Goal: Task Accomplishment & Management: Manage account settings

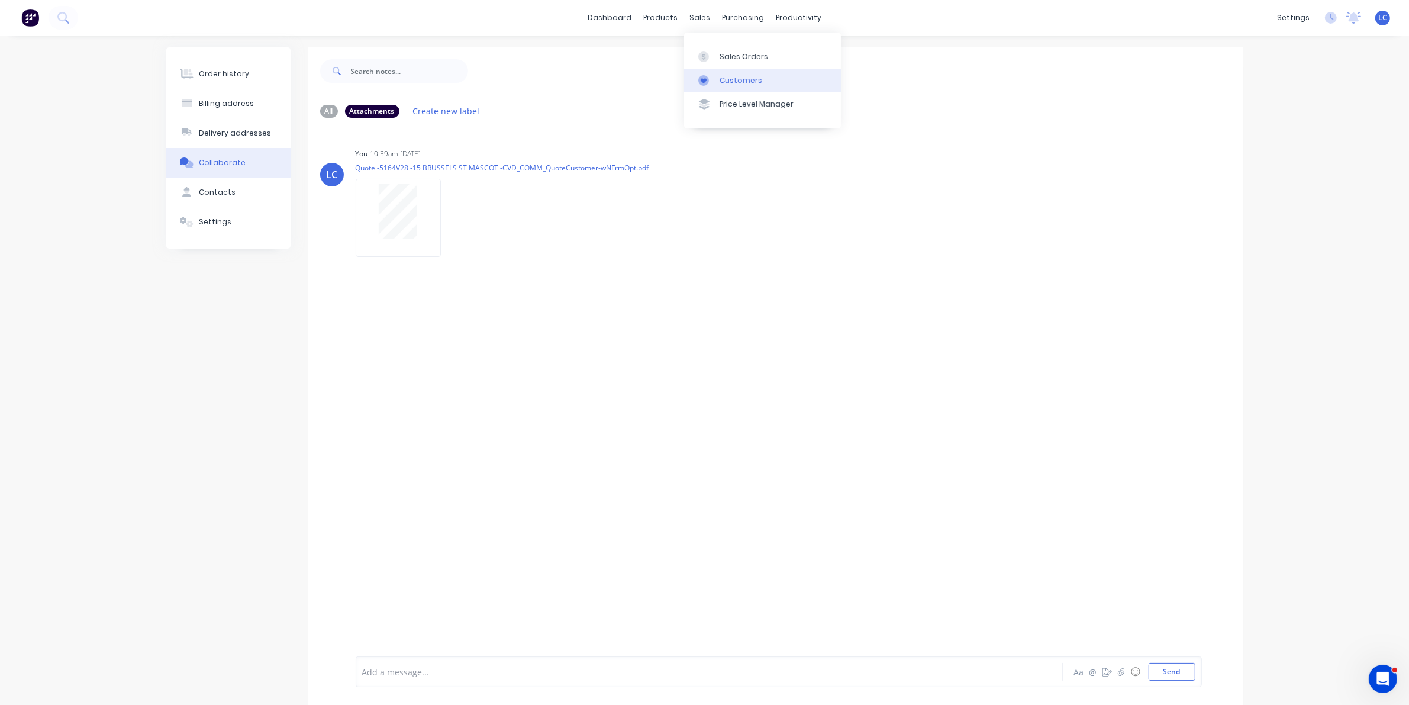
click at [728, 74] on link "Customers" at bounding box center [762, 81] width 157 height 24
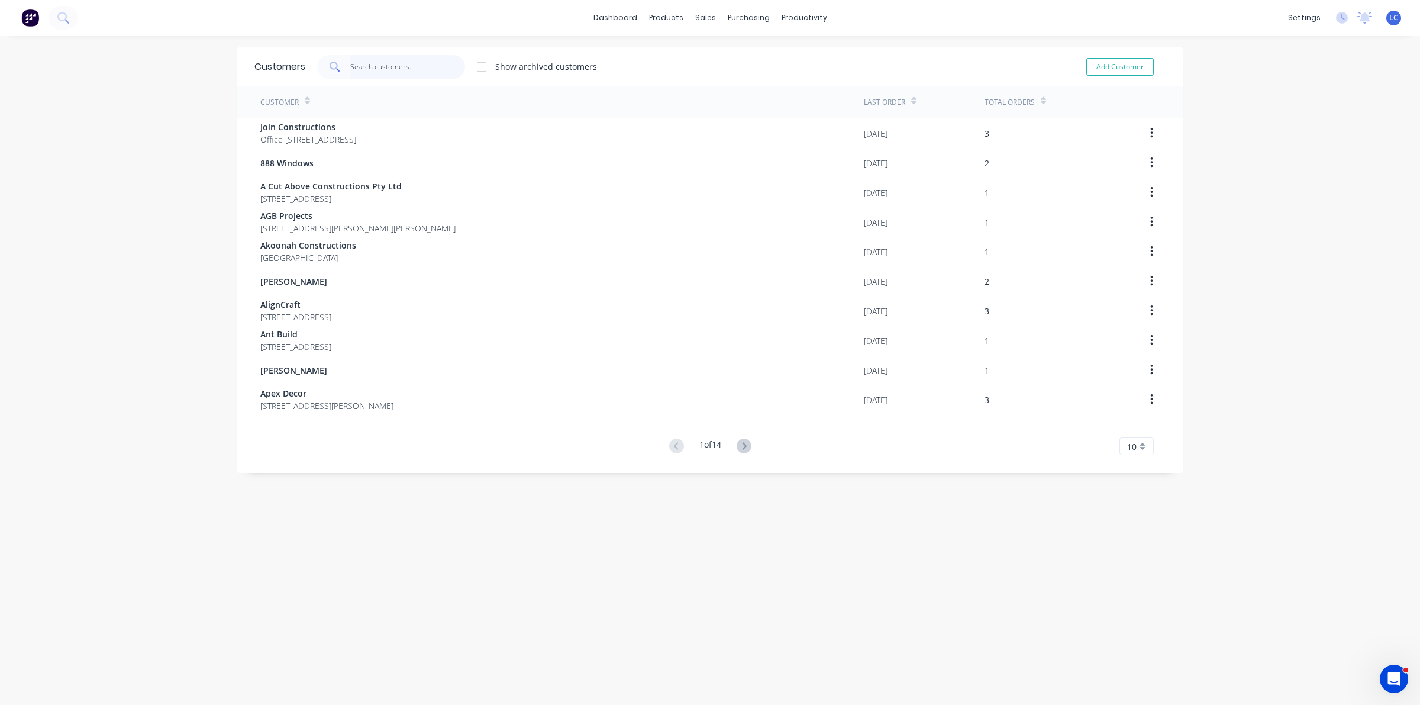
click at [360, 71] on input "text" at bounding box center [407, 67] width 115 height 24
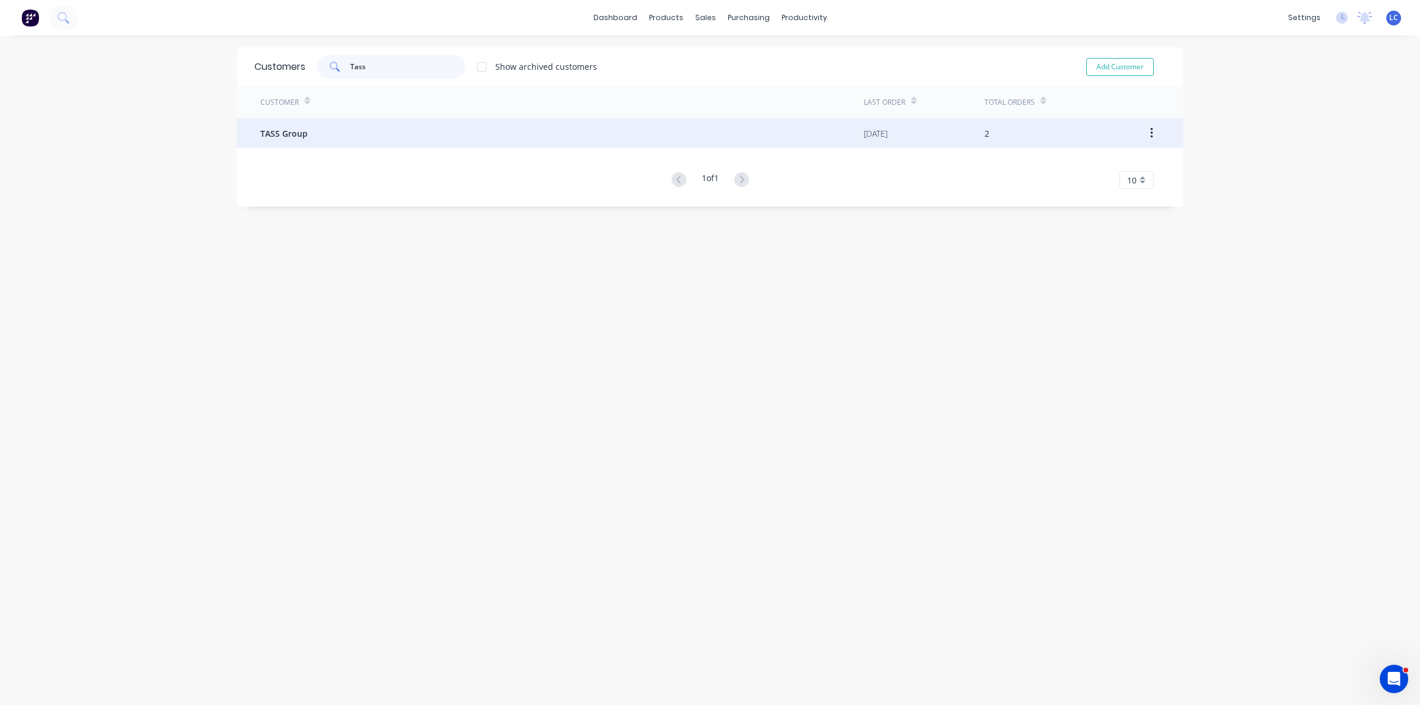
type input "Tass"
click at [292, 133] on span "TASS Group" at bounding box center [283, 133] width 47 height 12
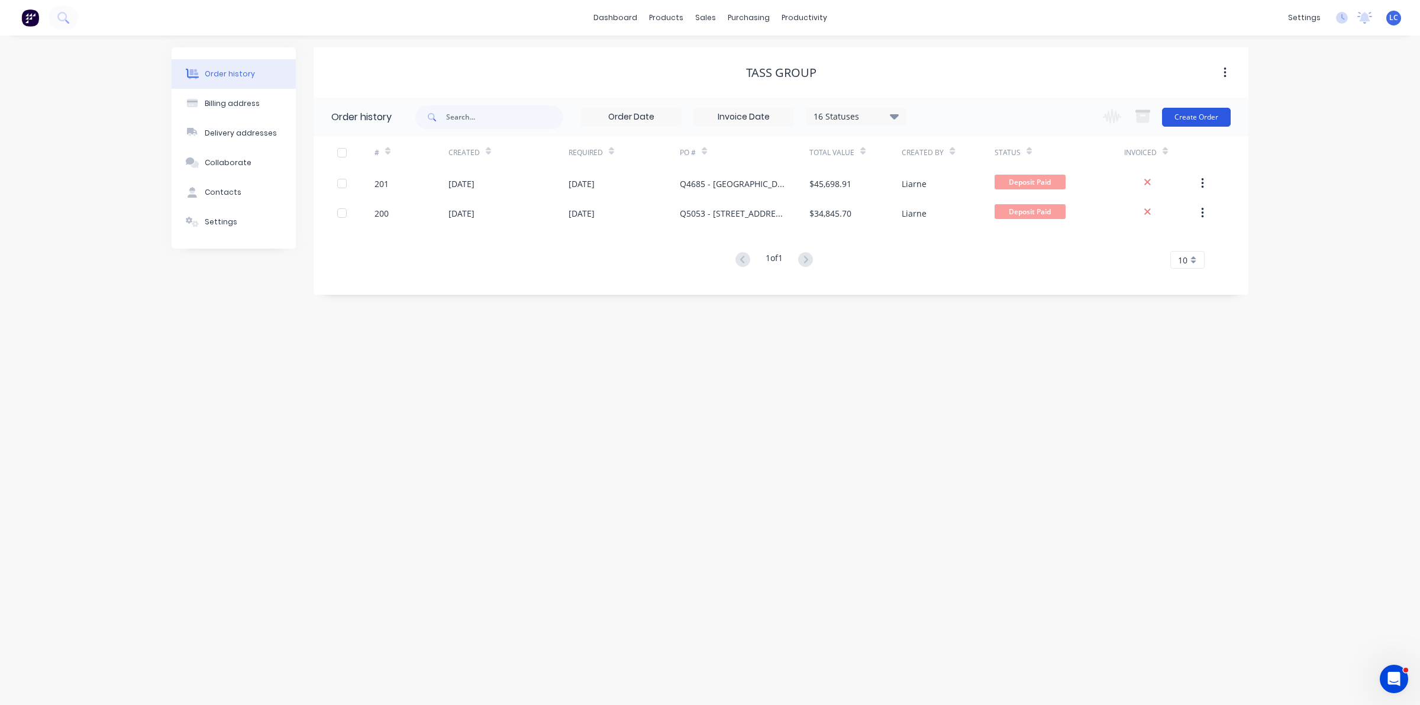
click at [1193, 115] on button "Create Order" at bounding box center [1196, 117] width 69 height 19
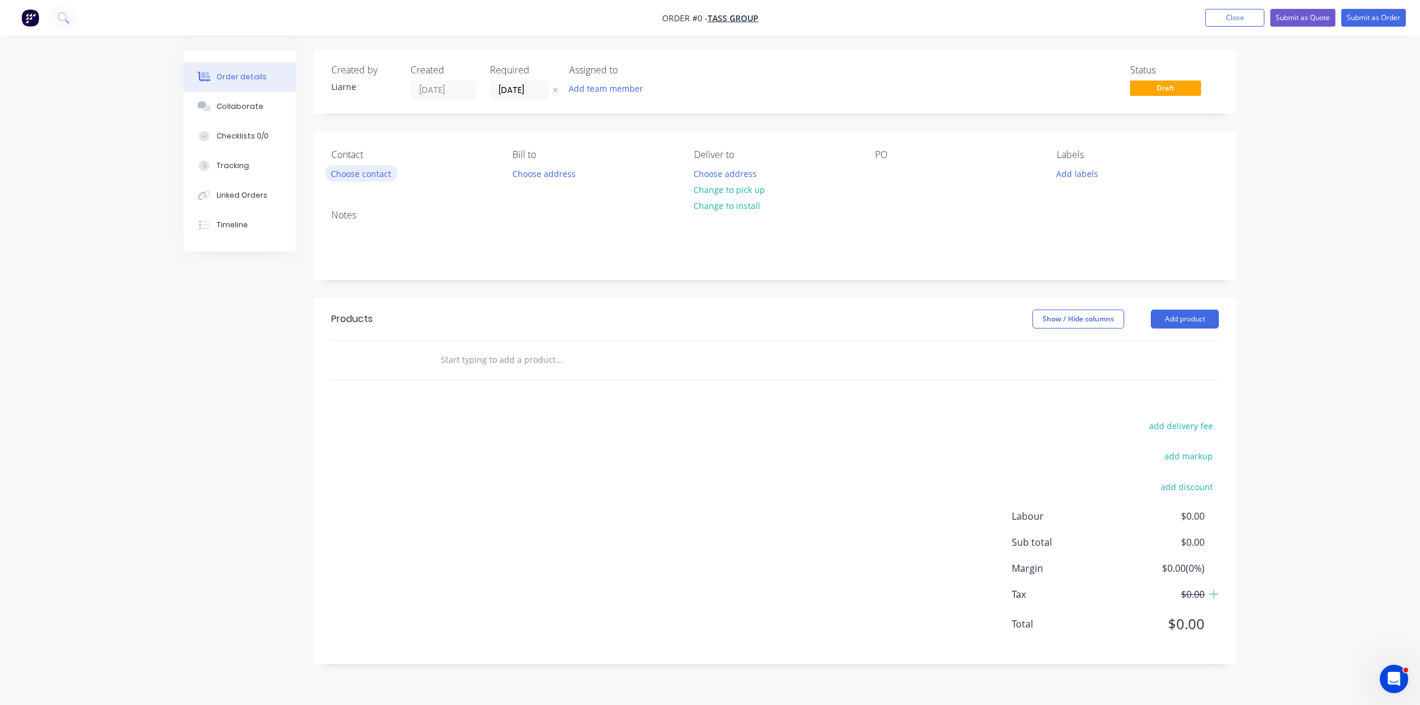
click at [370, 177] on button "Choose contact" at bounding box center [361, 173] width 73 height 16
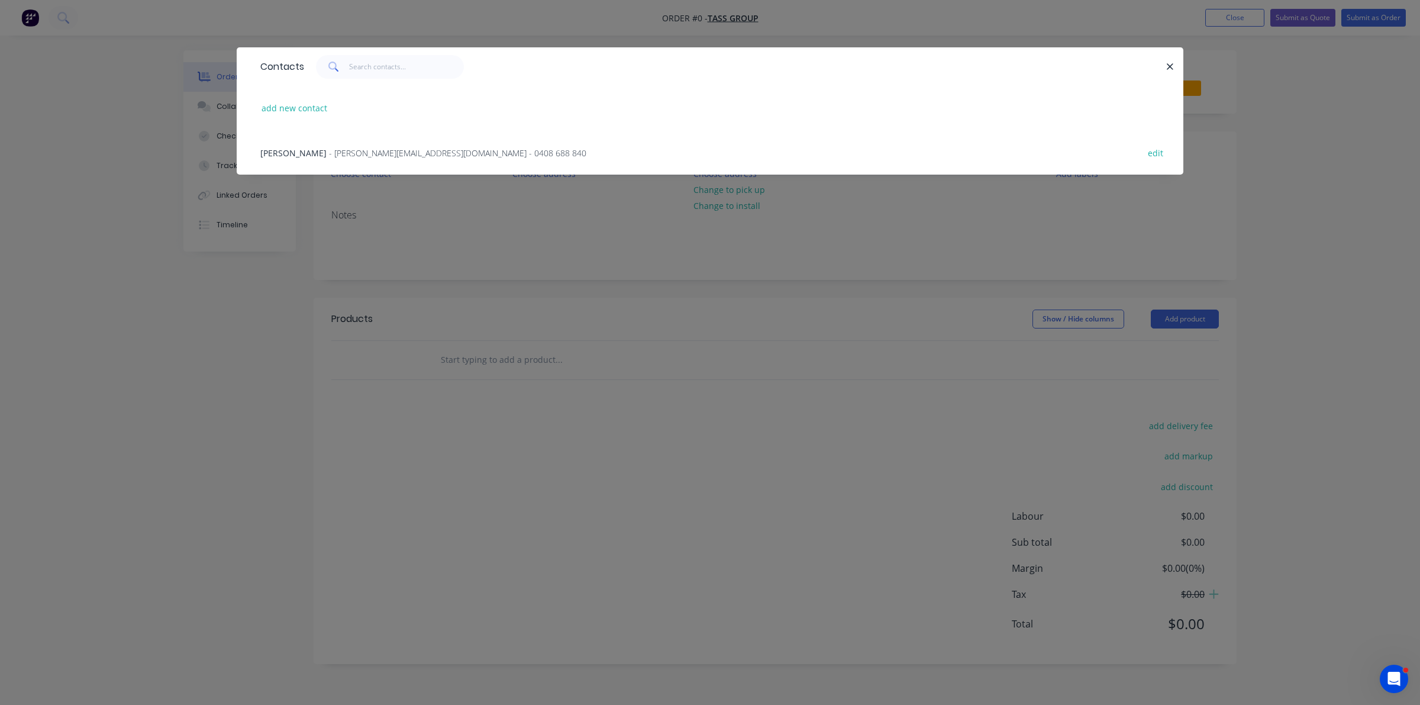
click at [364, 151] on span "- [PERSON_NAME][EMAIL_ADDRESS][DOMAIN_NAME] - 0408 688 840" at bounding box center [457, 152] width 257 height 11
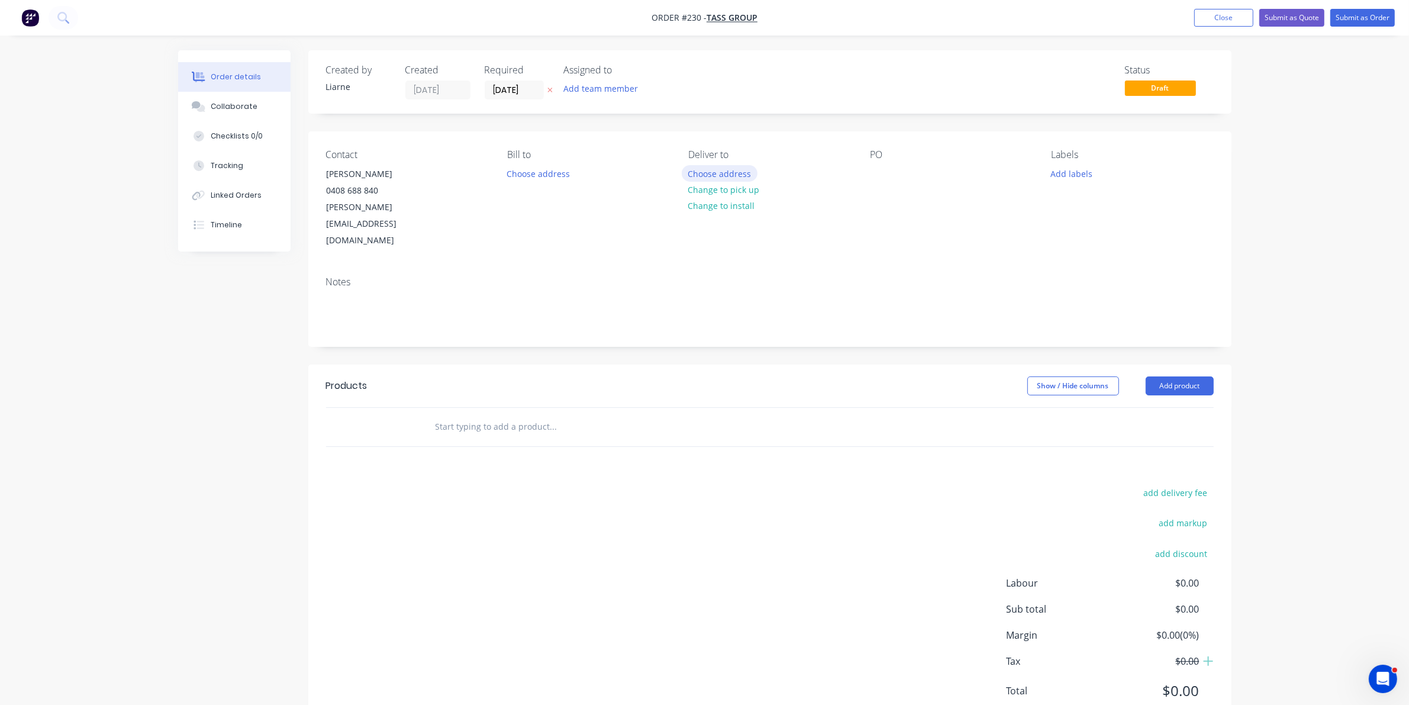
click at [700, 173] on button "Choose address" at bounding box center [720, 173] width 76 height 16
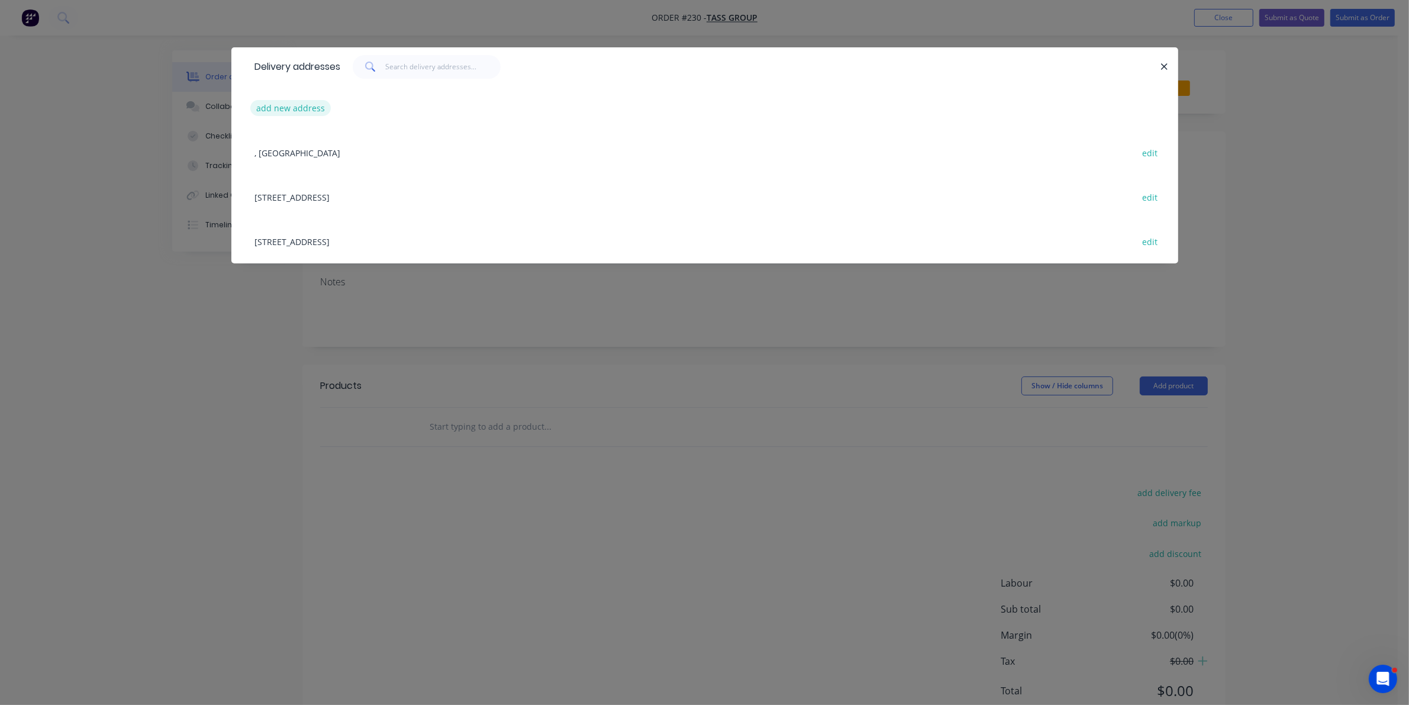
click at [268, 100] on button "add new address" at bounding box center [290, 108] width 81 height 16
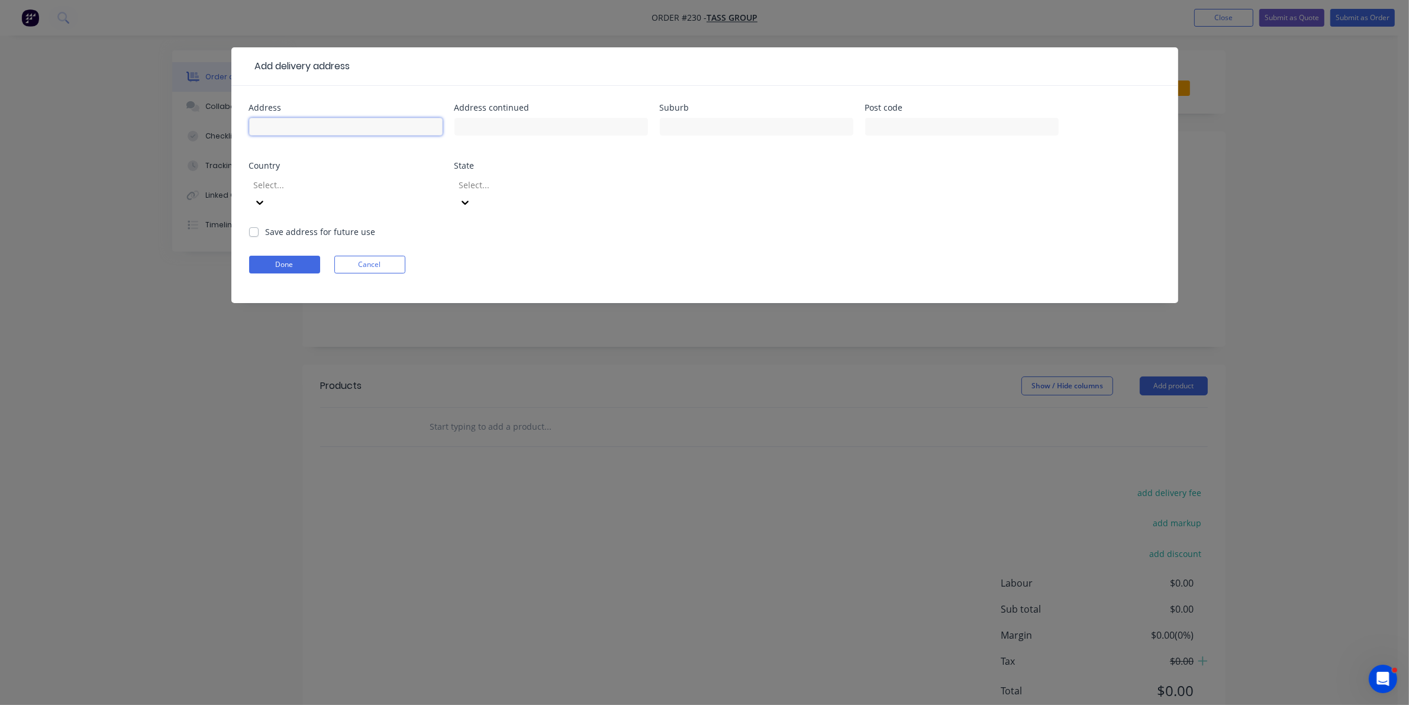
click at [283, 118] on input "text" at bounding box center [345, 127] width 193 height 18
type input "[STREET_ADDRESS]"
type input "B"
type input "Gymea"
click at [548, 193] on div "Select..." at bounding box center [542, 185] width 177 height 18
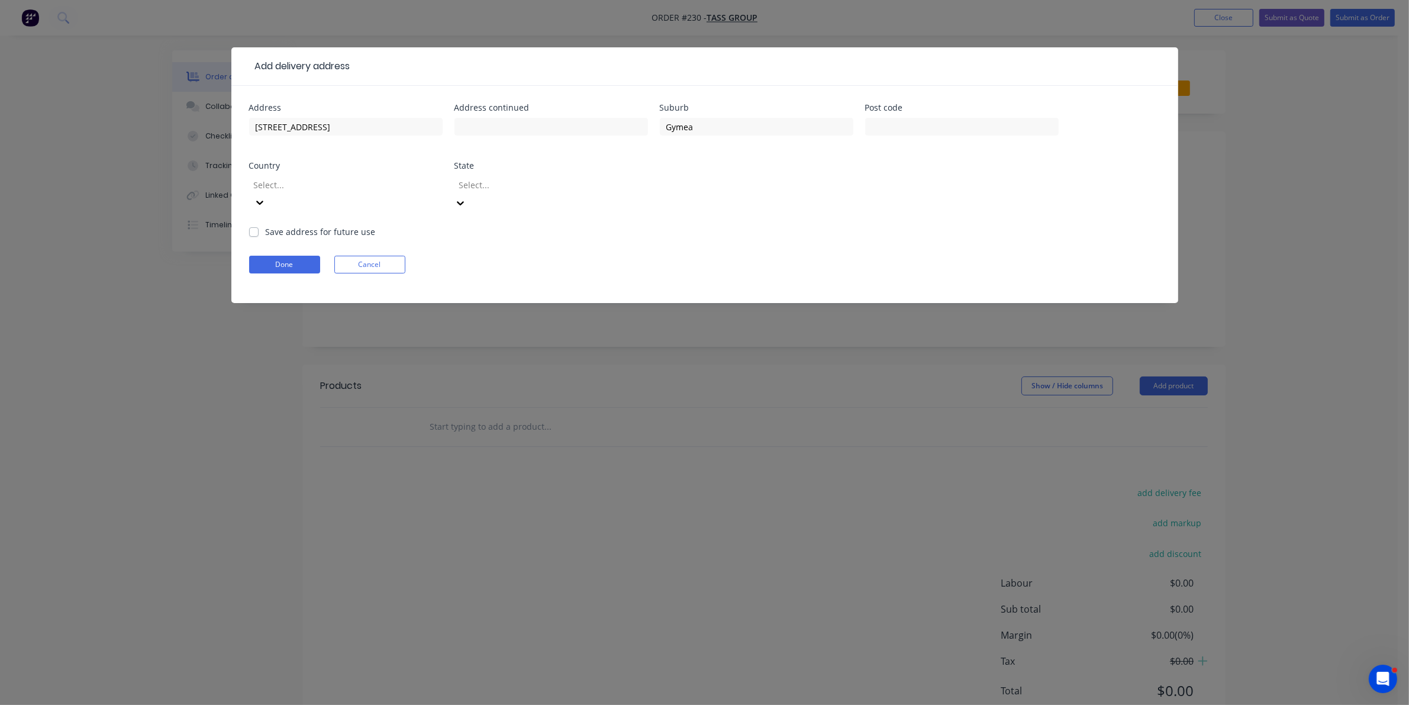
click at [509, 183] on div at bounding box center [543, 184] width 170 height 15
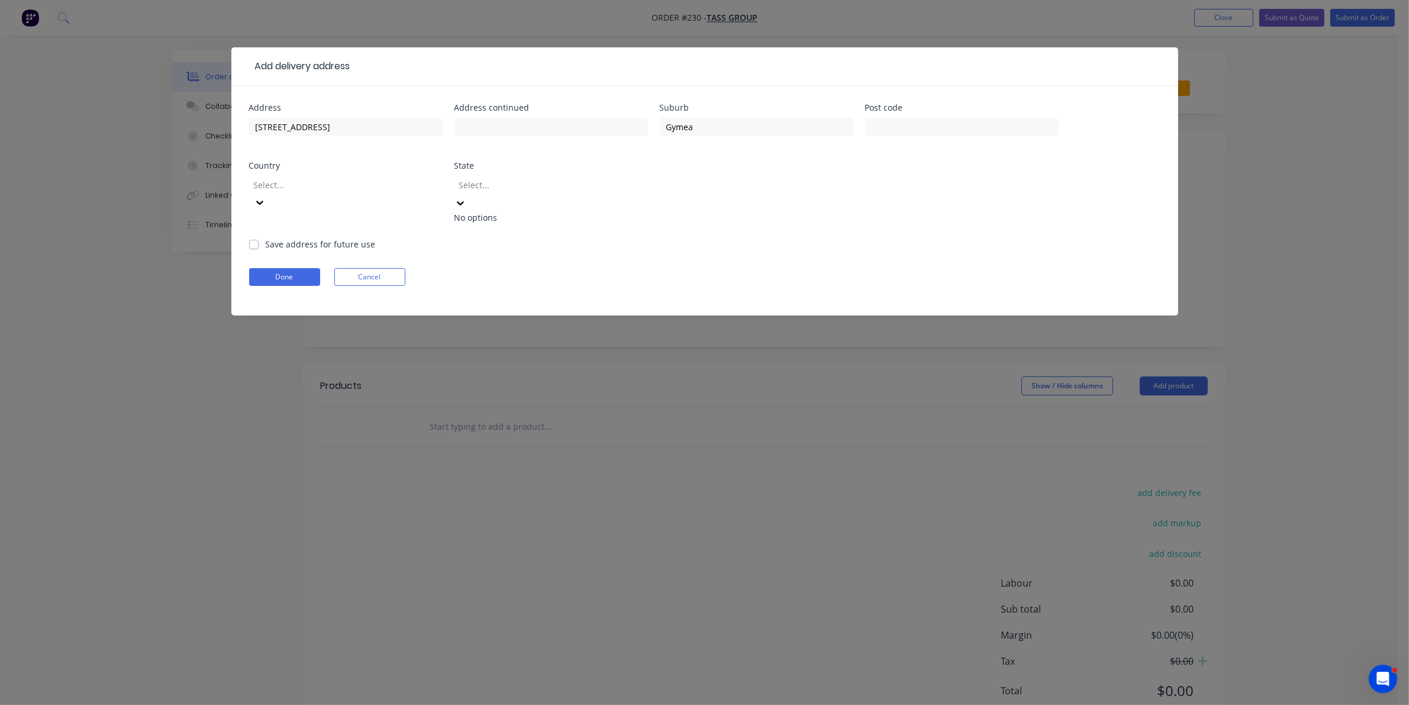
click at [486, 185] on div at bounding box center [543, 184] width 170 height 15
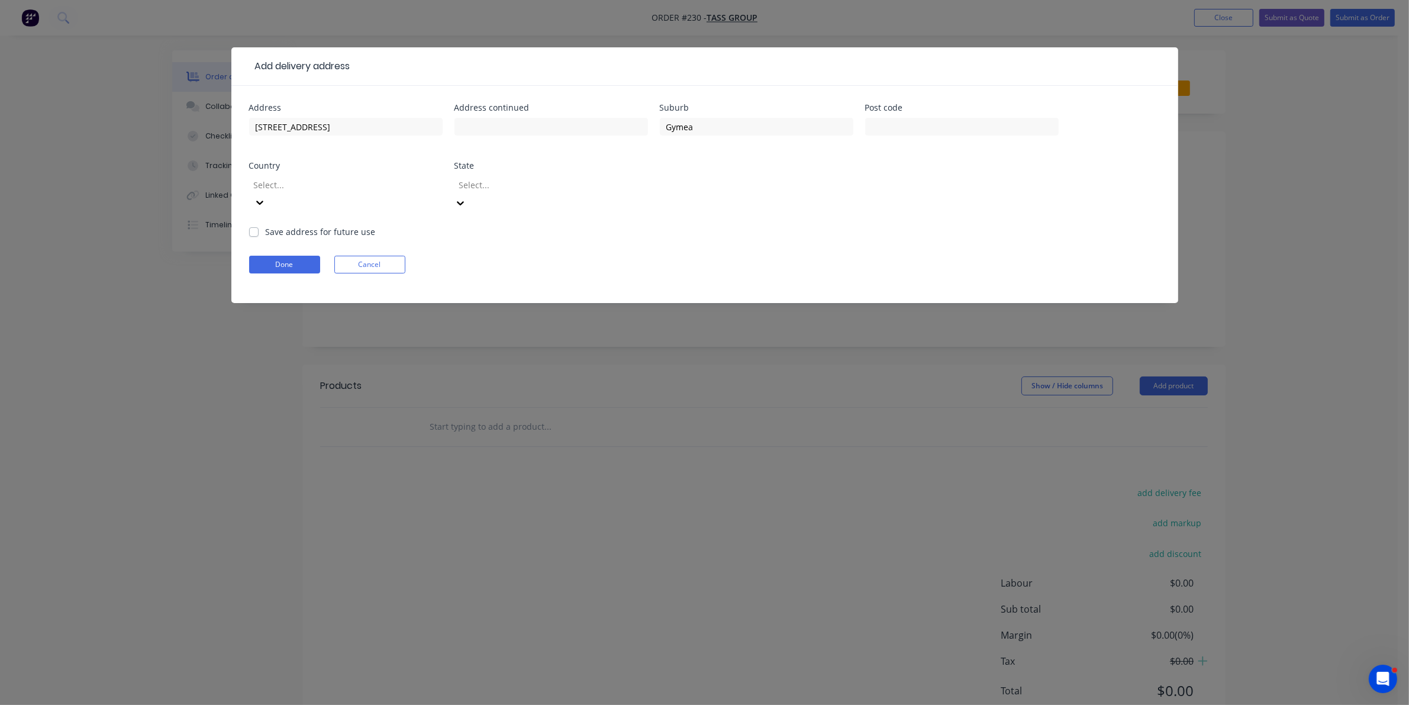
click at [486, 187] on div at bounding box center [543, 184] width 170 height 15
click at [266, 225] on label "Save address for future use" at bounding box center [321, 231] width 110 height 12
click at [256, 225] on input "Save address for future use" at bounding box center [253, 230] width 9 height 11
checkbox input "true"
drag, startPoint x: 300, startPoint y: 244, endPoint x: 270, endPoint y: 237, distance: 31.1
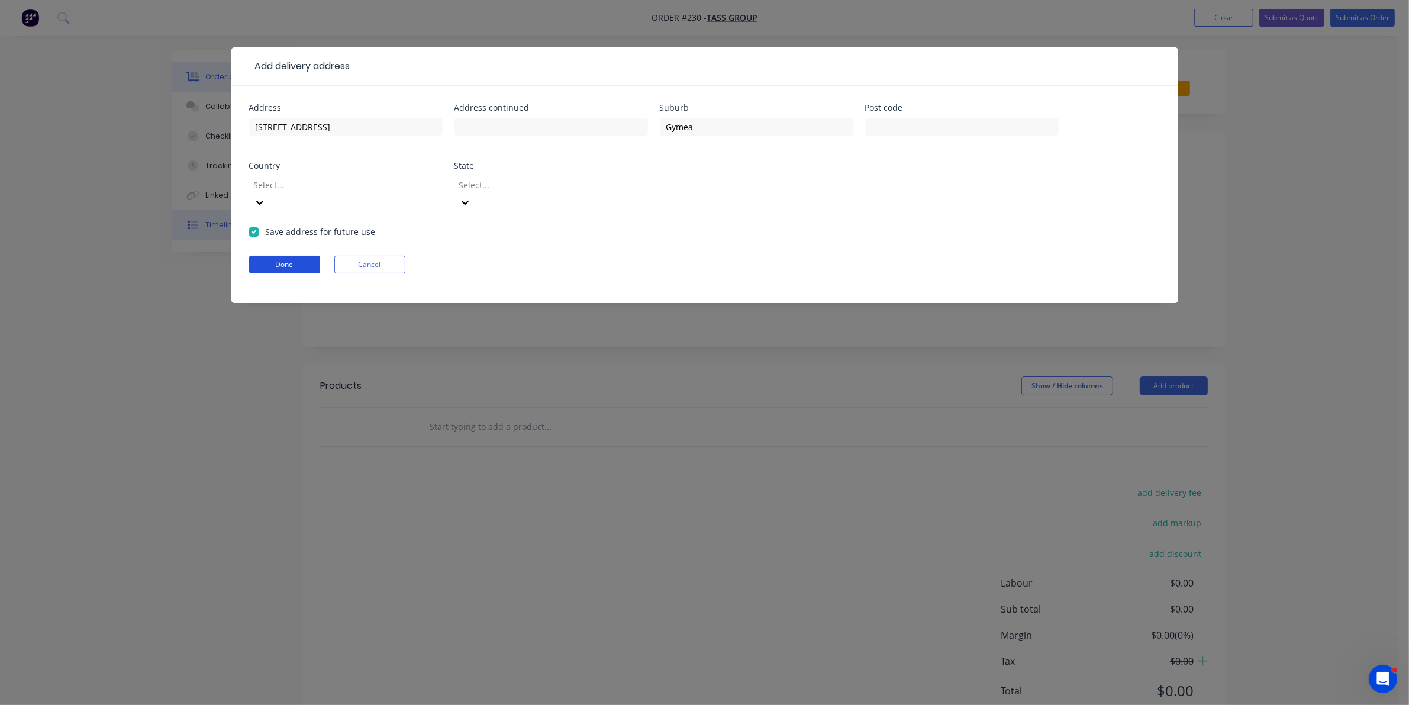
click at [301, 256] on button "Done" at bounding box center [284, 265] width 71 height 18
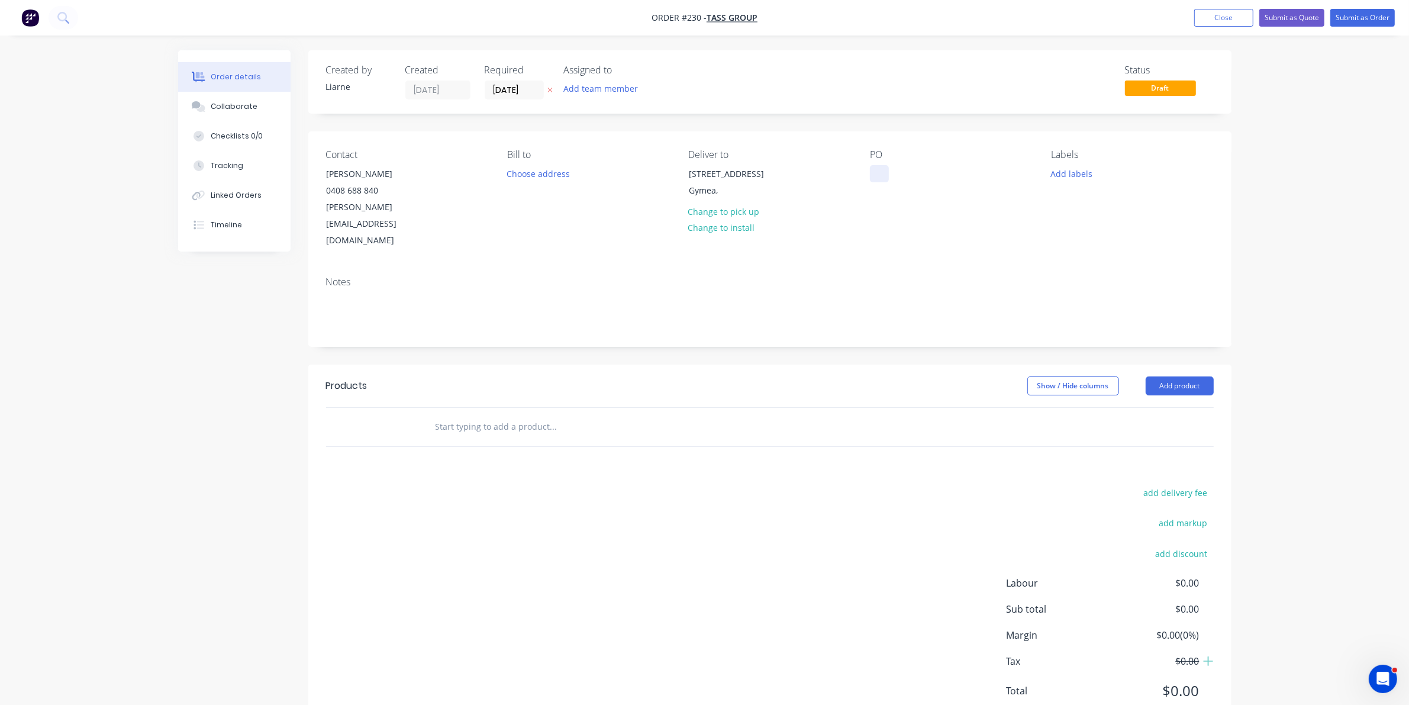
click at [873, 176] on div at bounding box center [879, 173] width 19 height 17
click at [1061, 170] on button "Add labels" at bounding box center [1071, 173] width 54 height 16
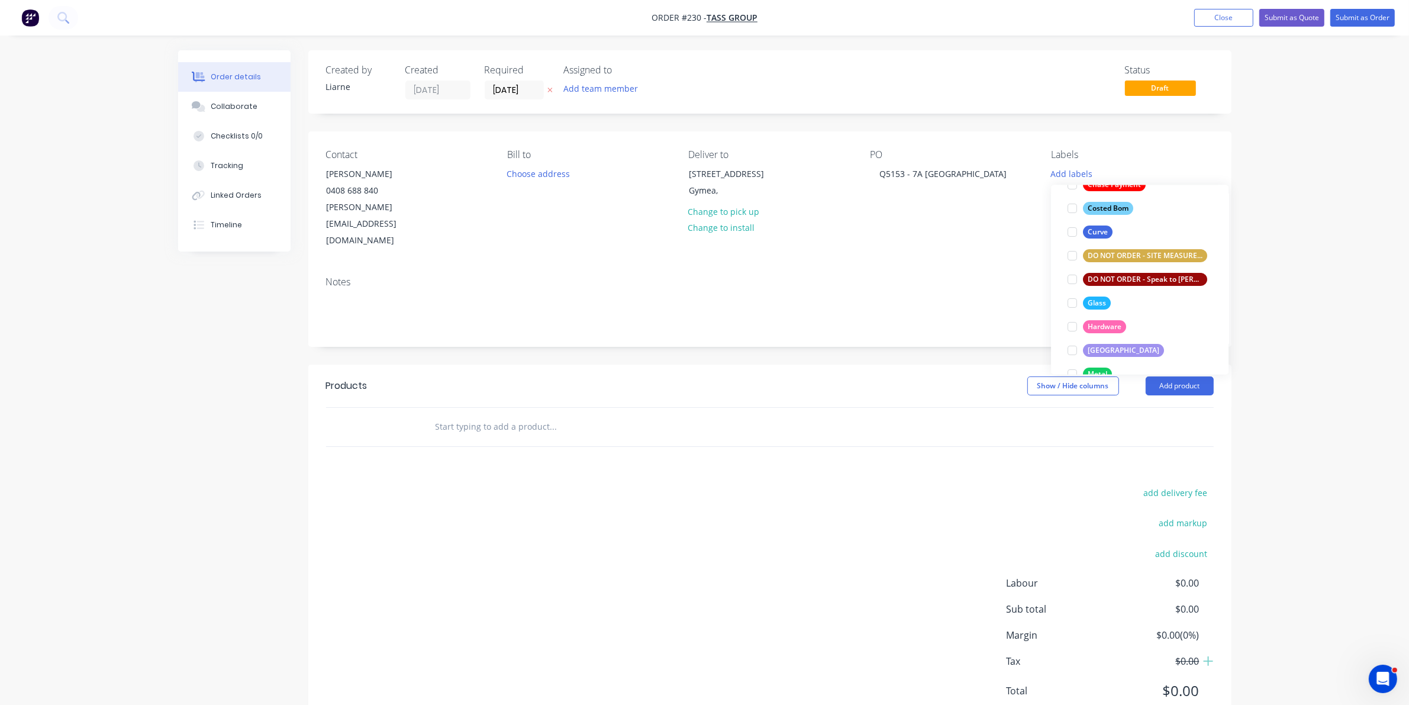
scroll to position [222, 0]
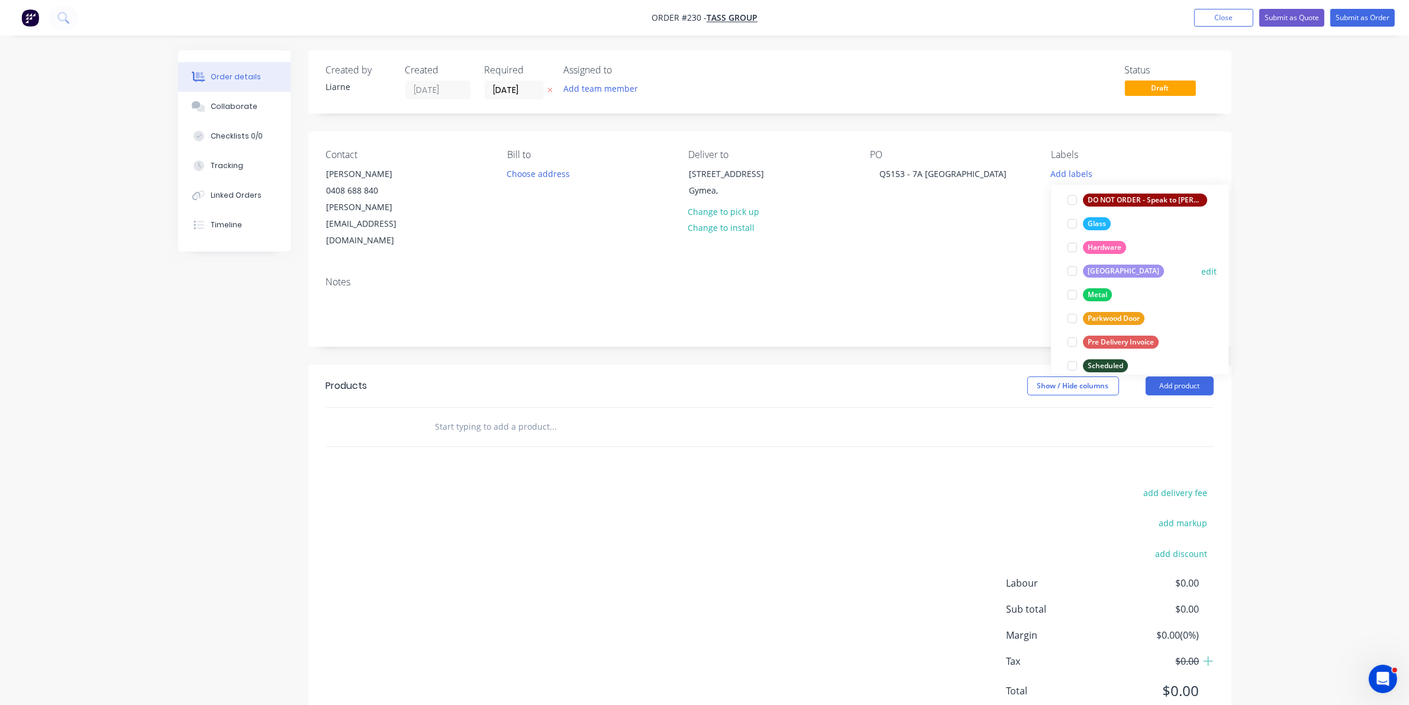
click at [1071, 273] on div at bounding box center [1072, 271] width 24 height 24
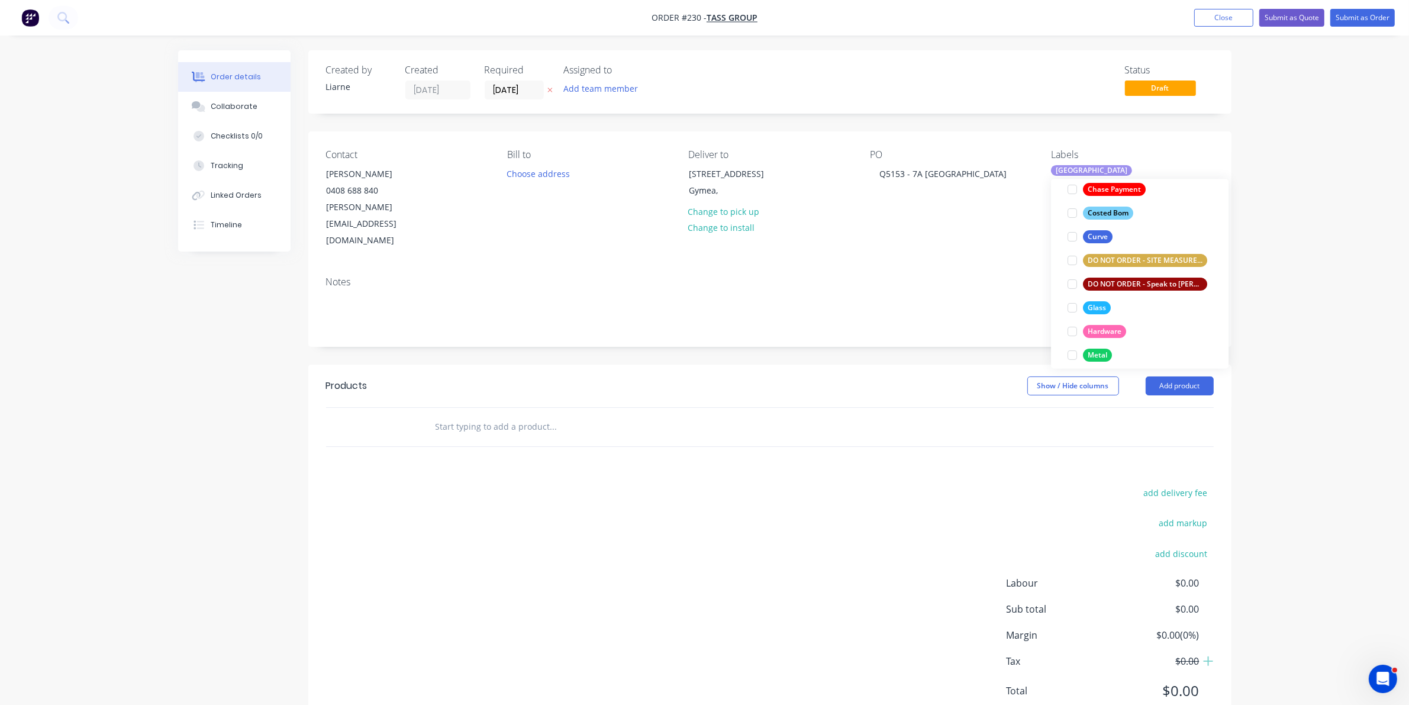
scroll to position [231, 0]
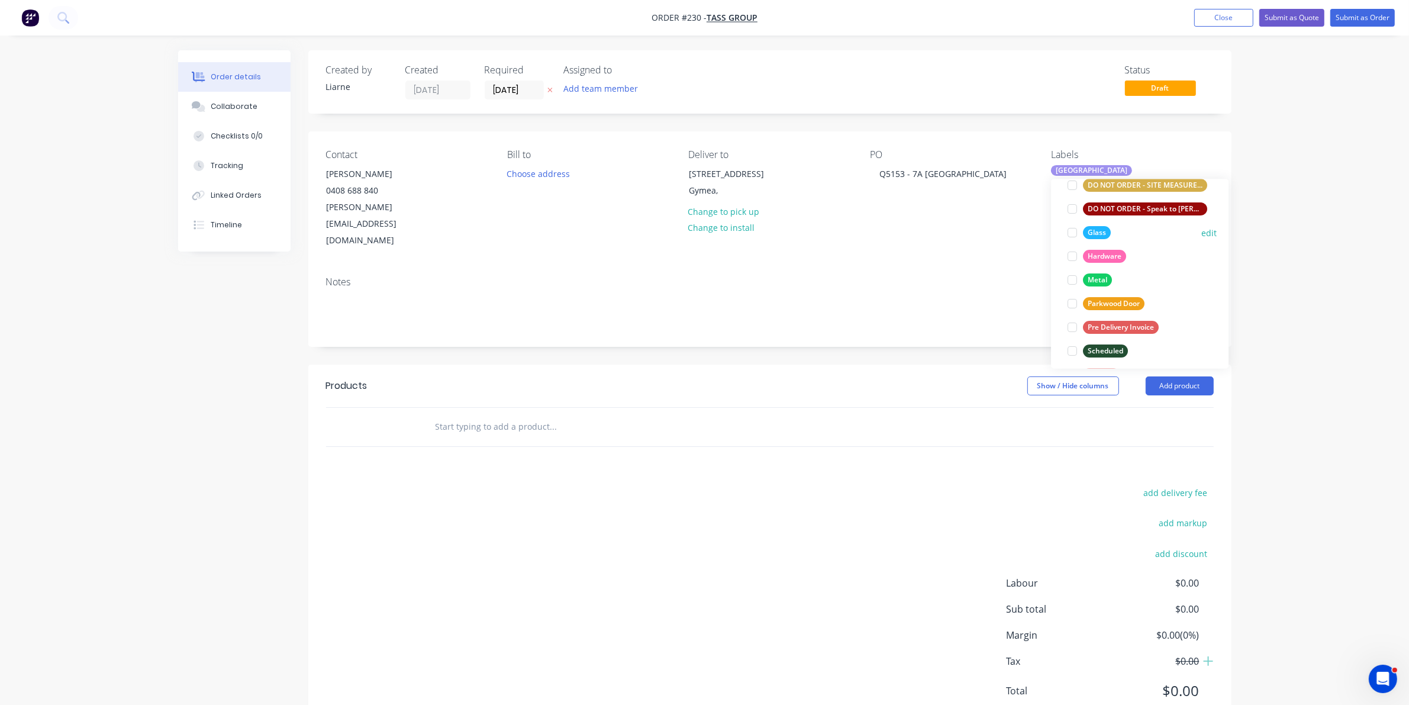
click at [1072, 235] on div at bounding box center [1072, 233] width 24 height 24
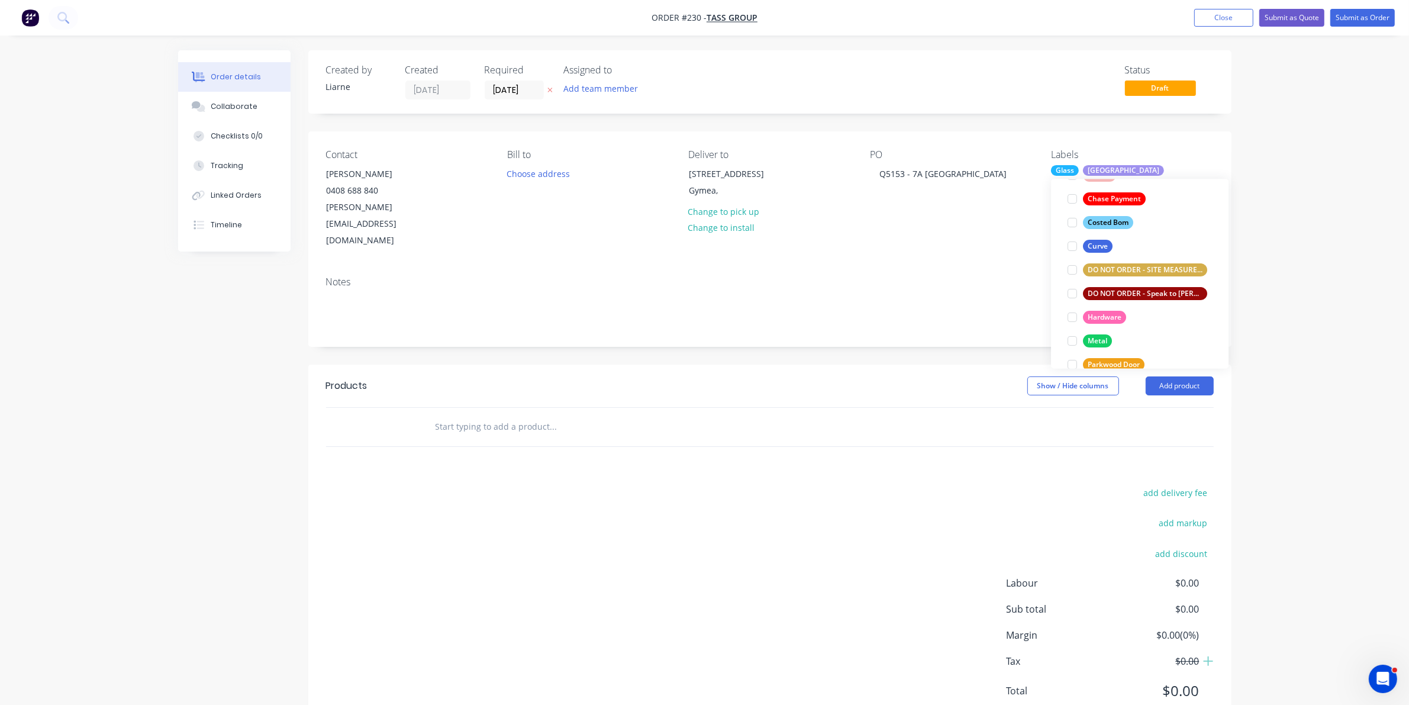
scroll to position [189, 0]
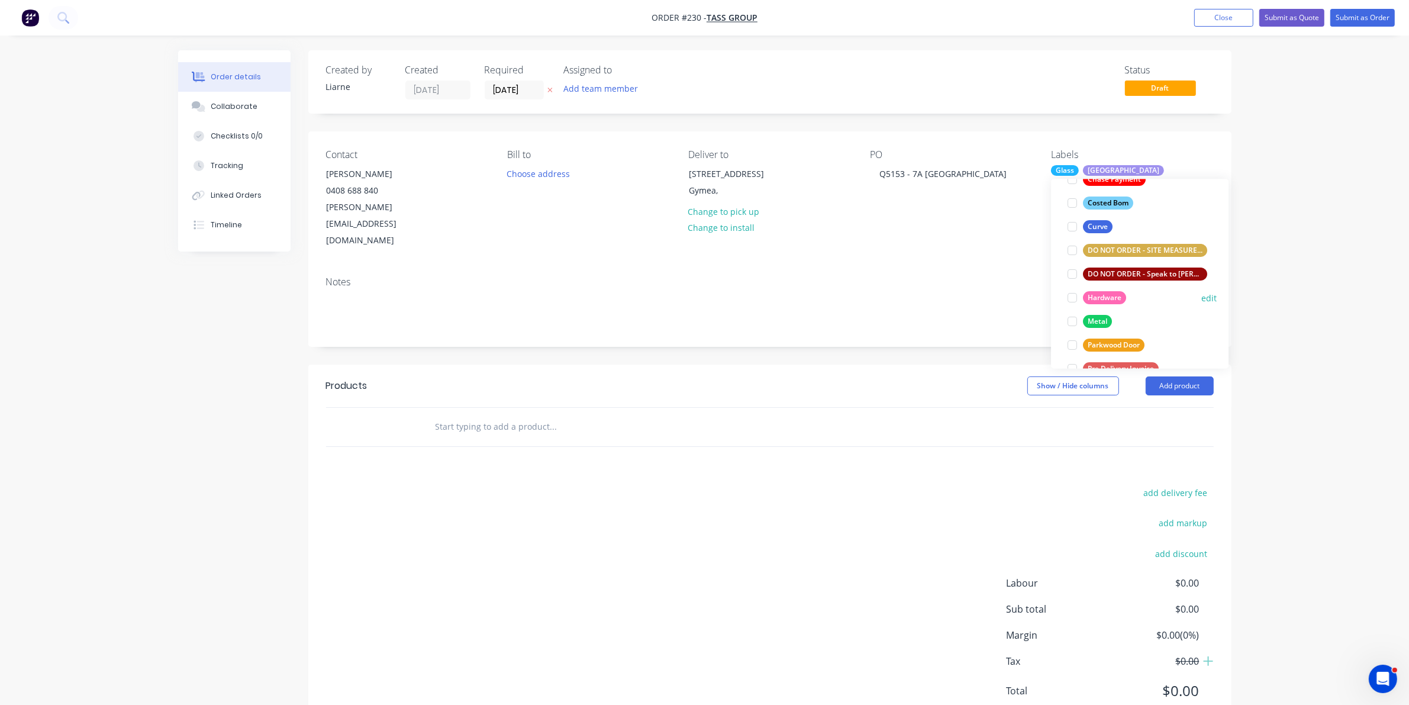
click at [1073, 293] on div at bounding box center [1072, 298] width 24 height 24
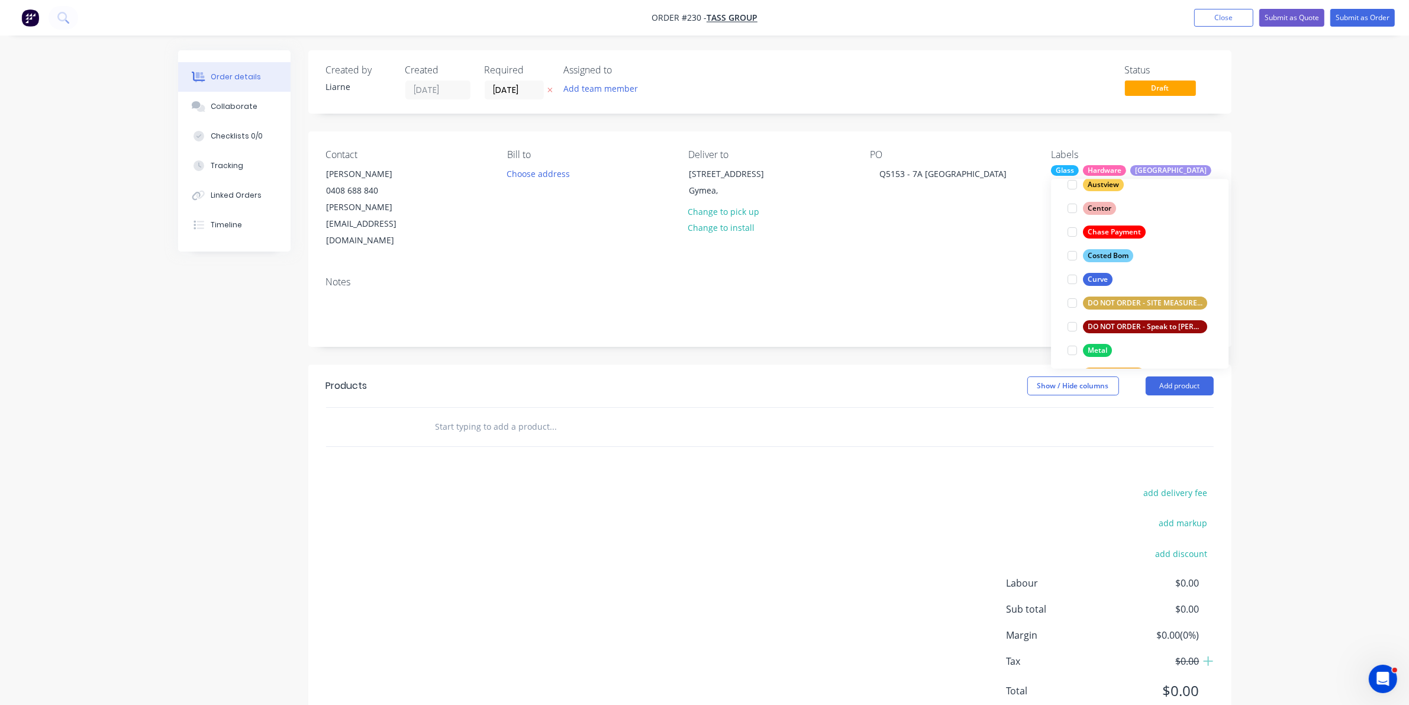
scroll to position [148, 0]
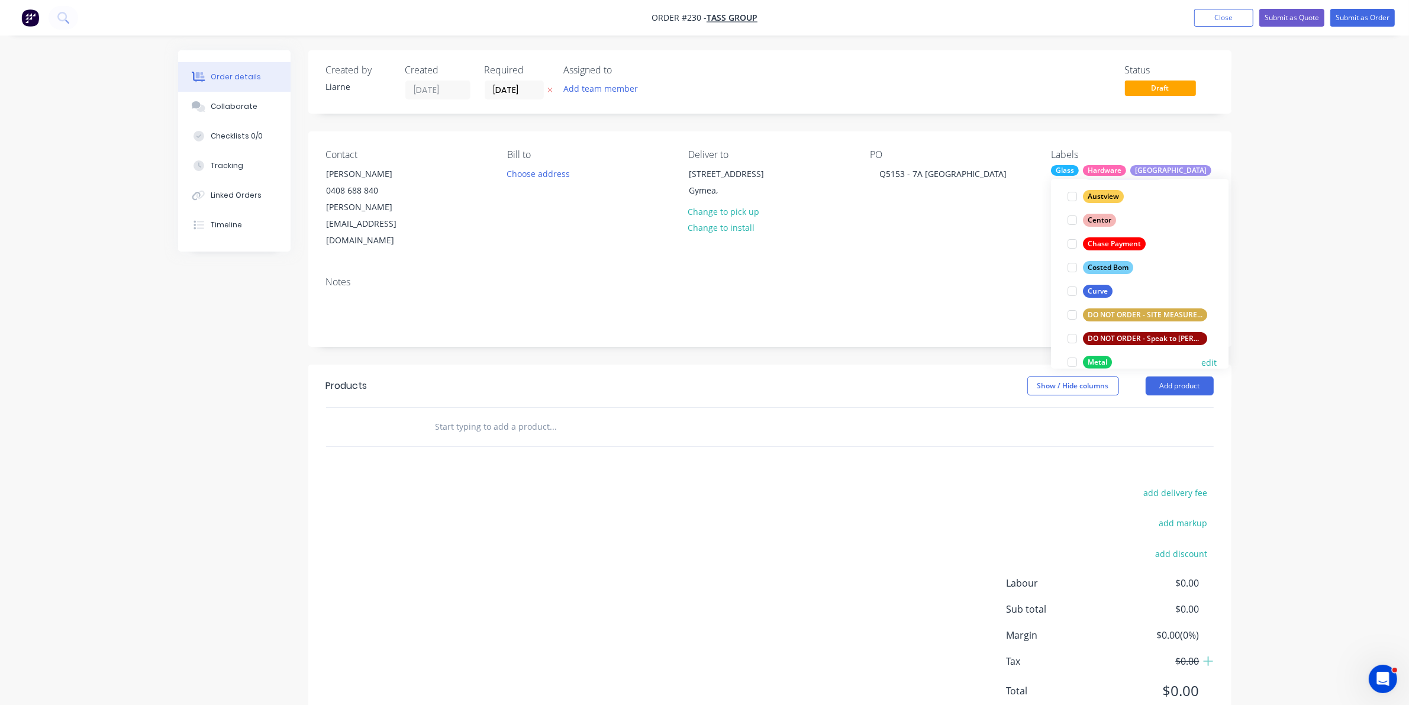
click at [1071, 361] on div at bounding box center [1072, 363] width 24 height 24
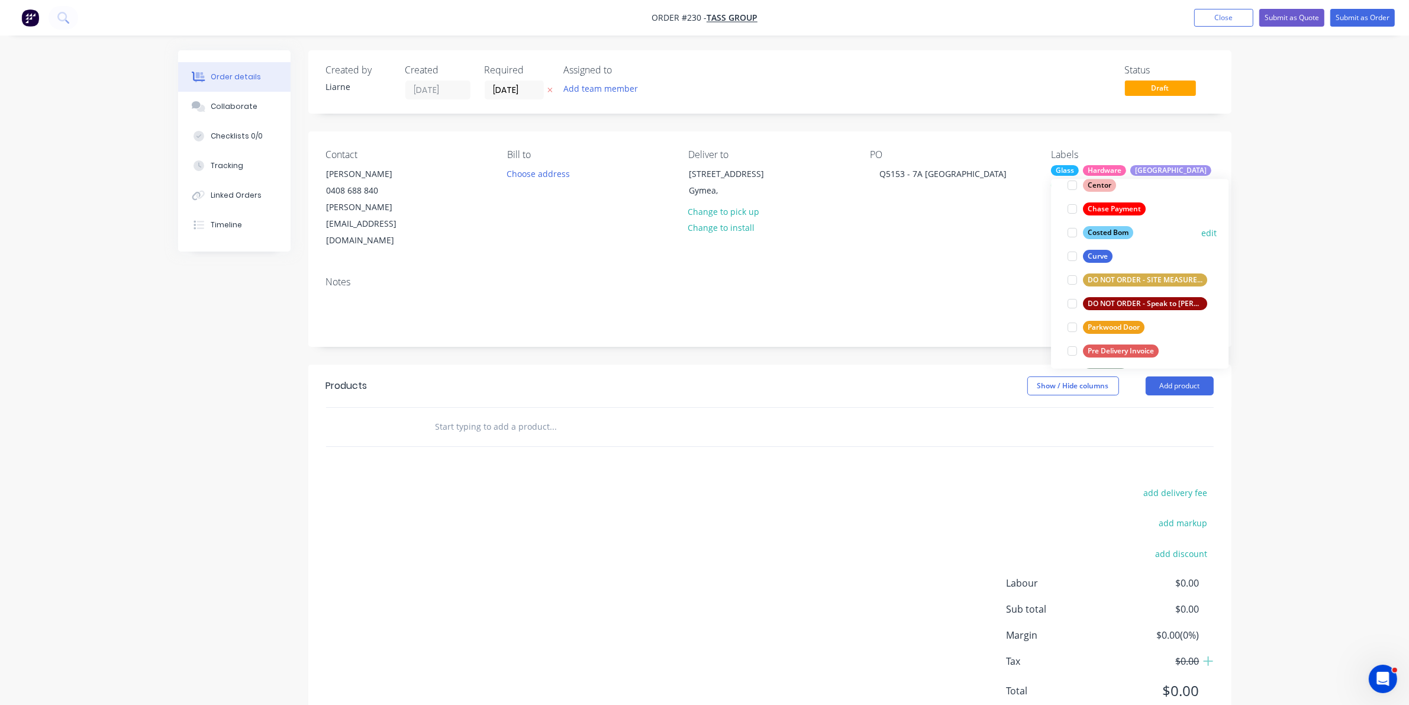
scroll to position [296, 0]
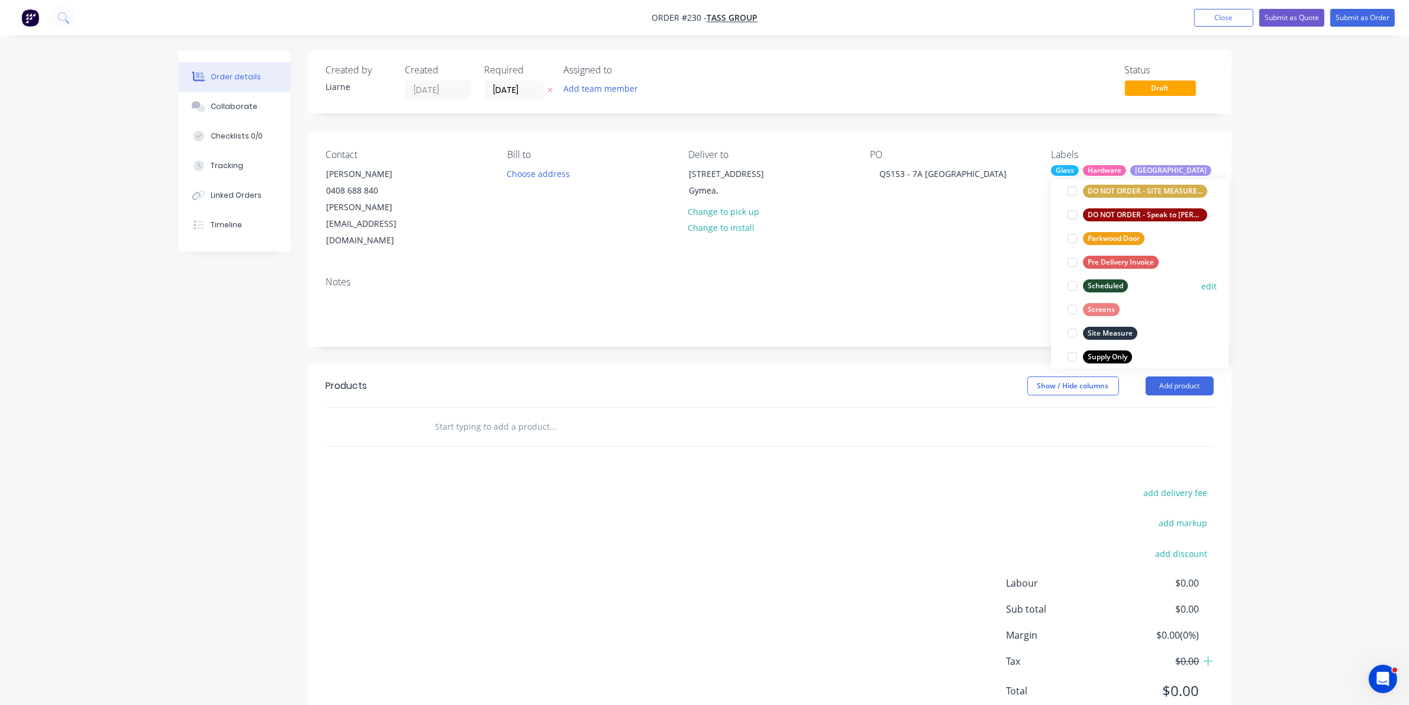
click at [1071, 288] on div at bounding box center [1072, 286] width 24 height 24
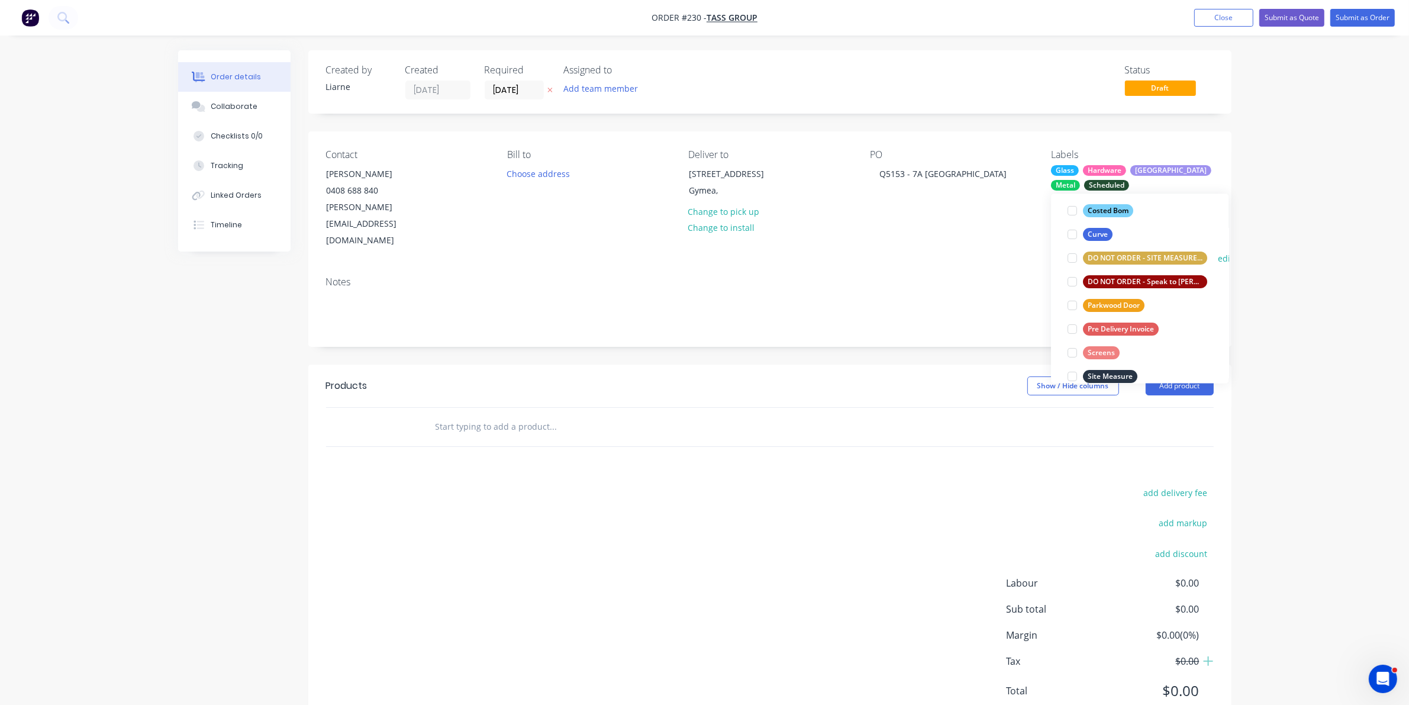
scroll to position [308, 0]
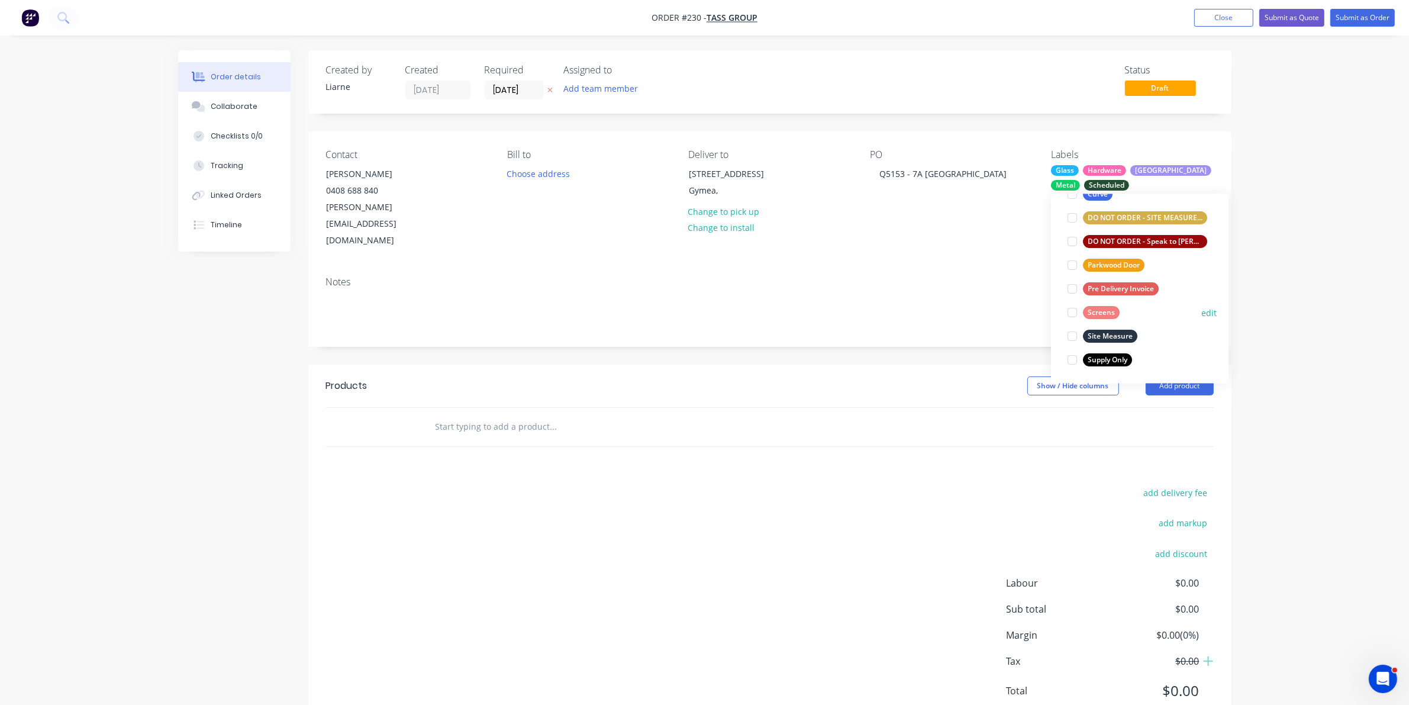
click at [1071, 309] on div at bounding box center [1072, 313] width 24 height 24
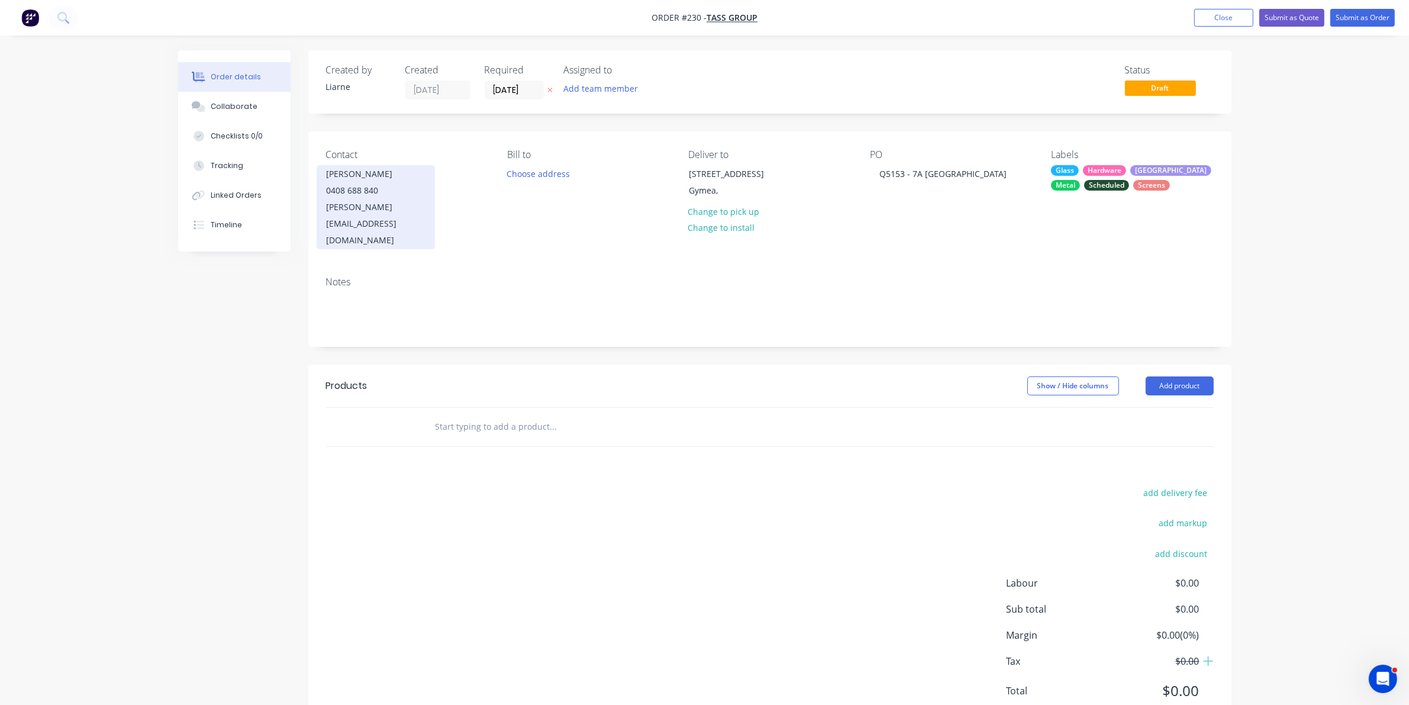
click at [354, 208] on div "[PERSON_NAME][EMAIL_ADDRESS][DOMAIN_NAME]" at bounding box center [376, 224] width 98 height 50
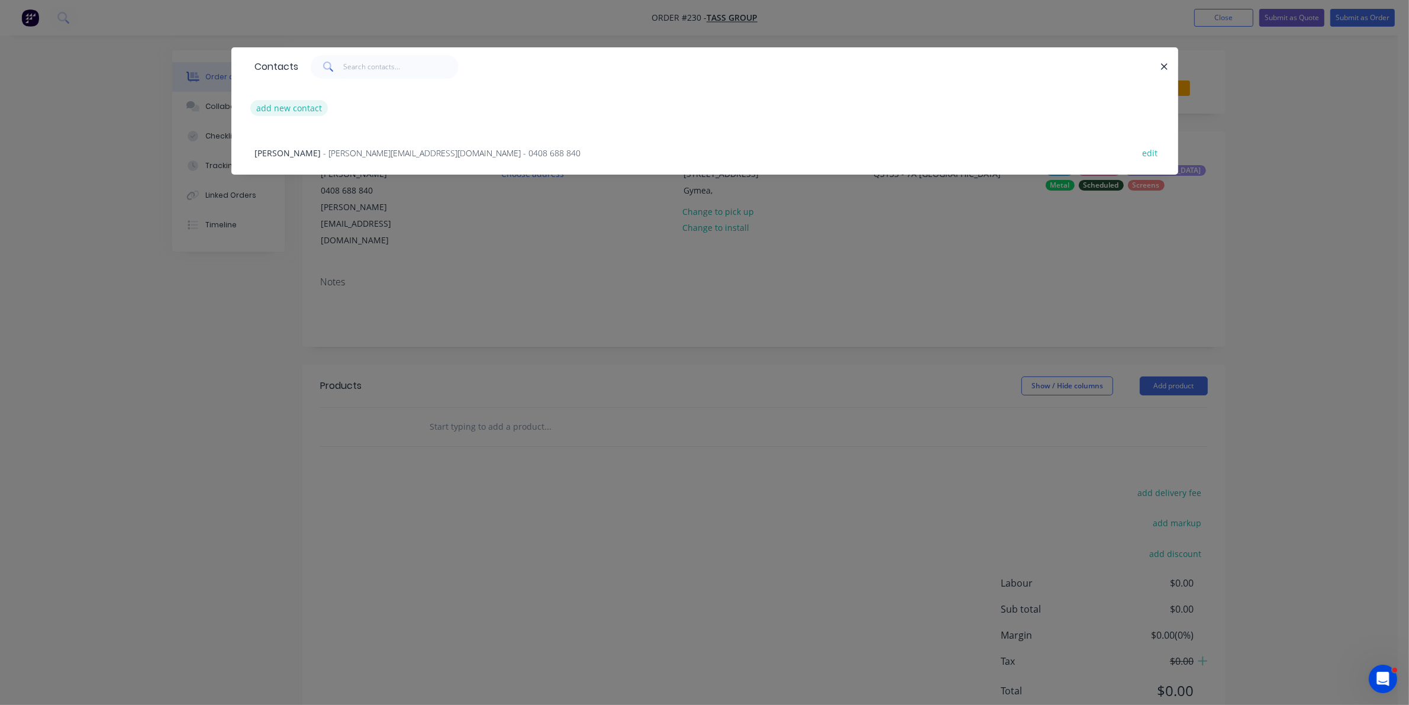
click at [284, 110] on button "add new contact" at bounding box center [289, 108] width 78 height 16
select select "AU"
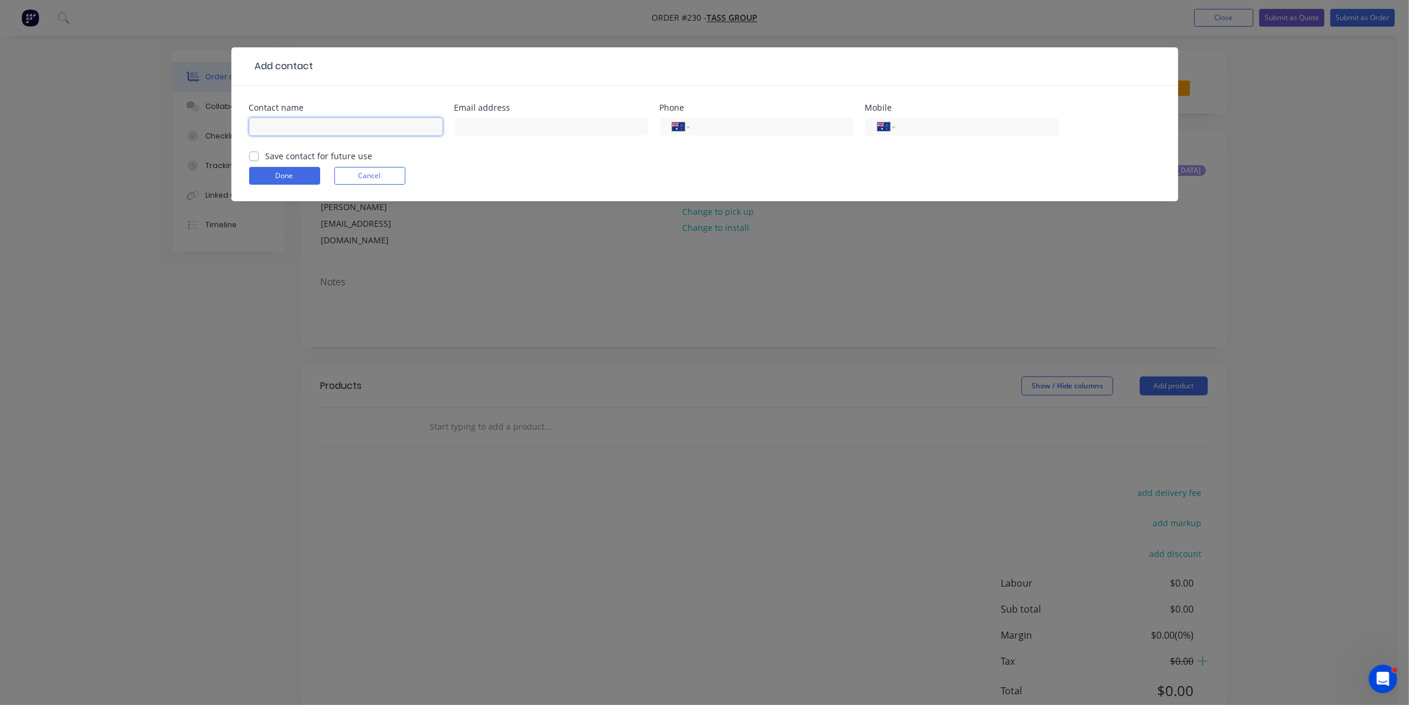
click at [279, 129] on input "text" at bounding box center [345, 127] width 193 height 18
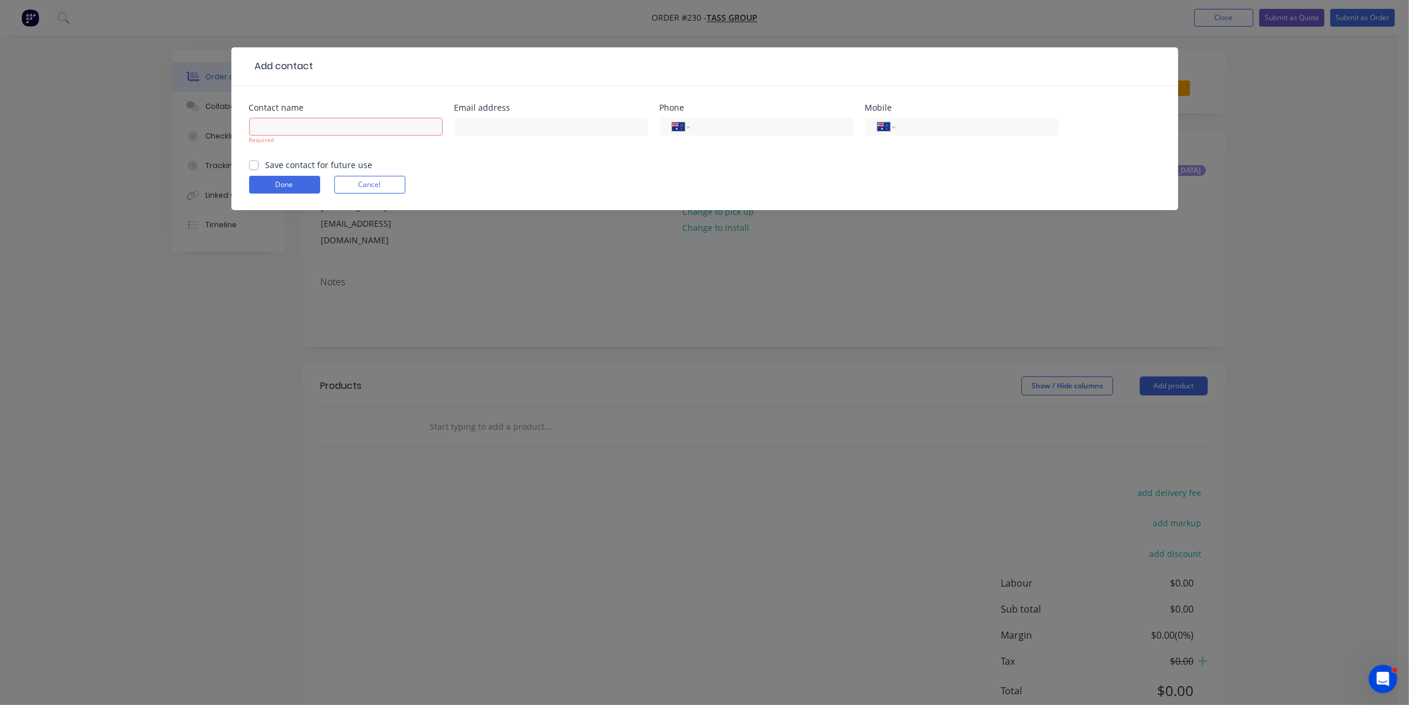
click at [258, 153] on form "Contact name Required Email address Phone International [GEOGRAPHIC_DATA] [GEOG…" at bounding box center [704, 157] width 911 height 106
click at [276, 129] on input "text" at bounding box center [345, 127] width 193 height 18
type input "[PERSON_NAME]"
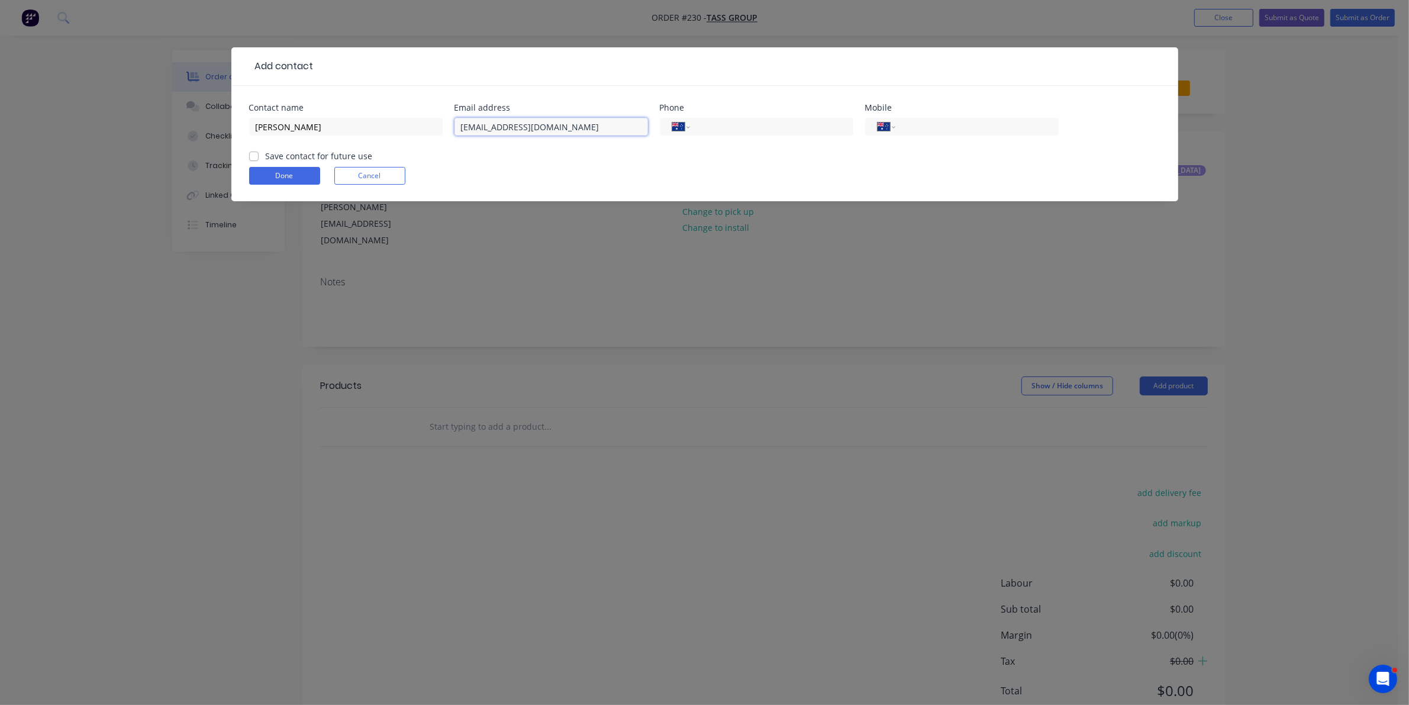
type input "[EMAIL_ADDRESS][DOMAIN_NAME]"
type input "0403 837 219"
click at [266, 154] on label "Save contact for future use" at bounding box center [319, 156] width 107 height 12
click at [256, 154] on input "Save contact for future use" at bounding box center [253, 155] width 9 height 11
checkbox input "true"
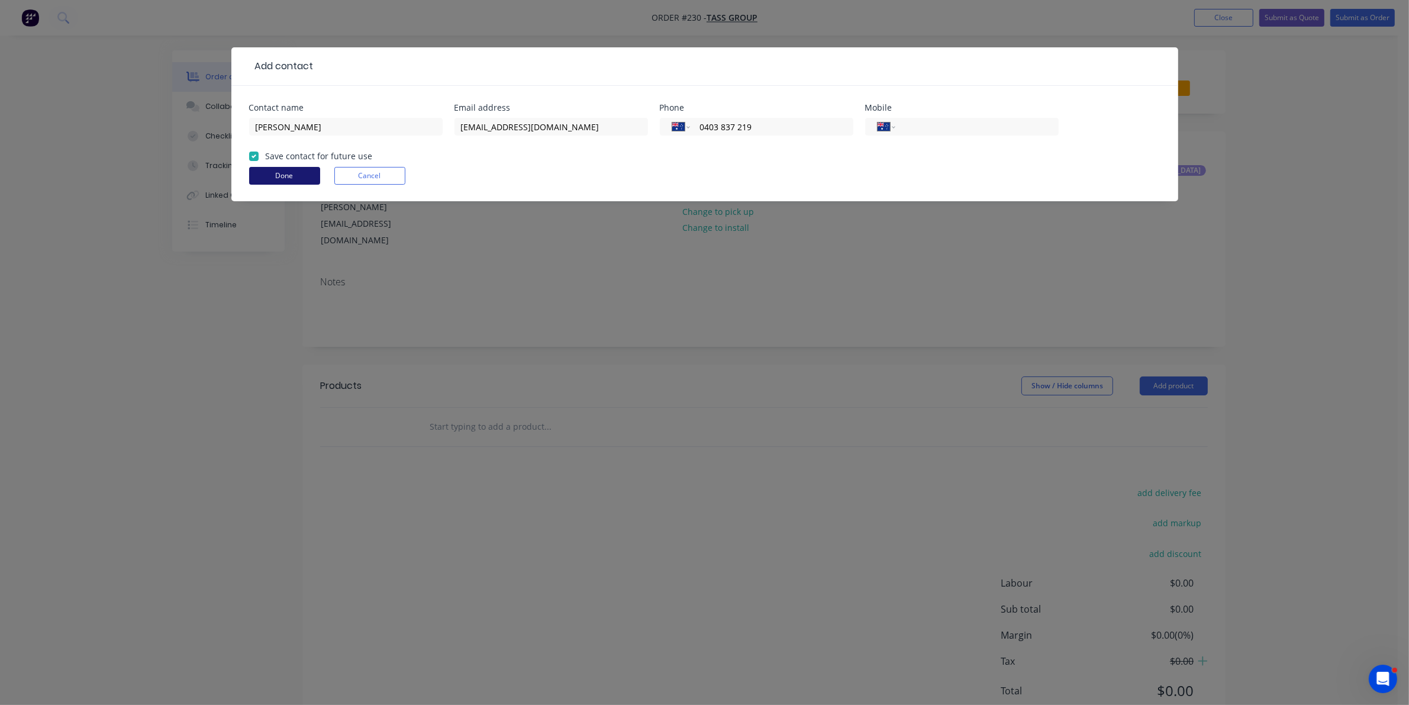
click at [273, 173] on button "Done" at bounding box center [284, 176] width 71 height 18
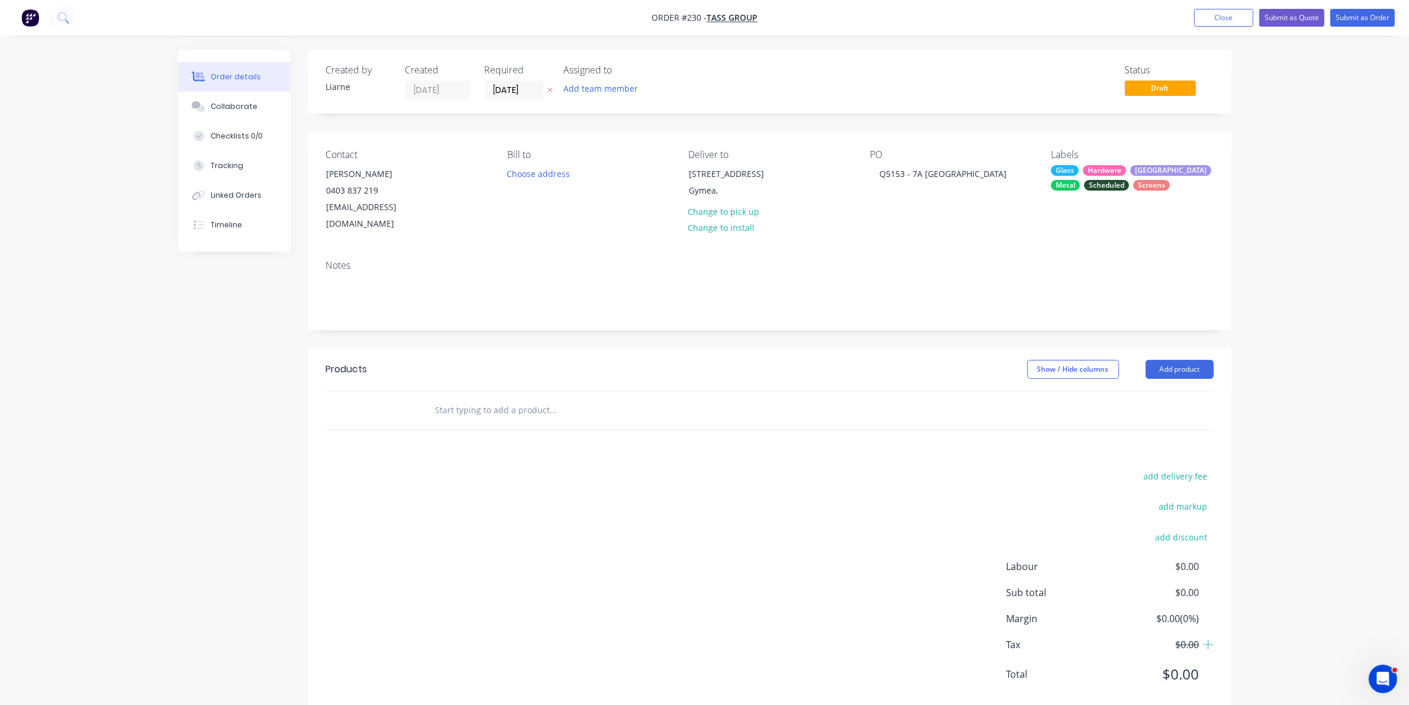
click at [478, 399] on input "text" at bounding box center [553, 410] width 237 height 24
type input "Total Sale"
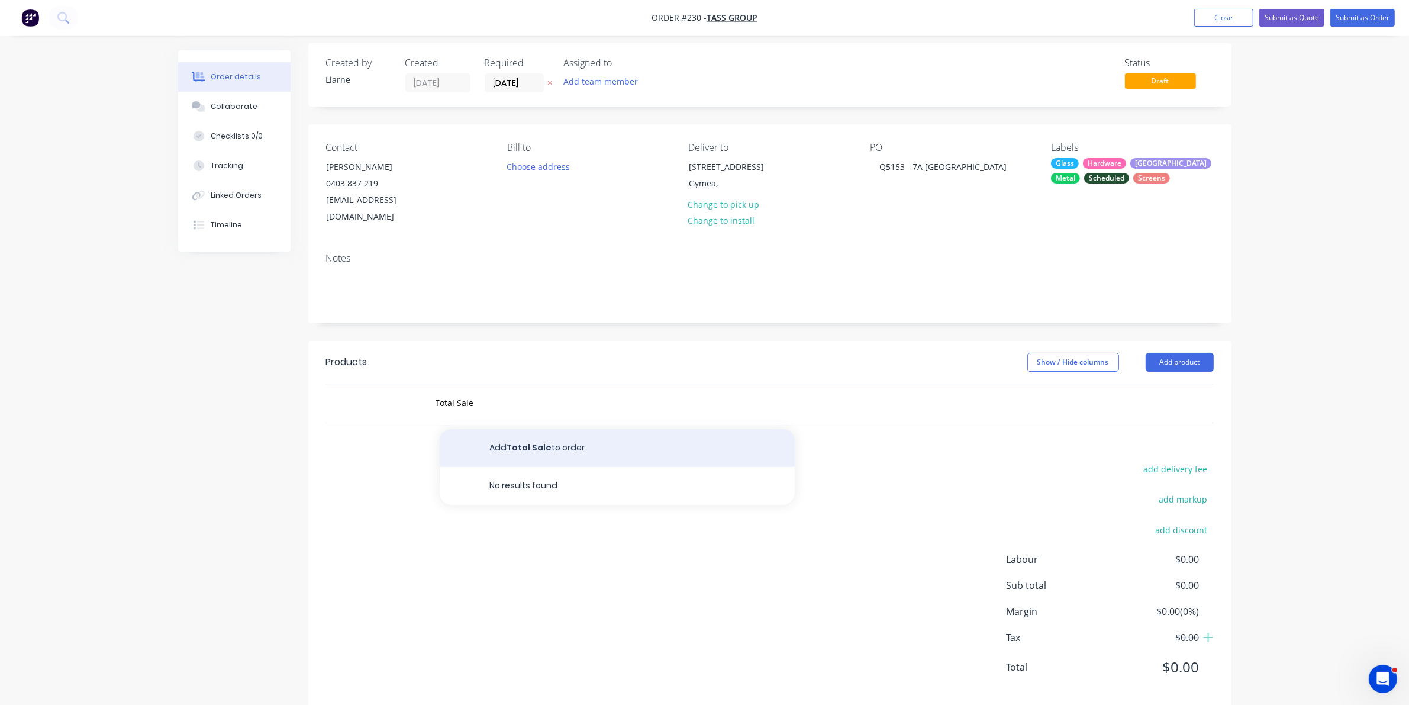
scroll to position [12, 0]
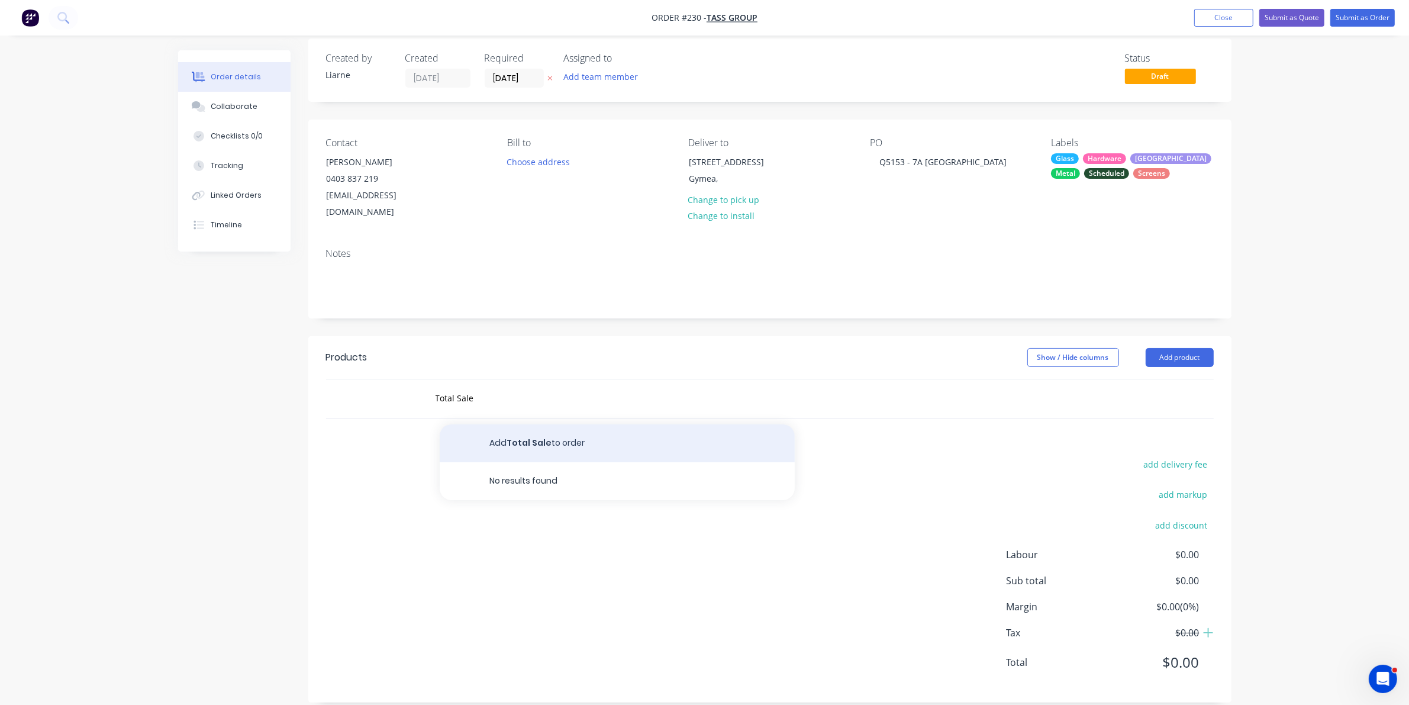
click at [538, 432] on button "Add Total Sale to order" at bounding box center [617, 443] width 355 height 38
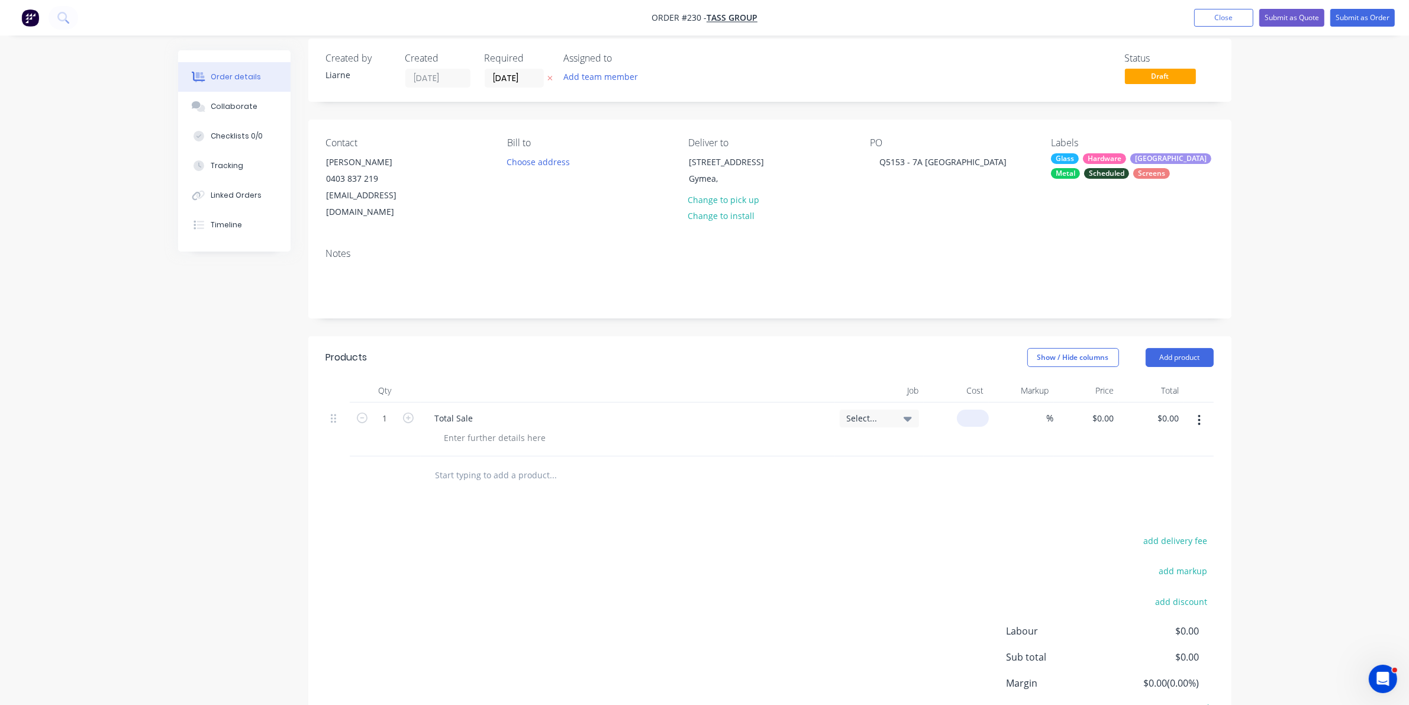
click at [983, 409] on input at bounding box center [974, 417] width 27 height 17
type input "$27,944.40"
click at [1181, 348] on button "Add product" at bounding box center [1179, 357] width 68 height 19
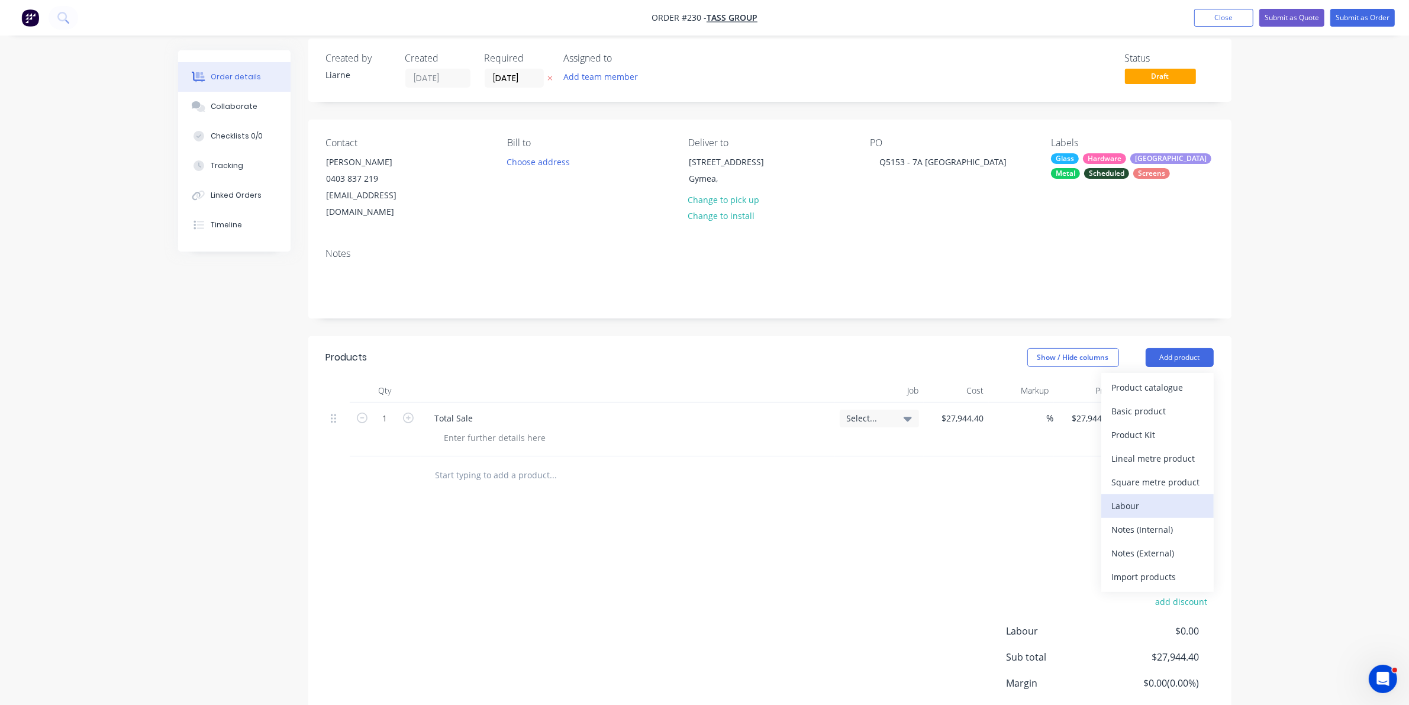
click at [1131, 497] on div "Labour" at bounding box center [1157, 505] width 91 height 17
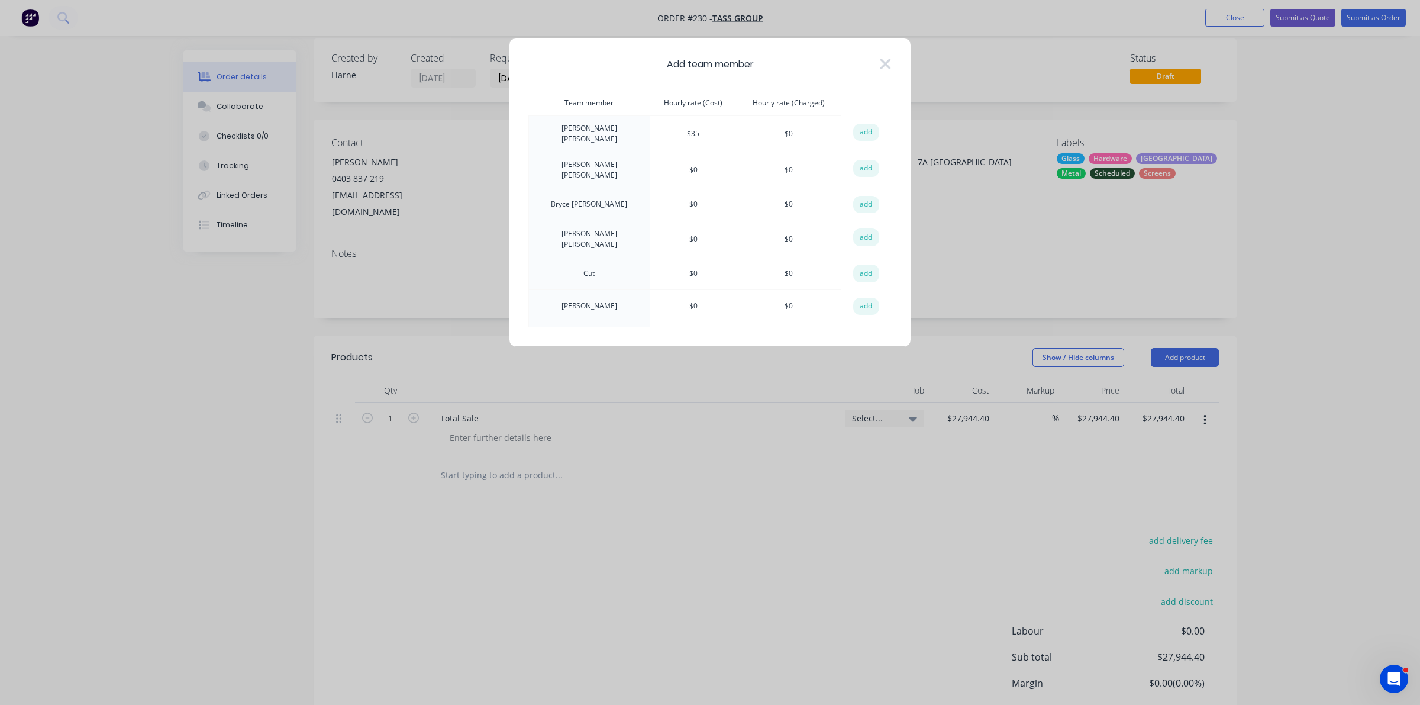
drag, startPoint x: 581, startPoint y: 264, endPoint x: 590, endPoint y: 261, distance: 9.6
click at [582, 264] on td "Cut" at bounding box center [589, 273] width 121 height 33
click at [865, 266] on button "add" at bounding box center [866, 273] width 26 height 18
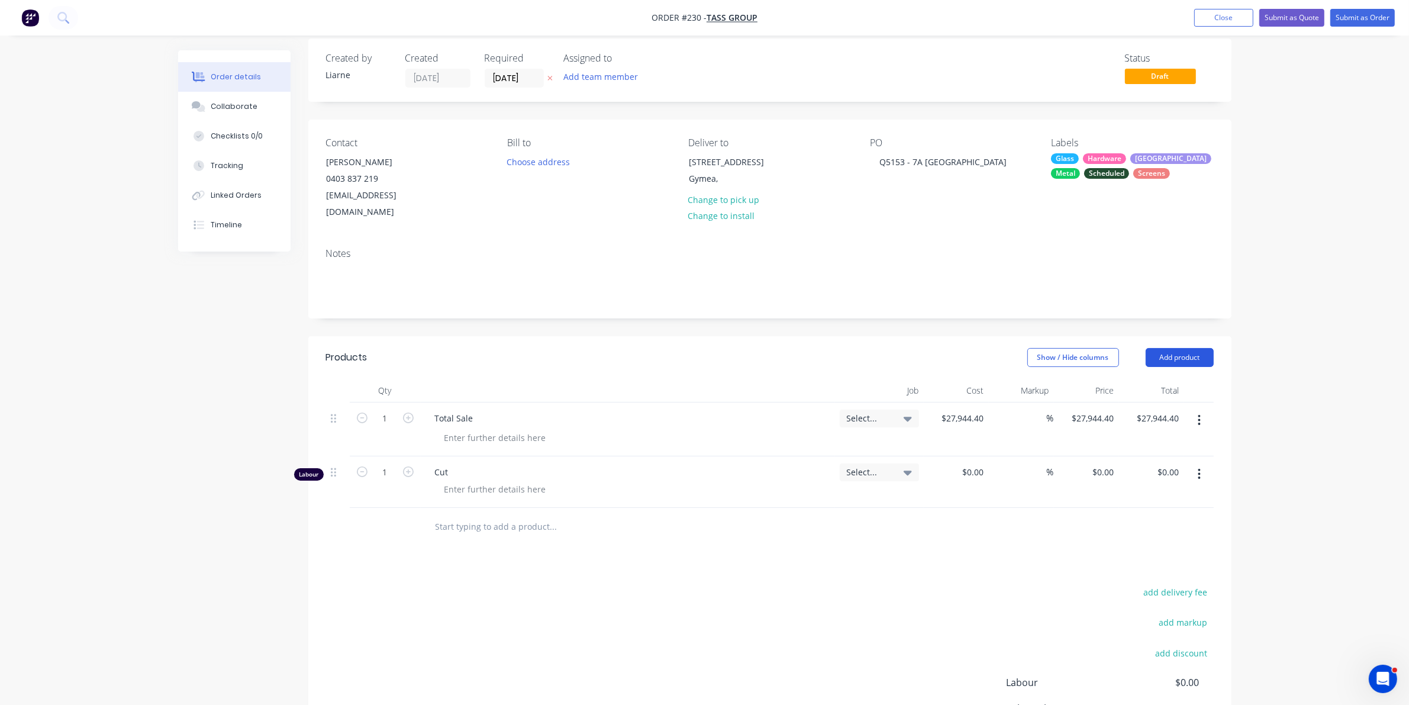
click at [1164, 348] on button "Add product" at bounding box center [1179, 357] width 68 height 19
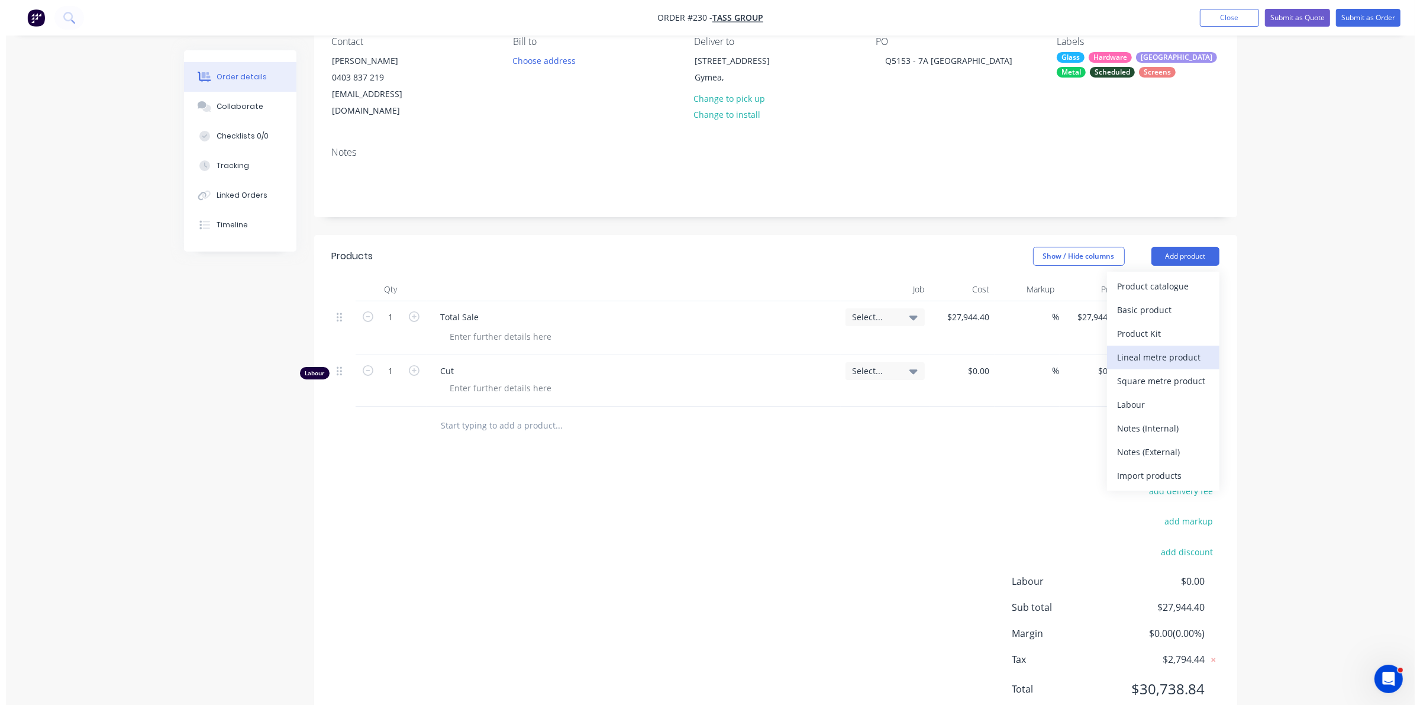
scroll to position [139, 0]
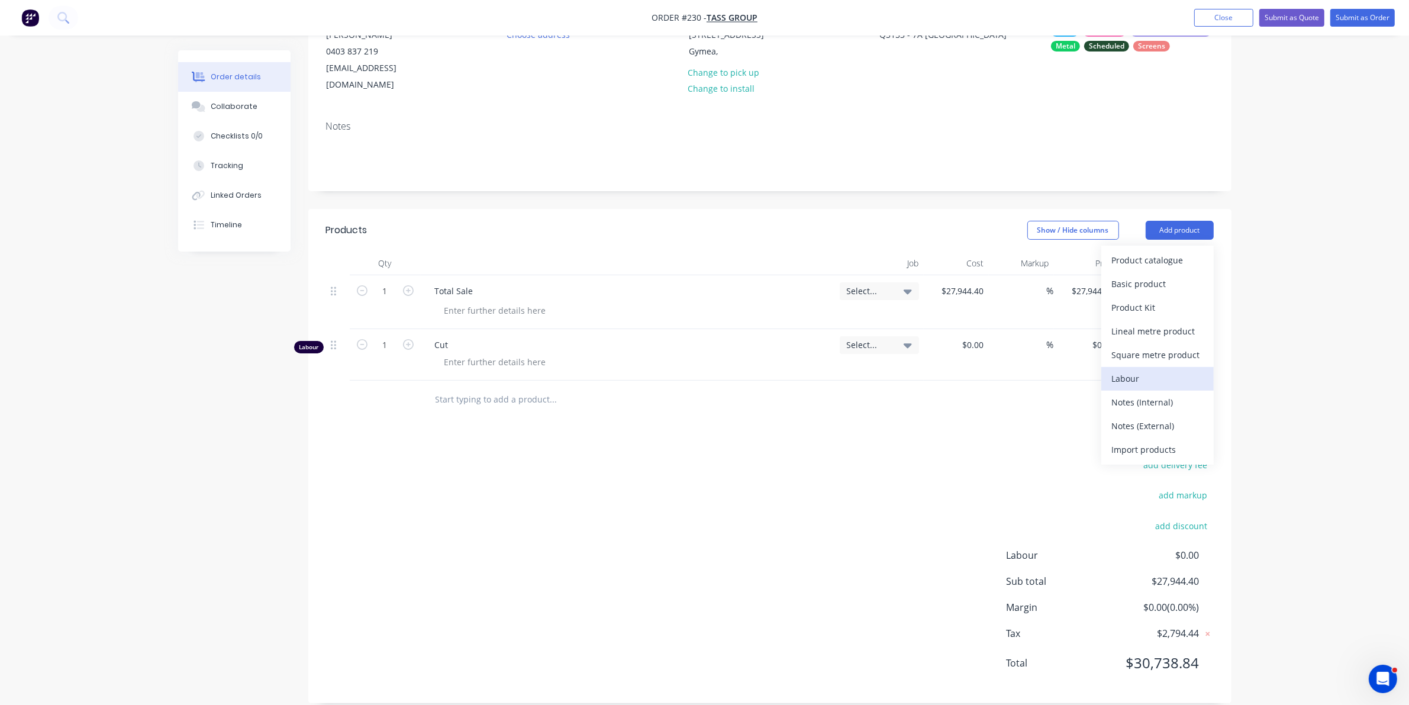
click at [1117, 370] on div "Labour" at bounding box center [1157, 378] width 91 height 17
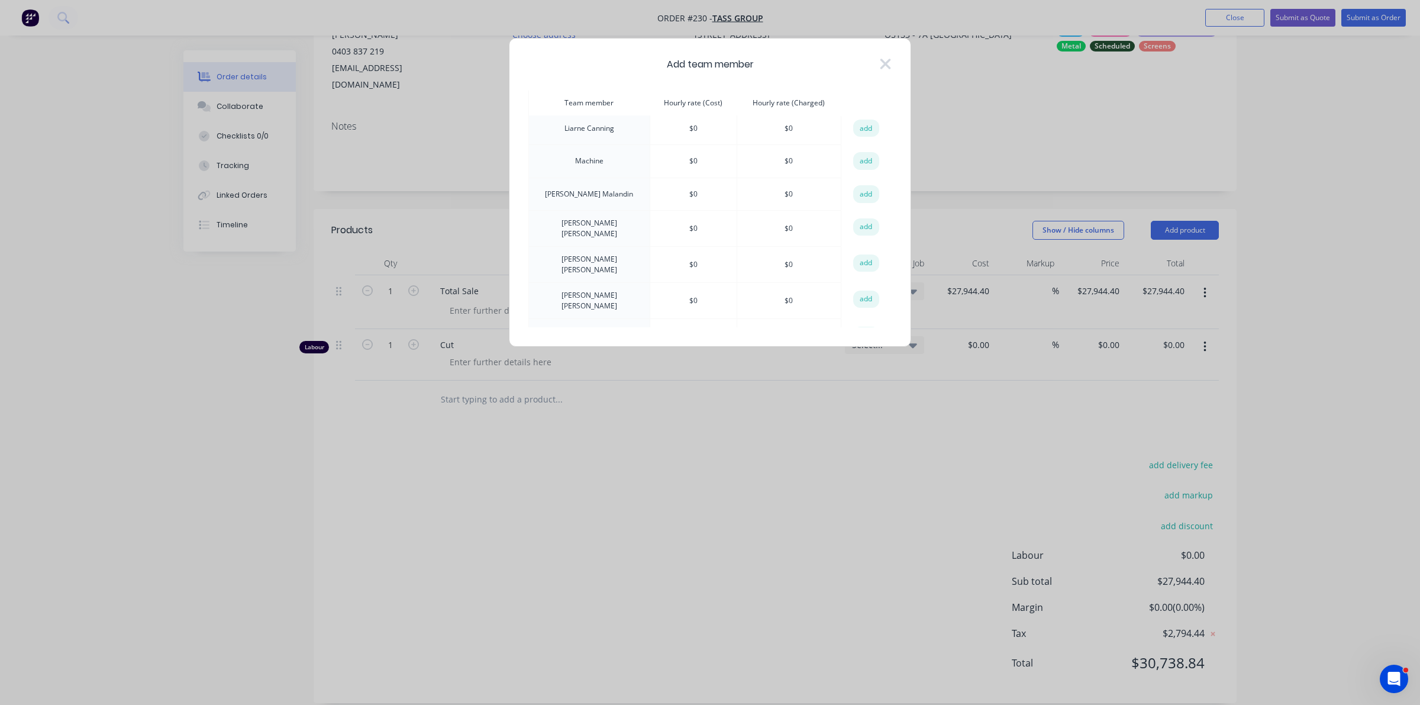
scroll to position [518, 0]
click at [864, 151] on button "add" at bounding box center [866, 160] width 26 height 18
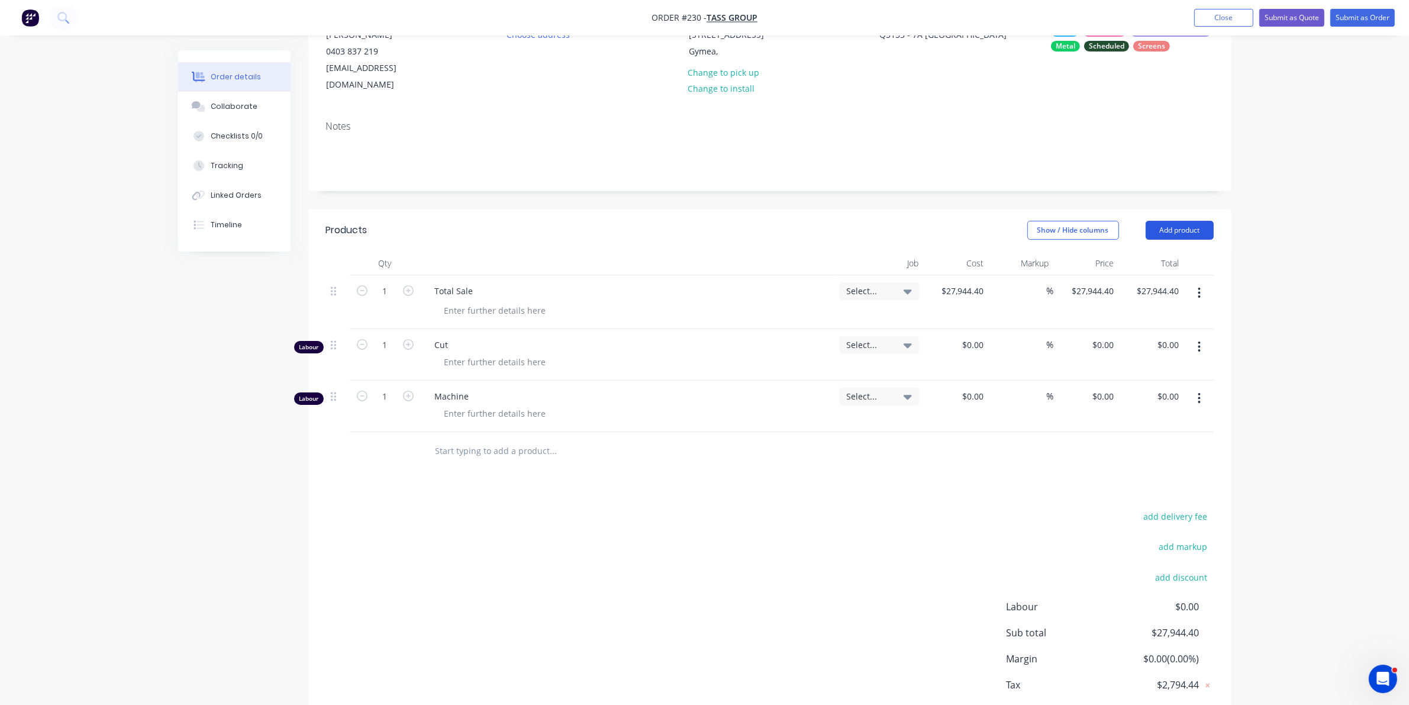
click at [1184, 221] on button "Add product" at bounding box center [1179, 230] width 68 height 19
click at [1124, 370] on div "Labour" at bounding box center [1157, 378] width 91 height 17
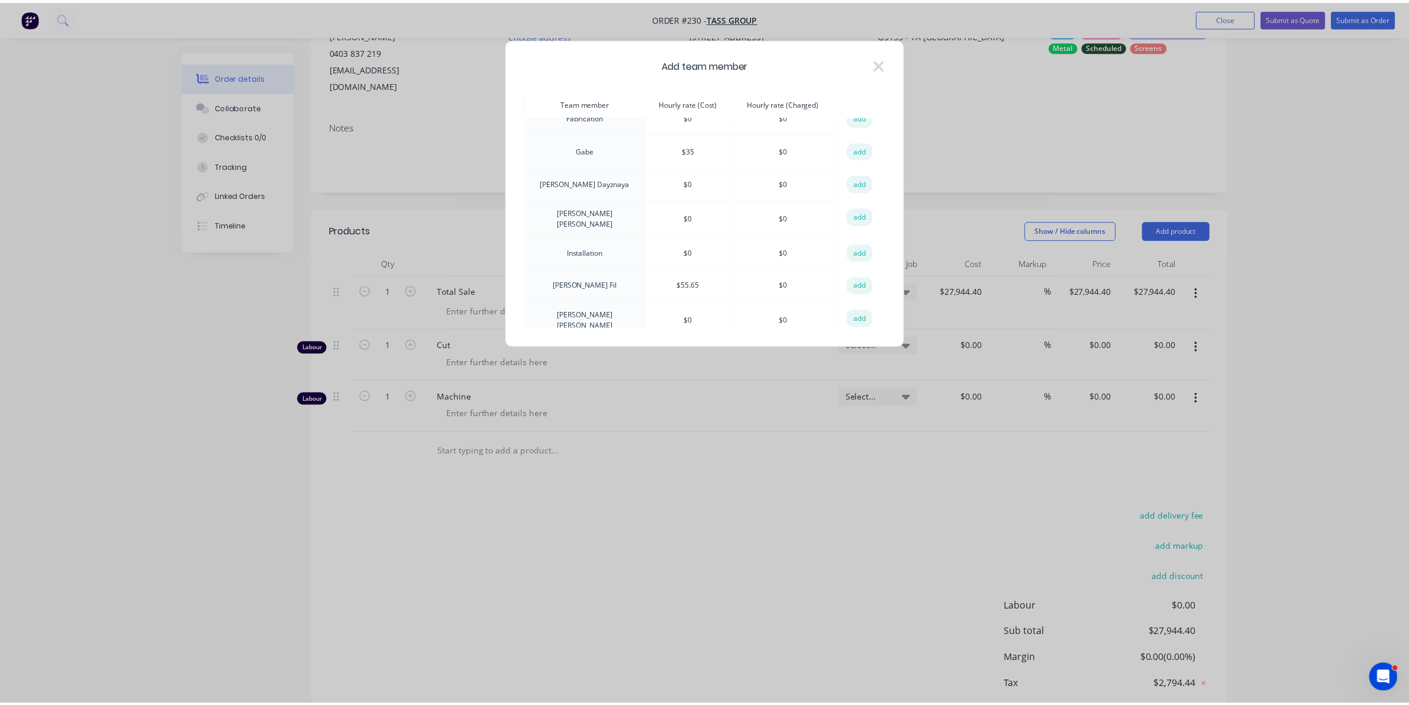
scroll to position [148, 0]
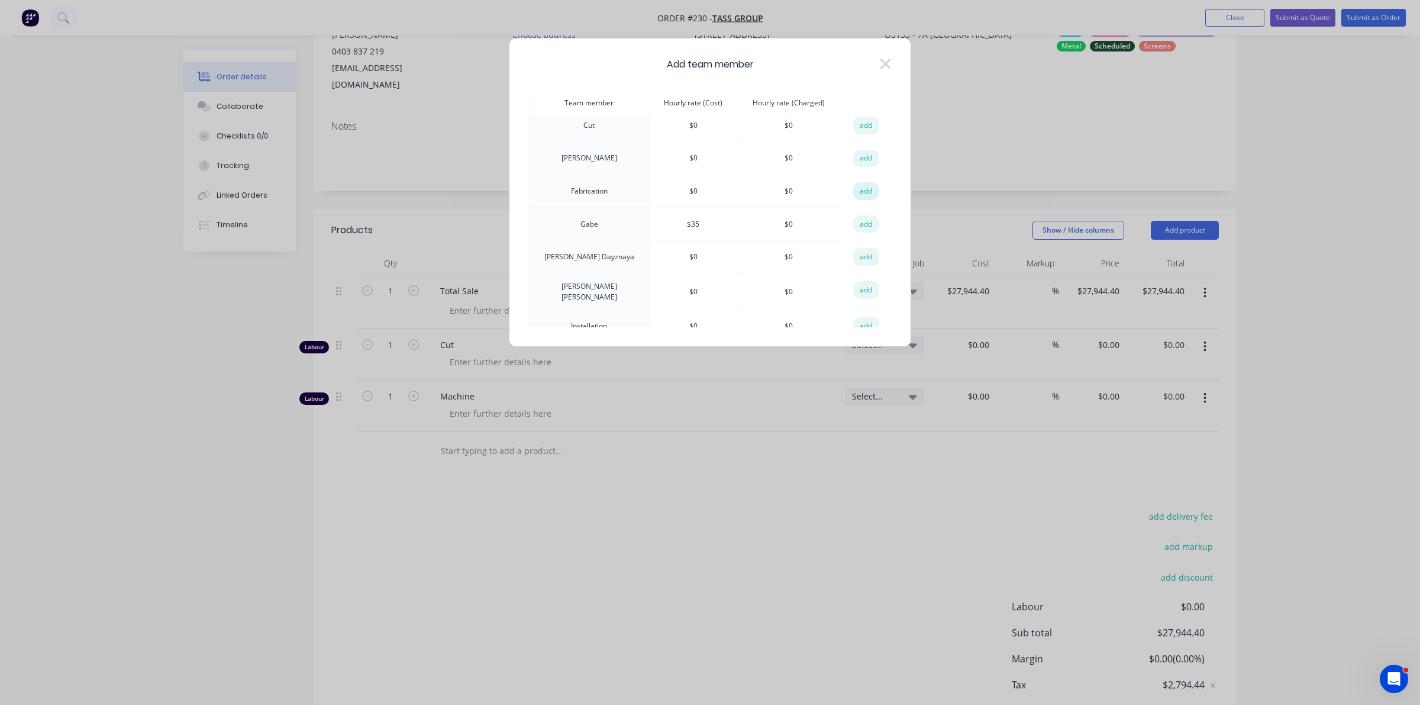
click at [870, 182] on button "add" at bounding box center [866, 191] width 26 height 18
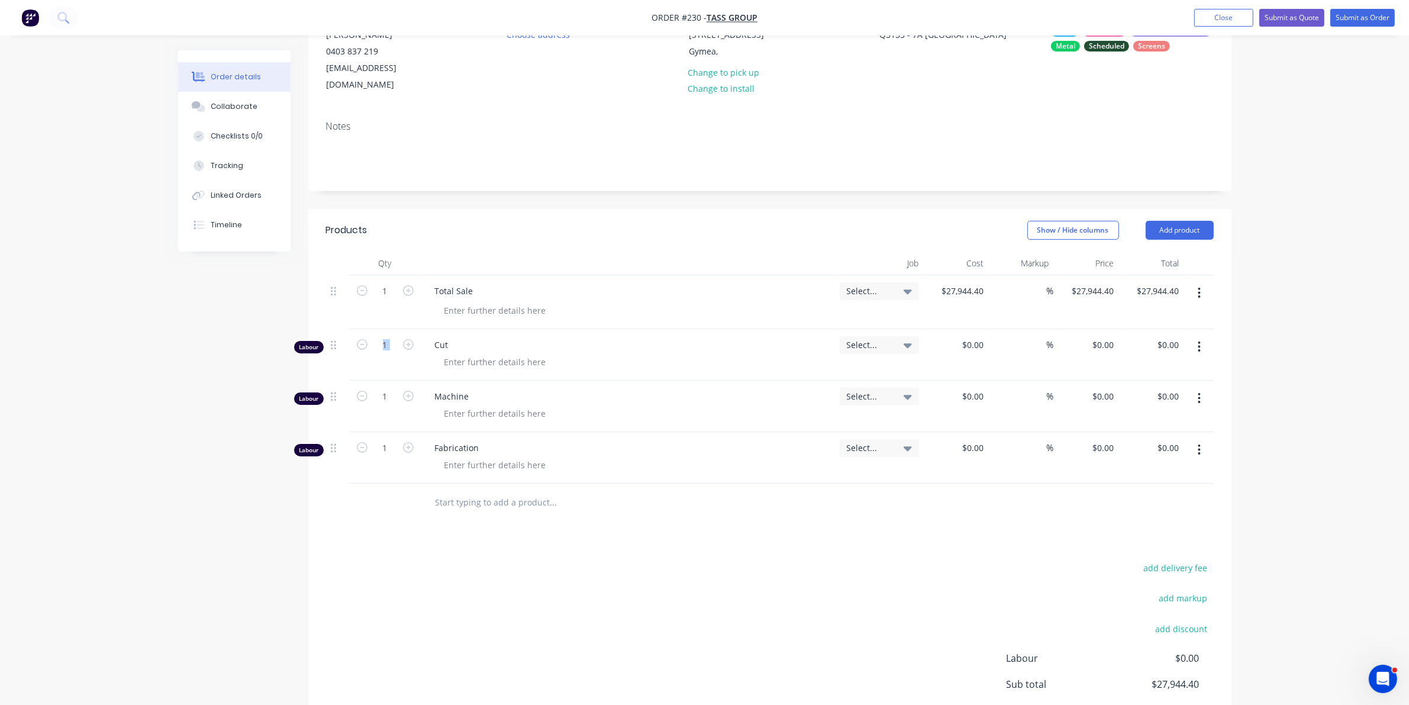
click at [403, 335] on form "1" at bounding box center [385, 344] width 62 height 18
click at [386, 300] on input "1" at bounding box center [385, 291] width 31 height 18
click at [385, 338] on div "1" at bounding box center [385, 354] width 71 height 51
type input "10.5"
type input "5.45"
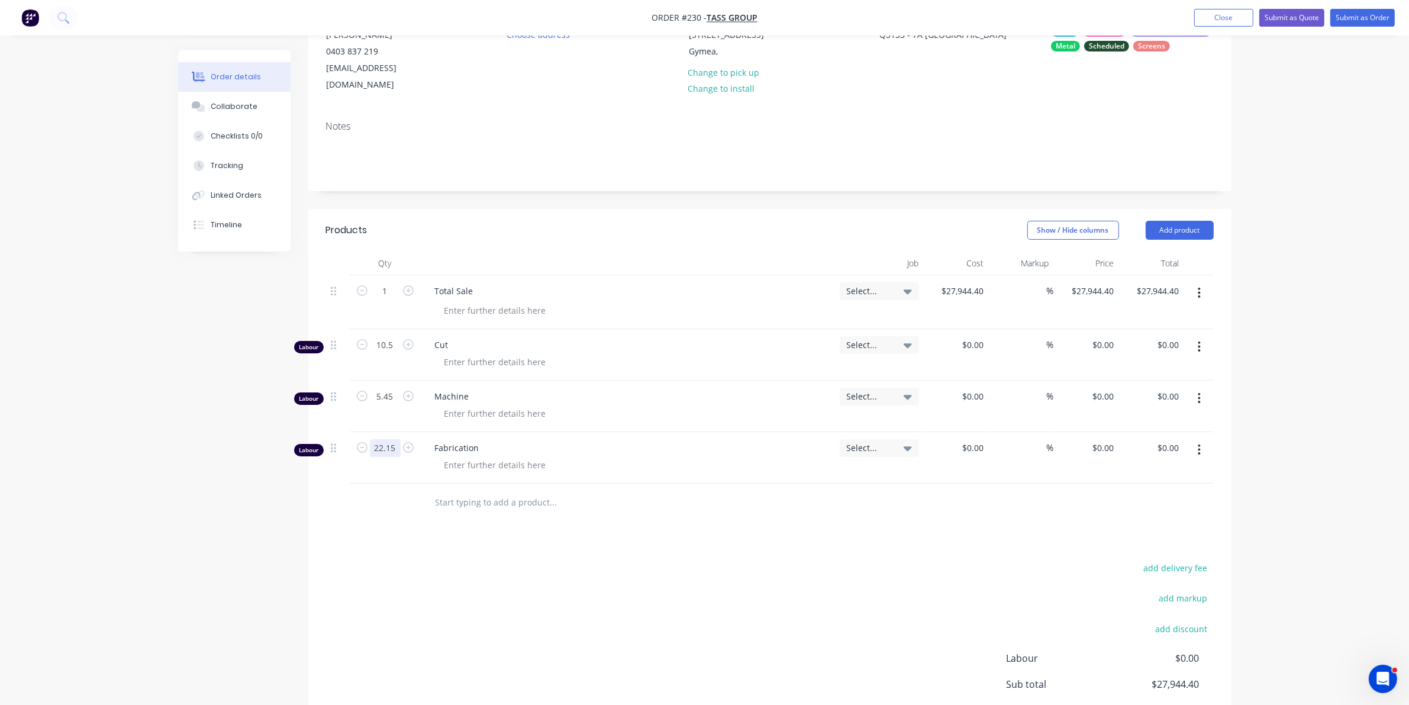
type input "22.15"
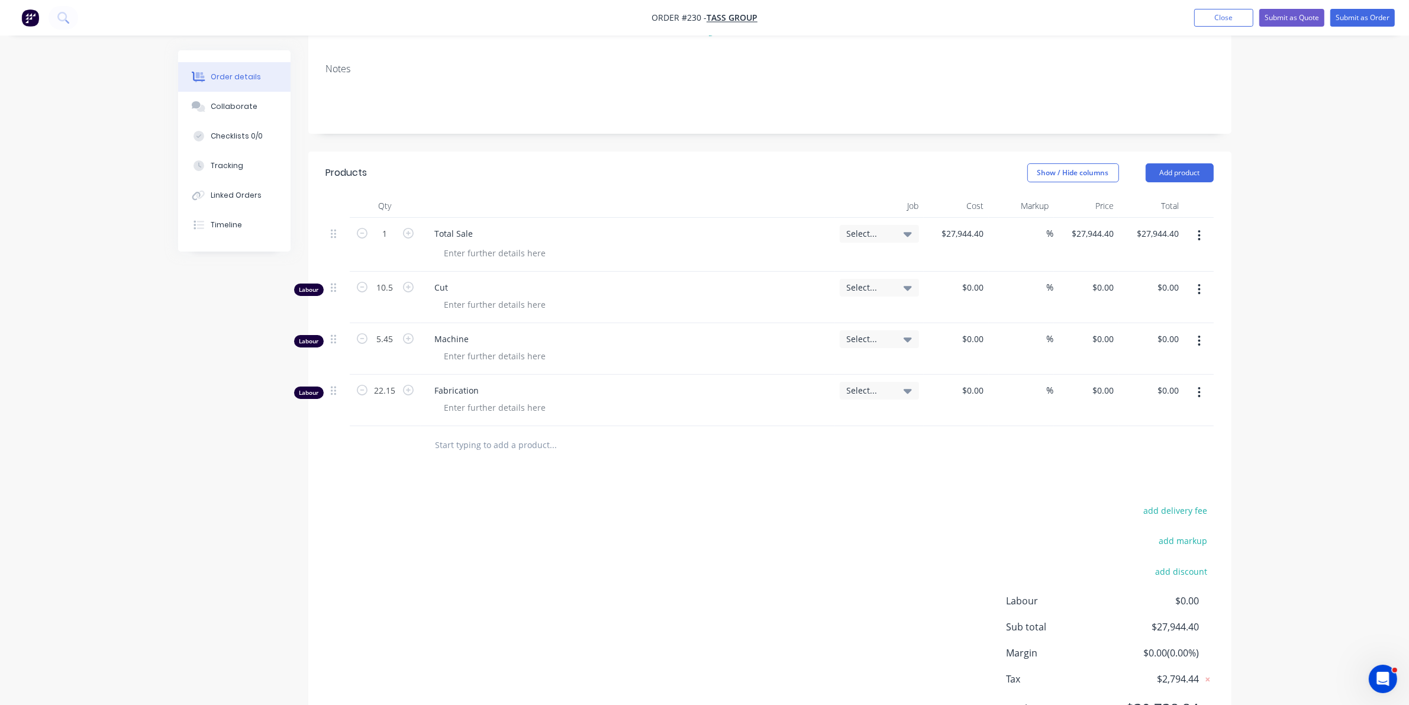
scroll to position [0, 0]
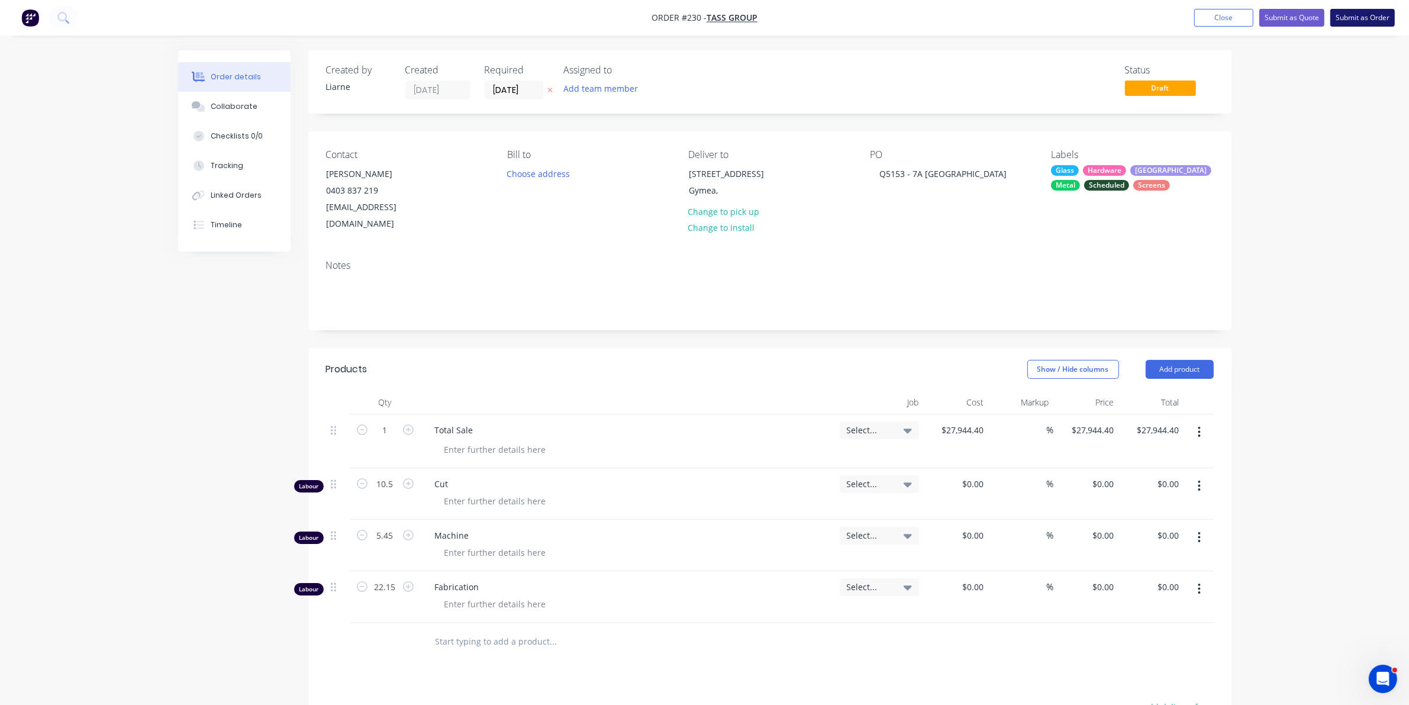
click at [1358, 14] on button "Submit as Order" at bounding box center [1362, 18] width 64 height 18
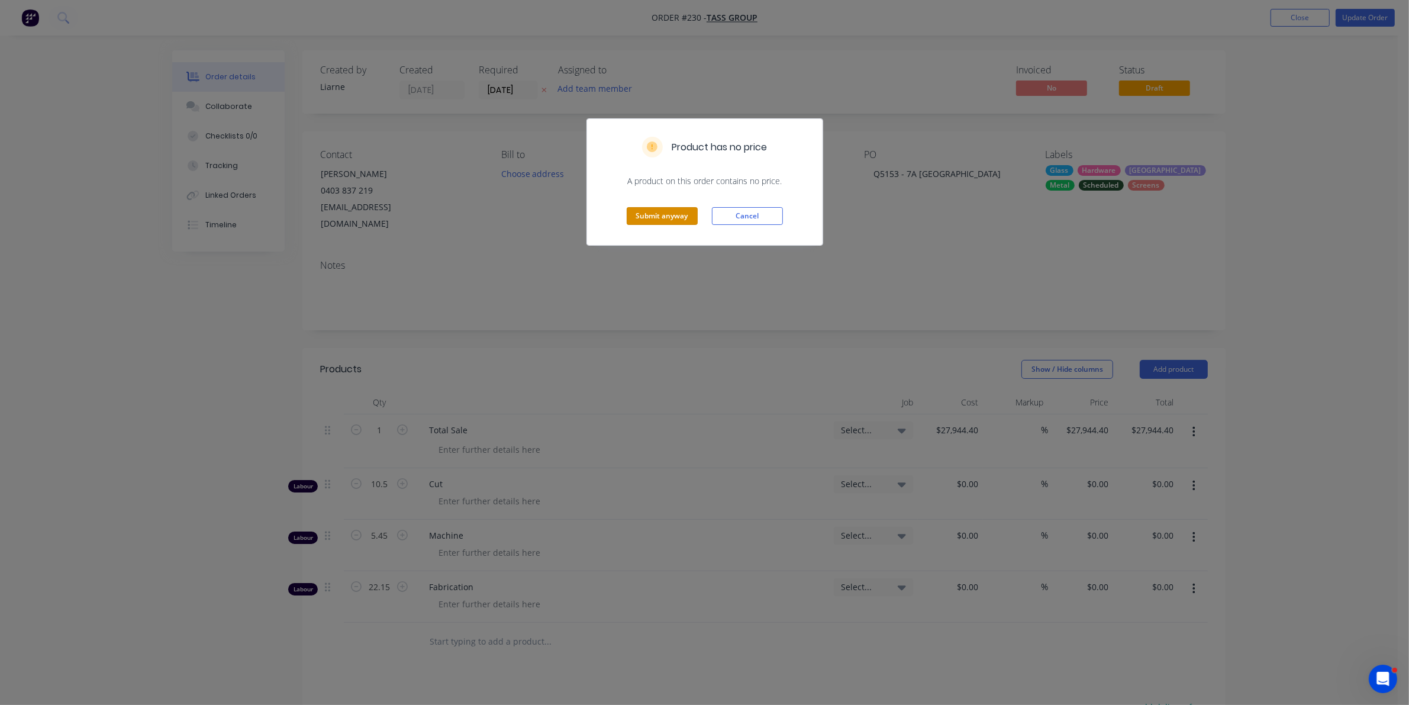
drag, startPoint x: 658, startPoint y: 217, endPoint x: 651, endPoint y: 222, distance: 8.9
click at [660, 217] on button "Submit anyway" at bounding box center [661, 216] width 71 height 18
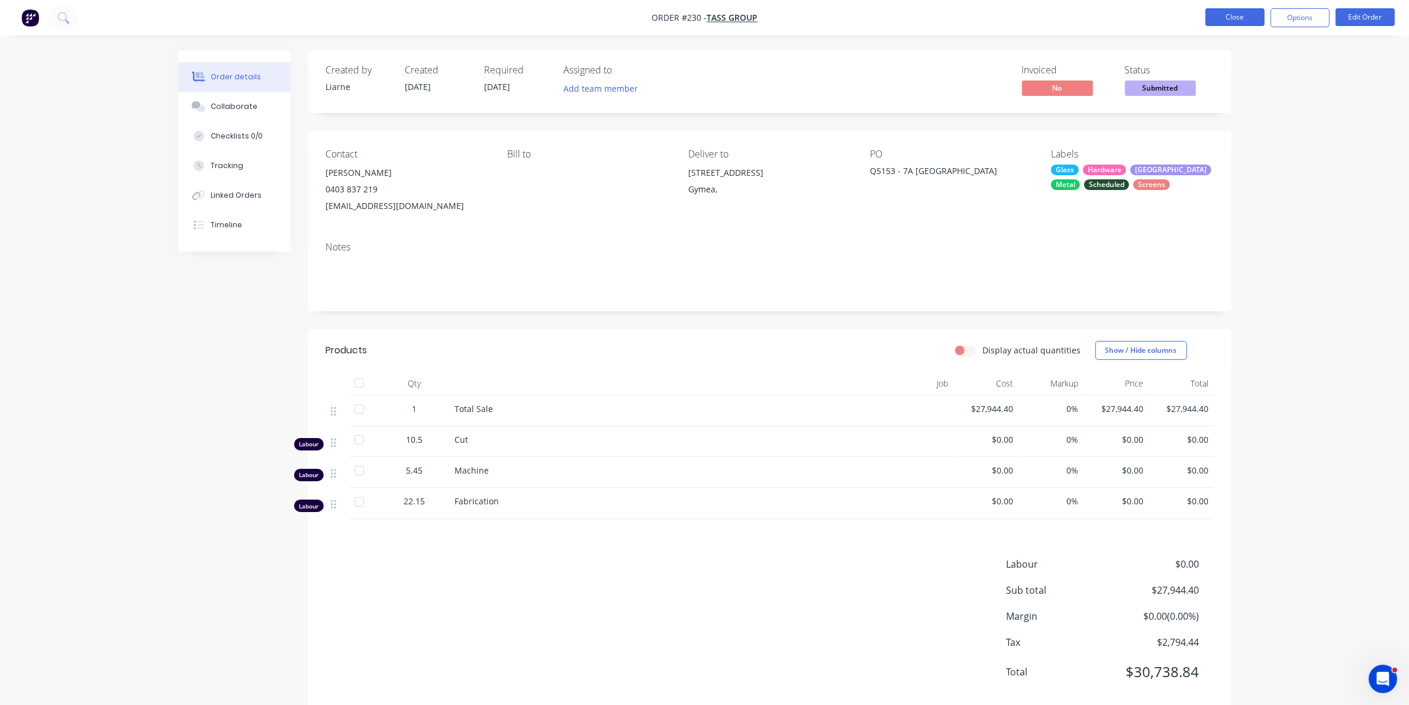
click at [1231, 13] on button "Close" at bounding box center [1234, 17] width 59 height 18
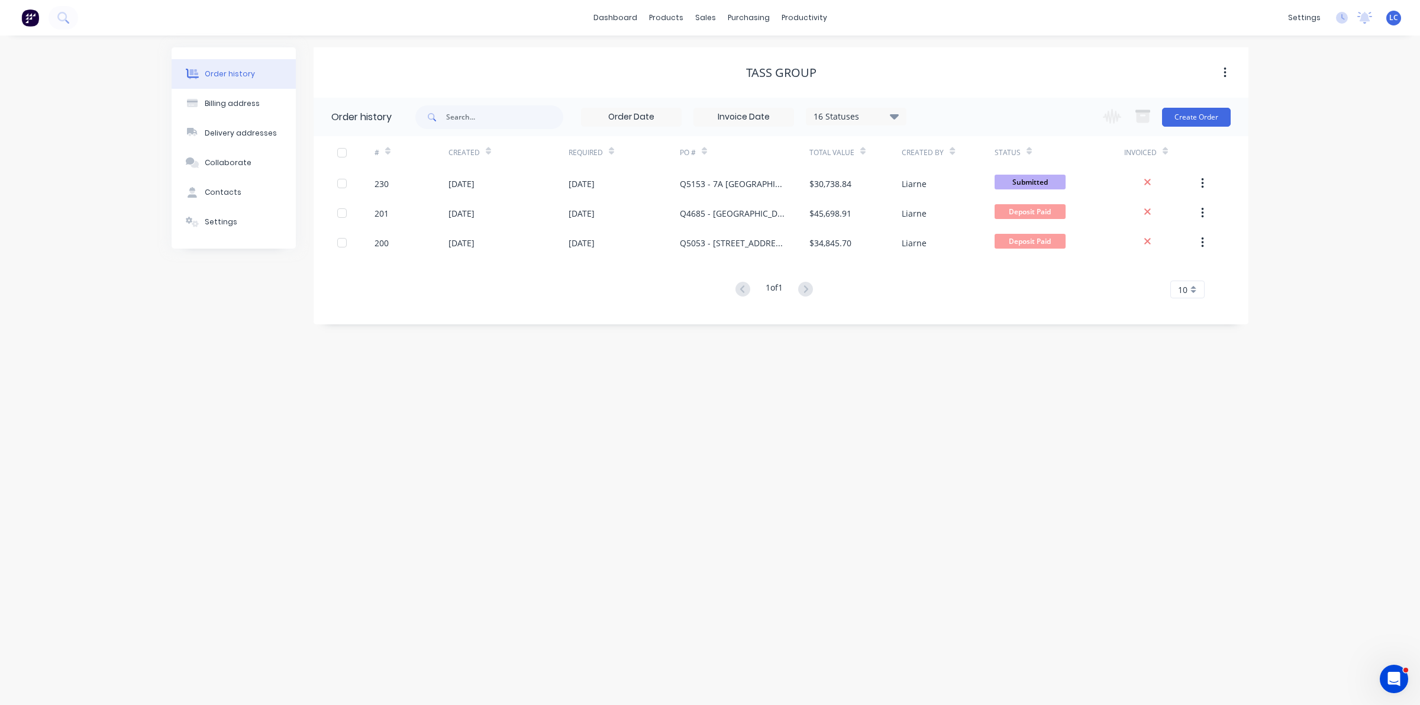
click at [243, 77] on div "Order history" at bounding box center [230, 74] width 50 height 11
click at [814, 49] on link "Workflow" at bounding box center [849, 56] width 157 height 24
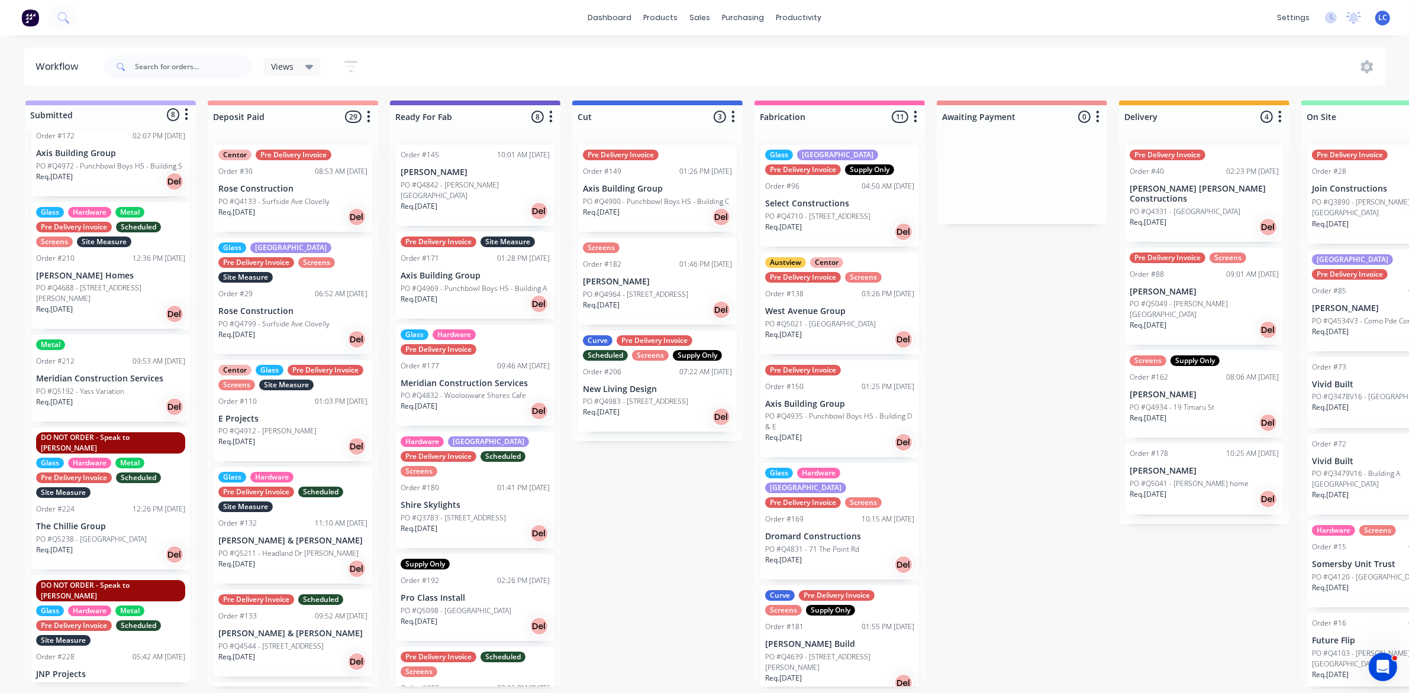
scroll to position [222, 0]
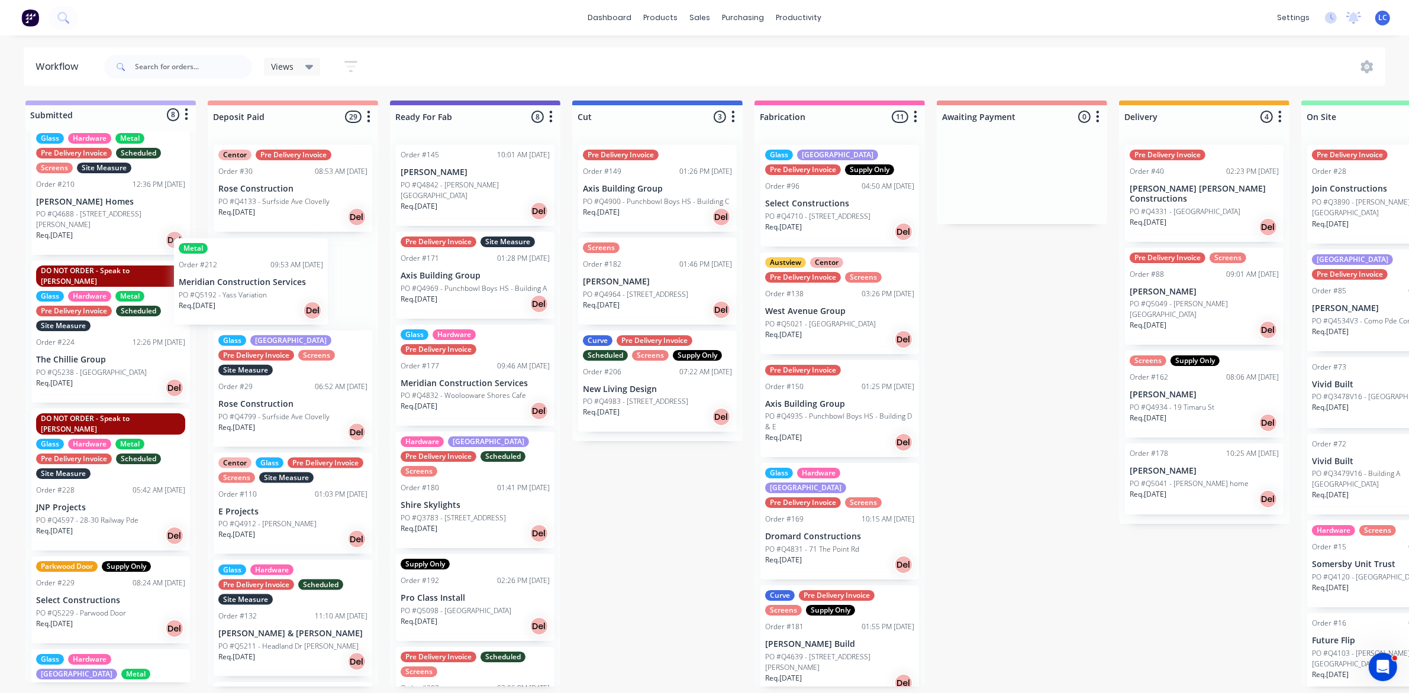
drag, startPoint x: 125, startPoint y: 296, endPoint x: 253, endPoint y: 295, distance: 127.8
click at [253, 295] on div "Submitted 8 Status colour #BAAFF7 hex #BAAFF7 Save Cancel Summaries Total order…" at bounding box center [977, 394] width 1973 height 586
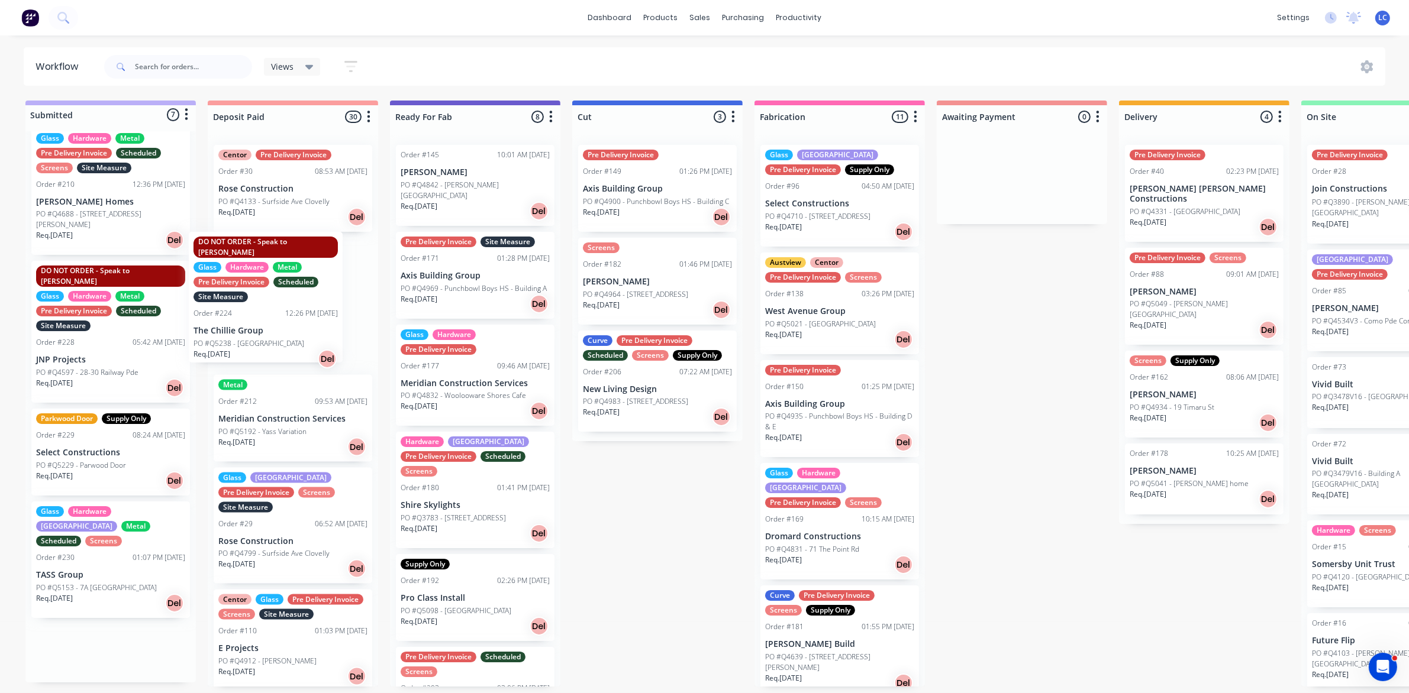
drag, startPoint x: 113, startPoint y: 324, endPoint x: 276, endPoint y: 314, distance: 163.6
click at [276, 314] on div "Submitted 7 Status colour #BAAFF7 hex #BAAFF7 Save Cancel Summaries Total order…" at bounding box center [977, 394] width 1973 height 586
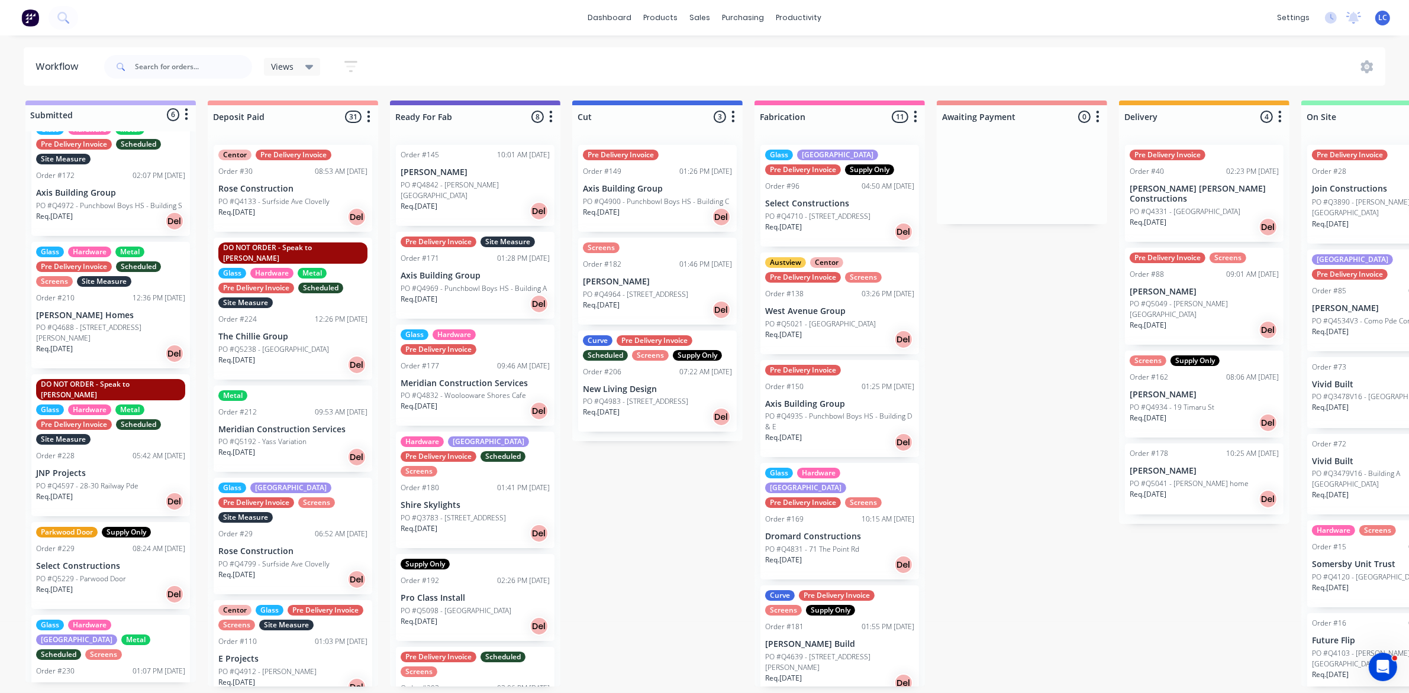
scroll to position [4, 0]
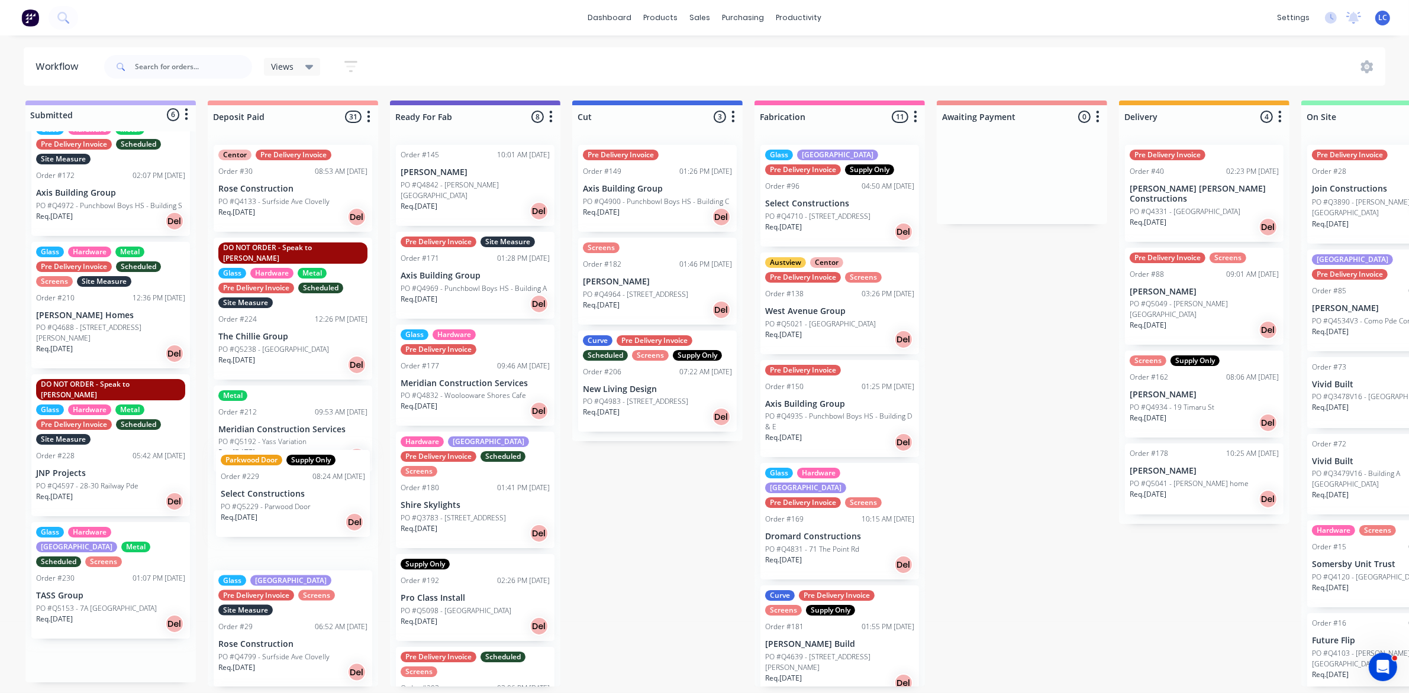
drag, startPoint x: 111, startPoint y: 547, endPoint x: 267, endPoint y: 521, distance: 159.0
click at [267, 521] on div "Submitted 6 Status colour #BAAFF7 hex #BAAFF7 Save Cancel Summaries Total order…" at bounding box center [977, 394] width 1973 height 586
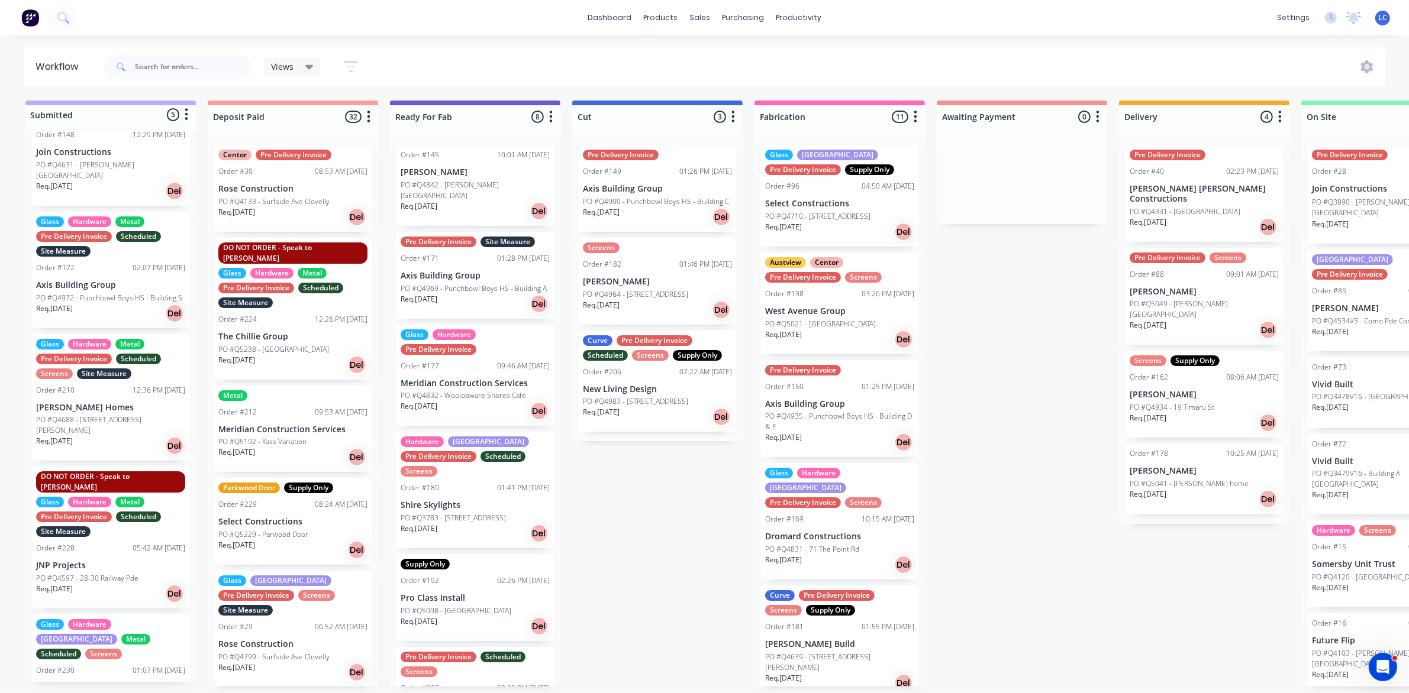
scroll to position [0, 0]
click at [152, 683] on p "TASS Group" at bounding box center [110, 688] width 149 height 10
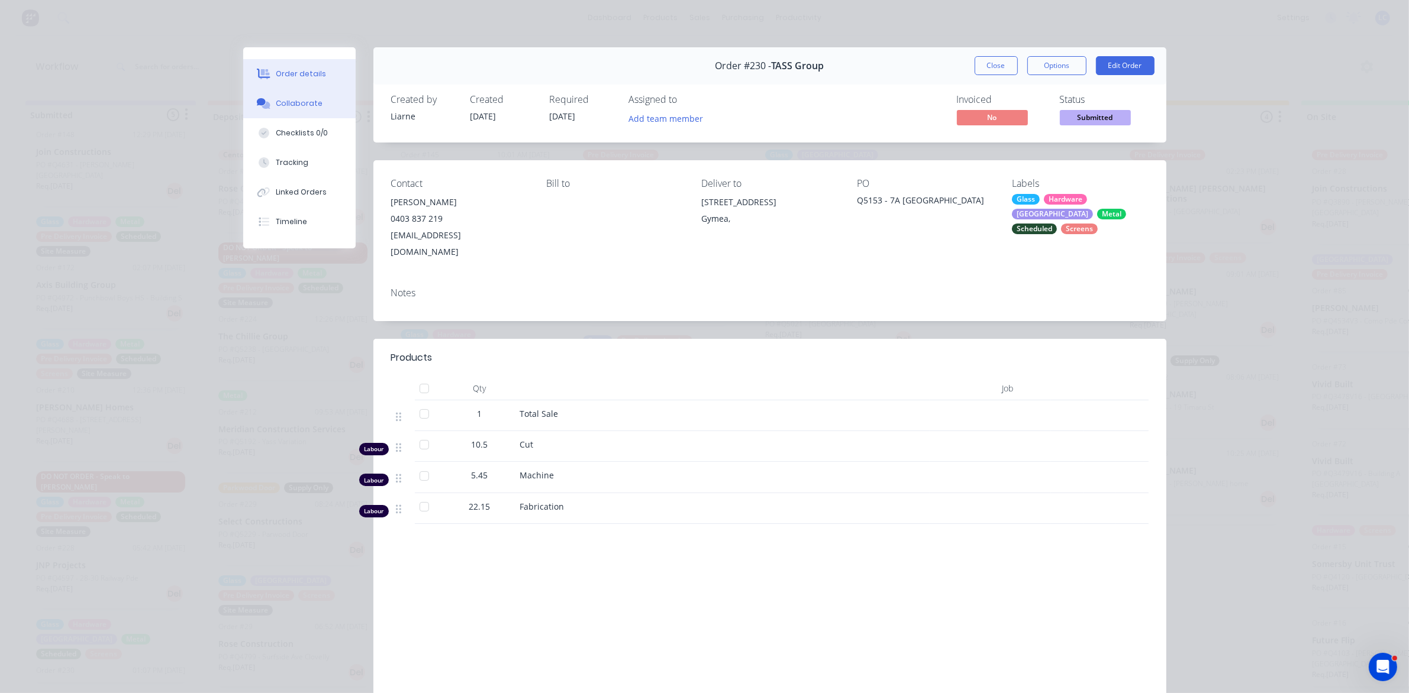
click at [285, 98] on div "Collaborate" at bounding box center [299, 103] width 47 height 11
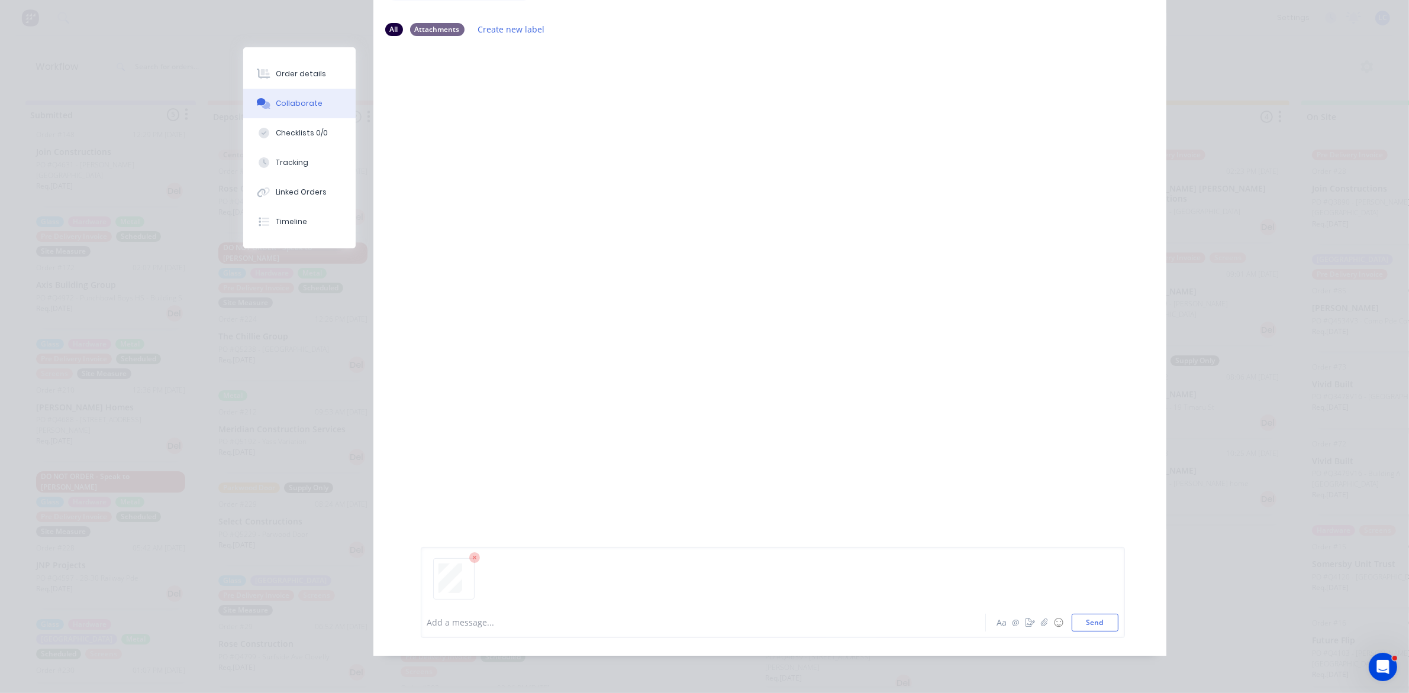
scroll to position [125, 0]
drag, startPoint x: 1087, startPoint y: 621, endPoint x: 1013, endPoint y: 614, distance: 74.3
click at [1090, 618] on button "Send" at bounding box center [1094, 623] width 47 height 18
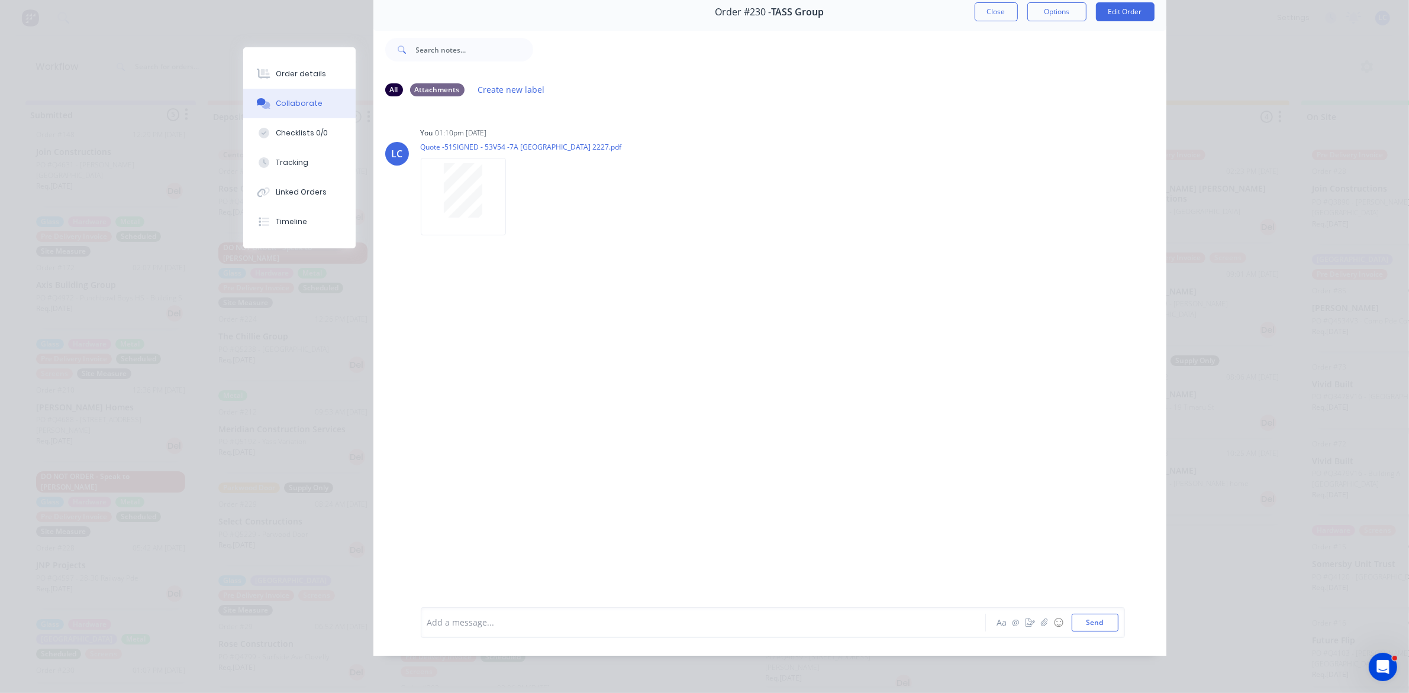
scroll to position [0, 0]
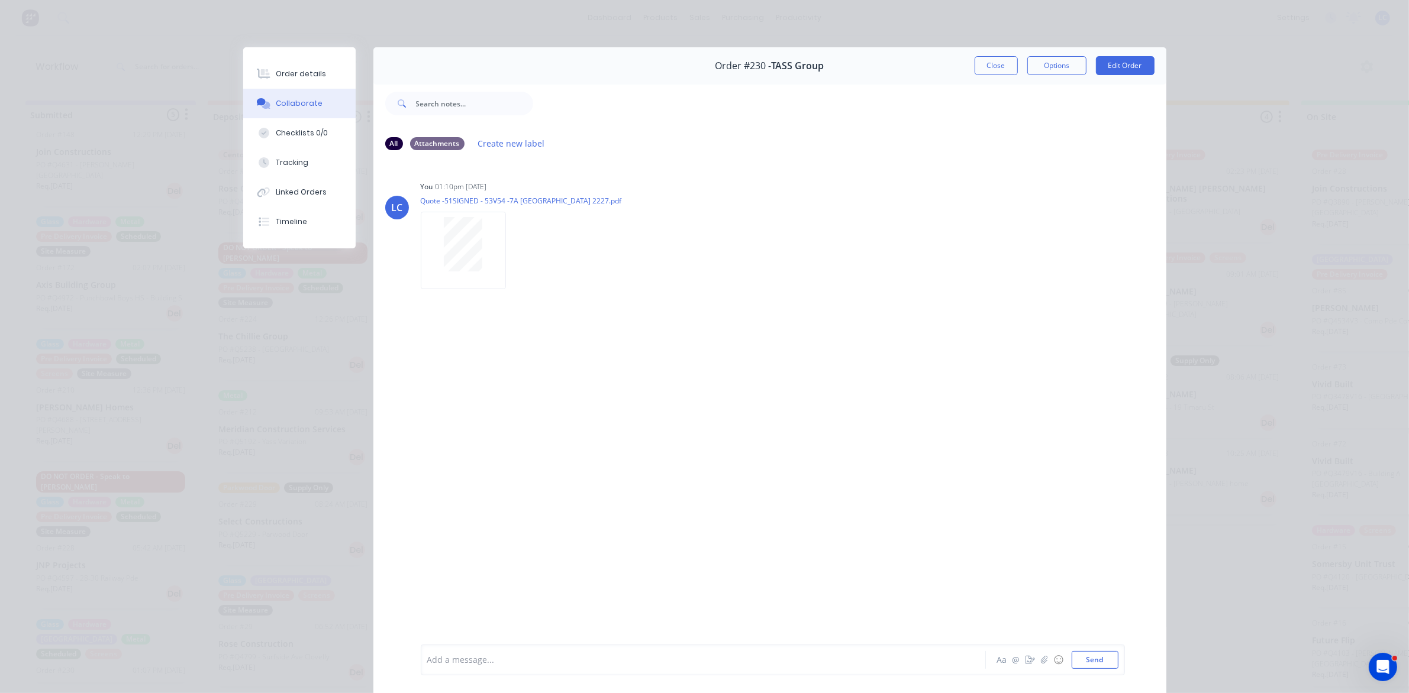
click at [279, 96] on button "Collaborate" at bounding box center [299, 104] width 112 height 30
click at [282, 69] on div "Order details" at bounding box center [301, 74] width 50 height 11
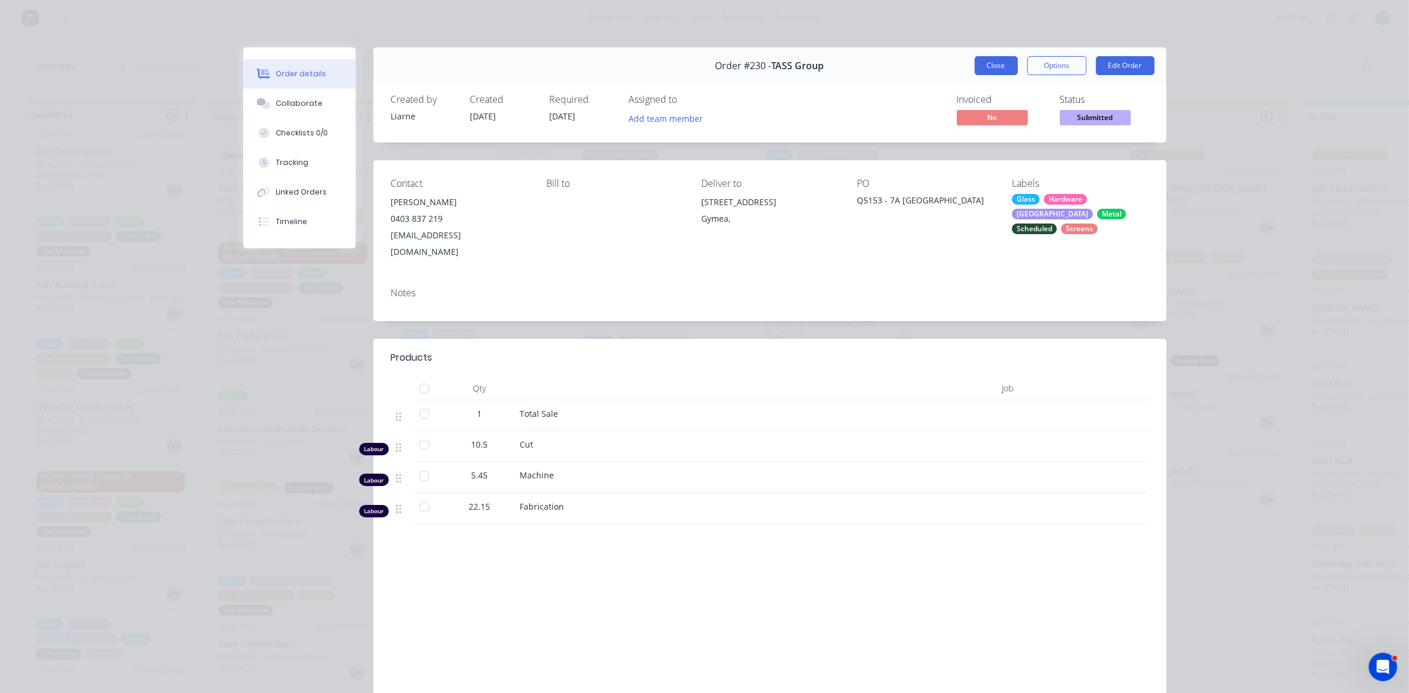
click at [989, 63] on button "Close" at bounding box center [995, 65] width 43 height 19
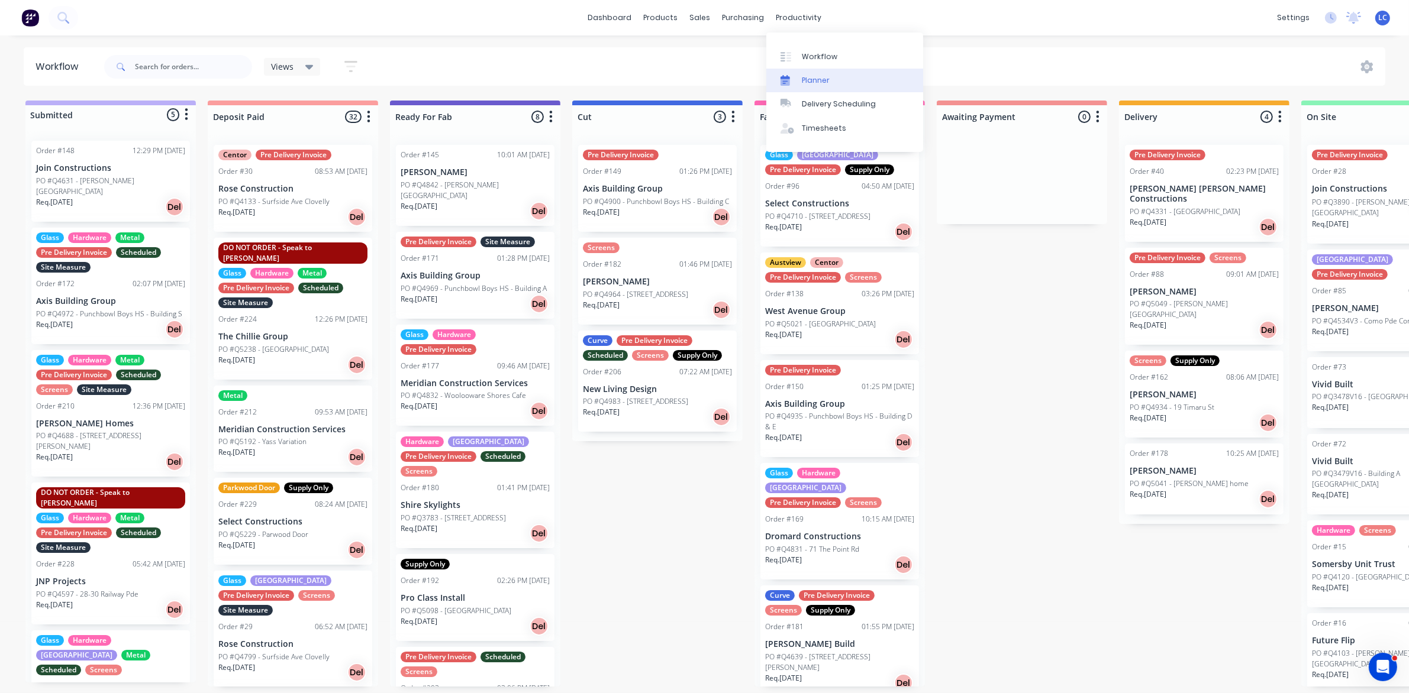
click at [803, 70] on link "Planner" at bounding box center [844, 81] width 157 height 24
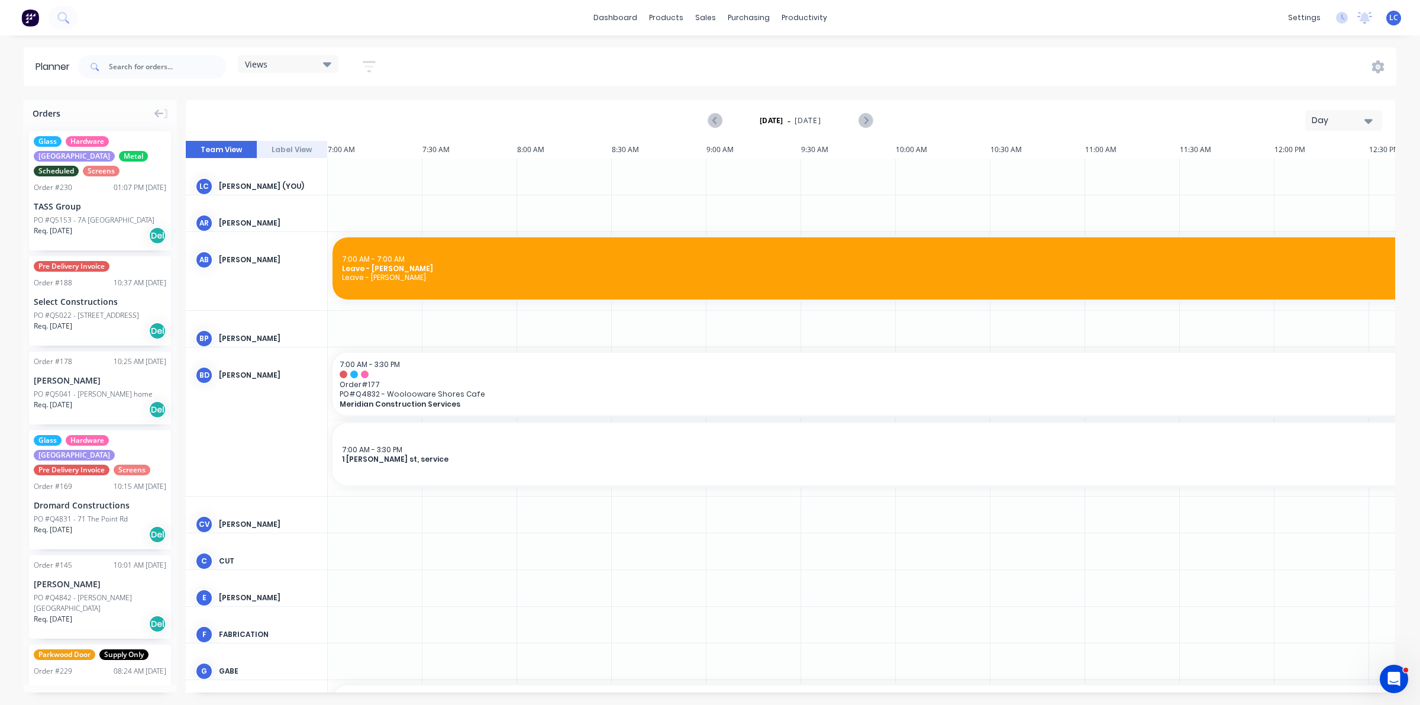
scroll to position [0, 546]
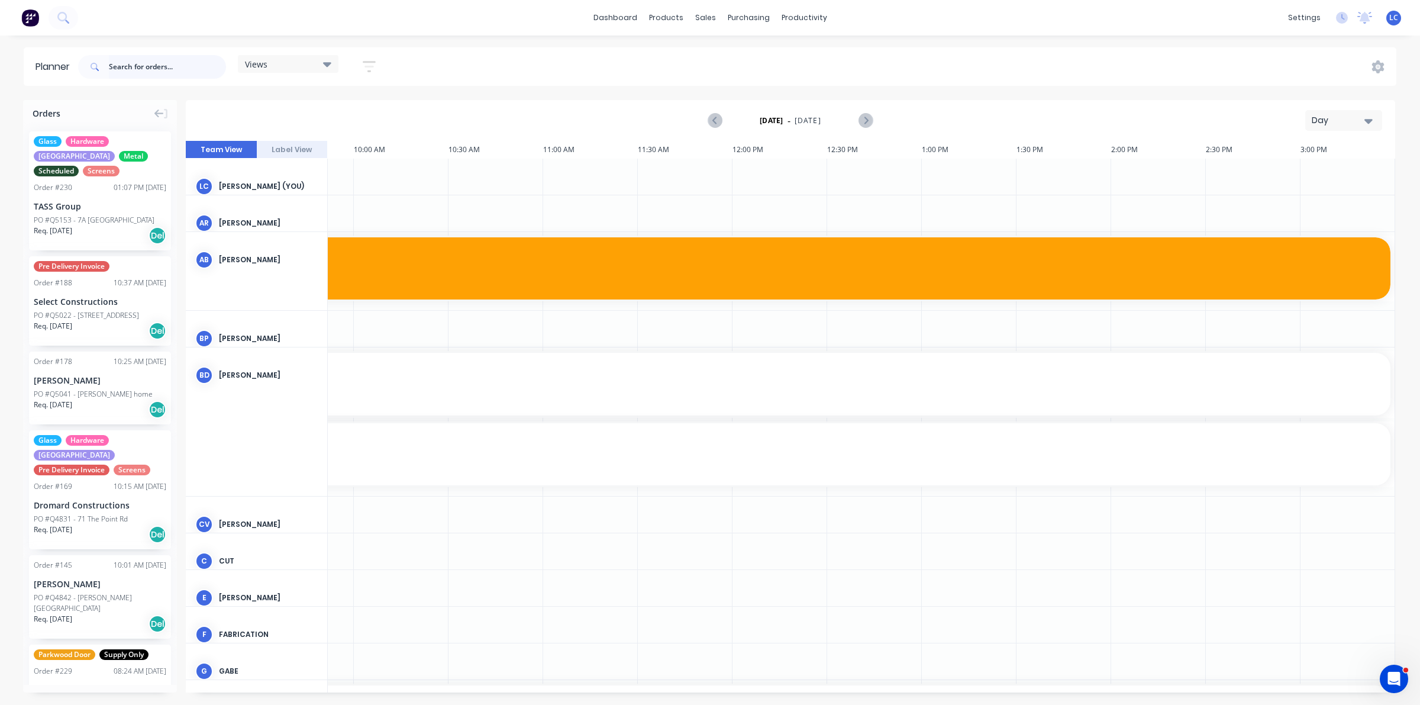
click at [203, 66] on input "text" at bounding box center [167, 67] width 117 height 24
click at [271, 61] on div "Views" at bounding box center [288, 64] width 86 height 11
click at [259, 216] on button "Site" at bounding box center [310, 223] width 126 height 14
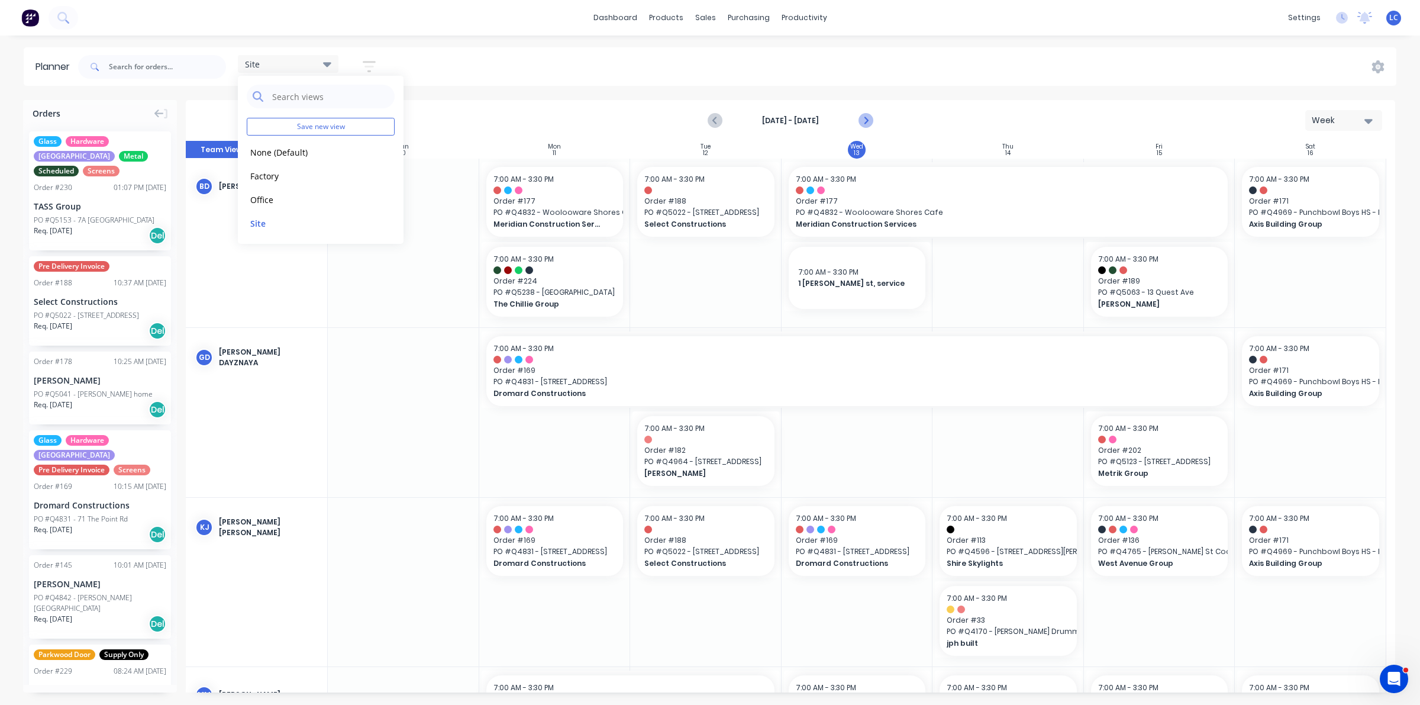
click at [863, 122] on icon "Next page" at bounding box center [865, 121] width 14 height 14
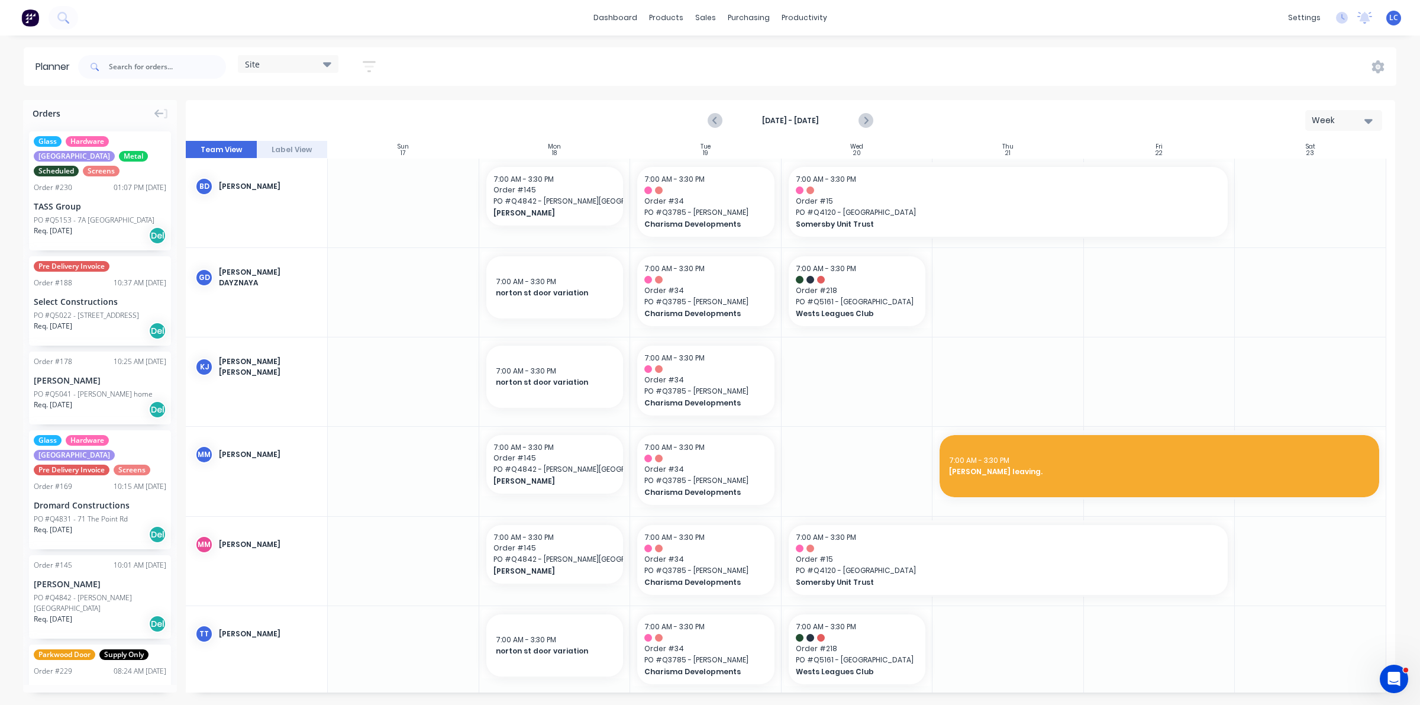
drag, startPoint x: 863, startPoint y: 122, endPoint x: 338, endPoint y: 258, distance: 541.5
click at [338, 258] on div at bounding box center [403, 292] width 151 height 89
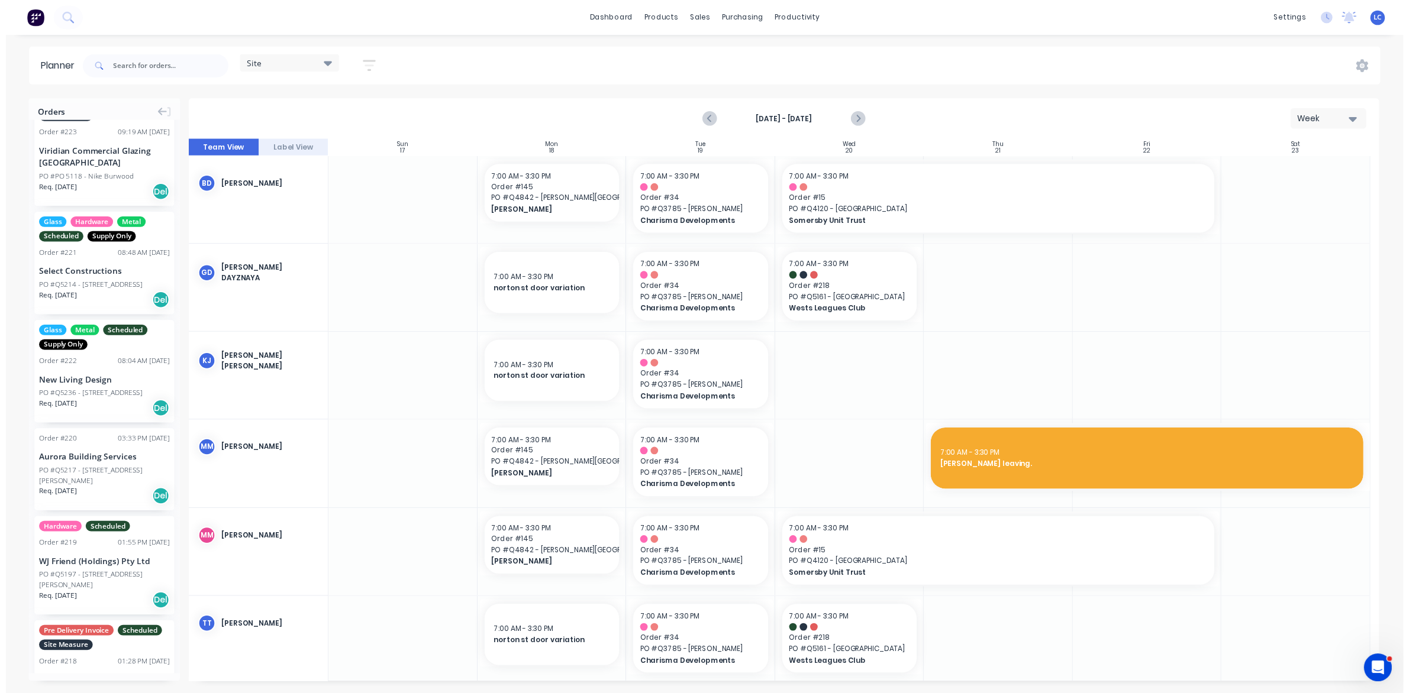
scroll to position [1714, 0]
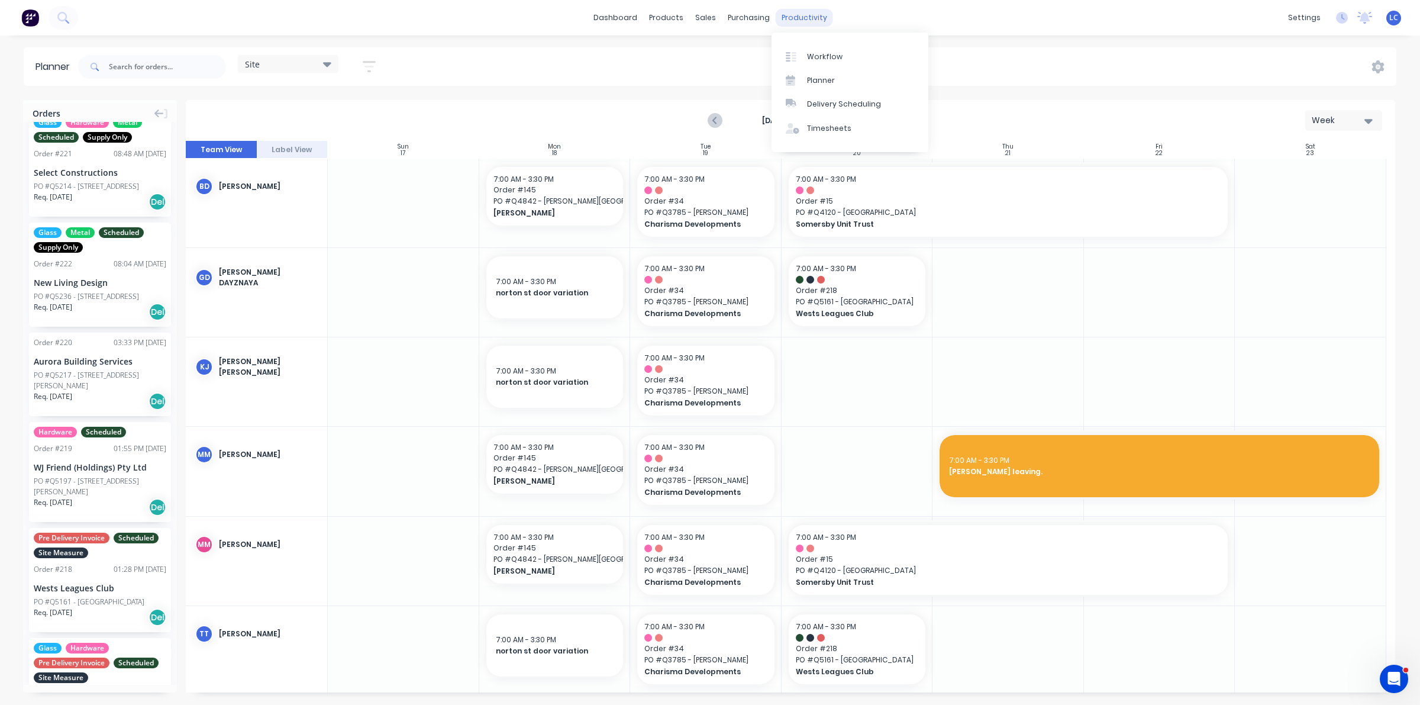
click at [792, 16] on div "productivity" at bounding box center [804, 18] width 57 height 18
click at [805, 52] on link "Workflow" at bounding box center [849, 56] width 157 height 24
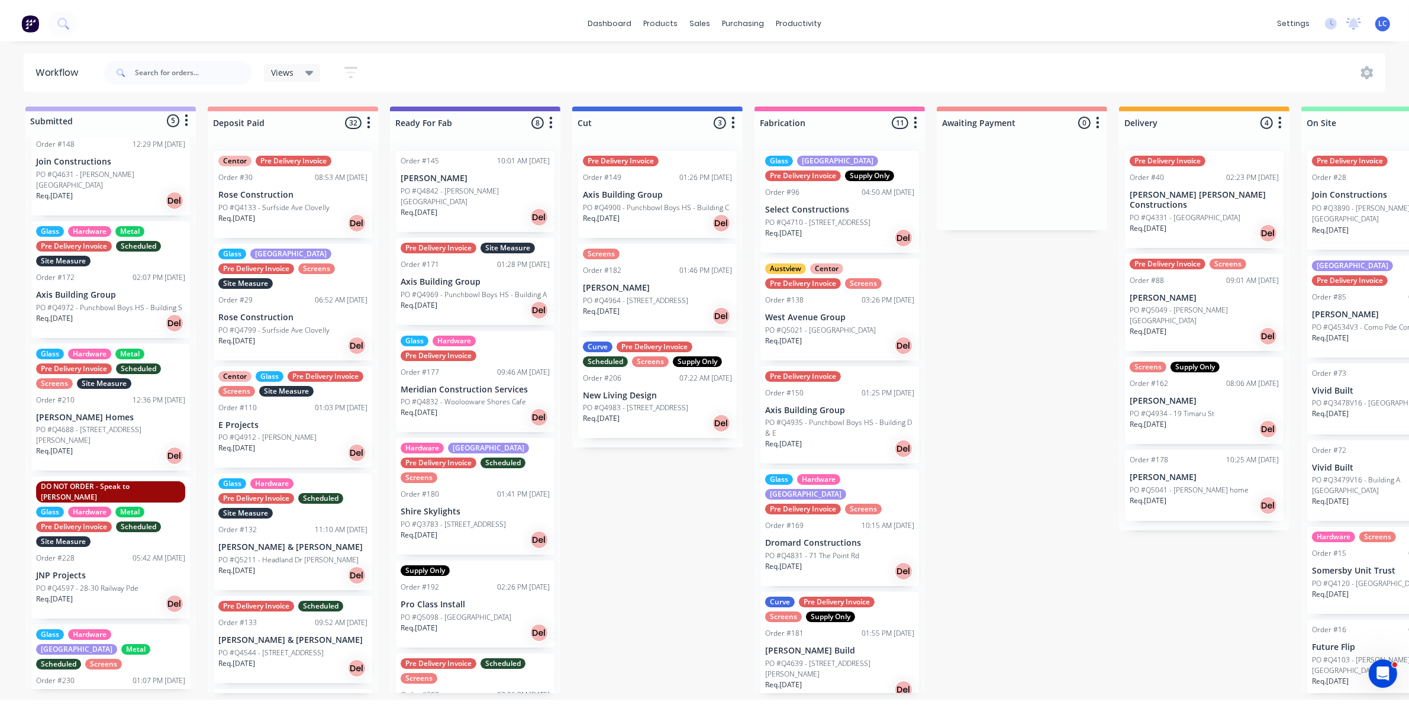
scroll to position [16, 0]
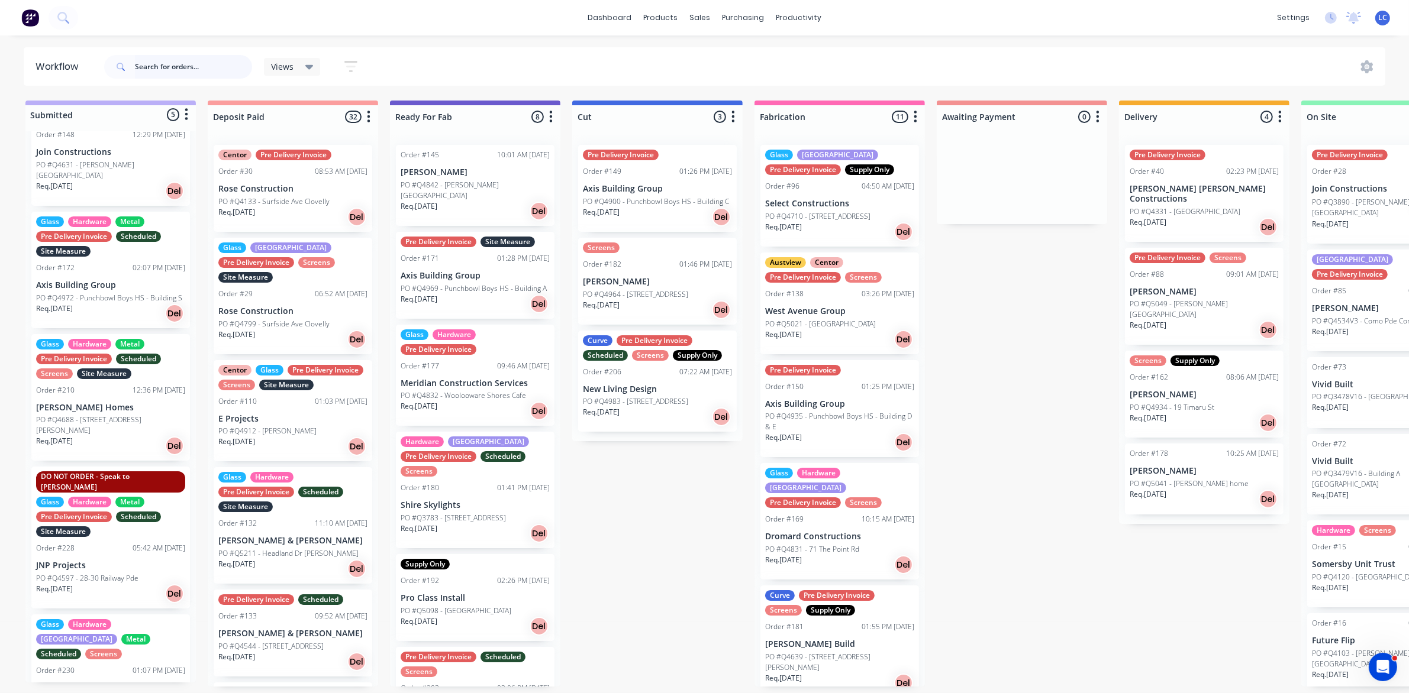
click at [166, 72] on input "text" at bounding box center [193, 67] width 117 height 24
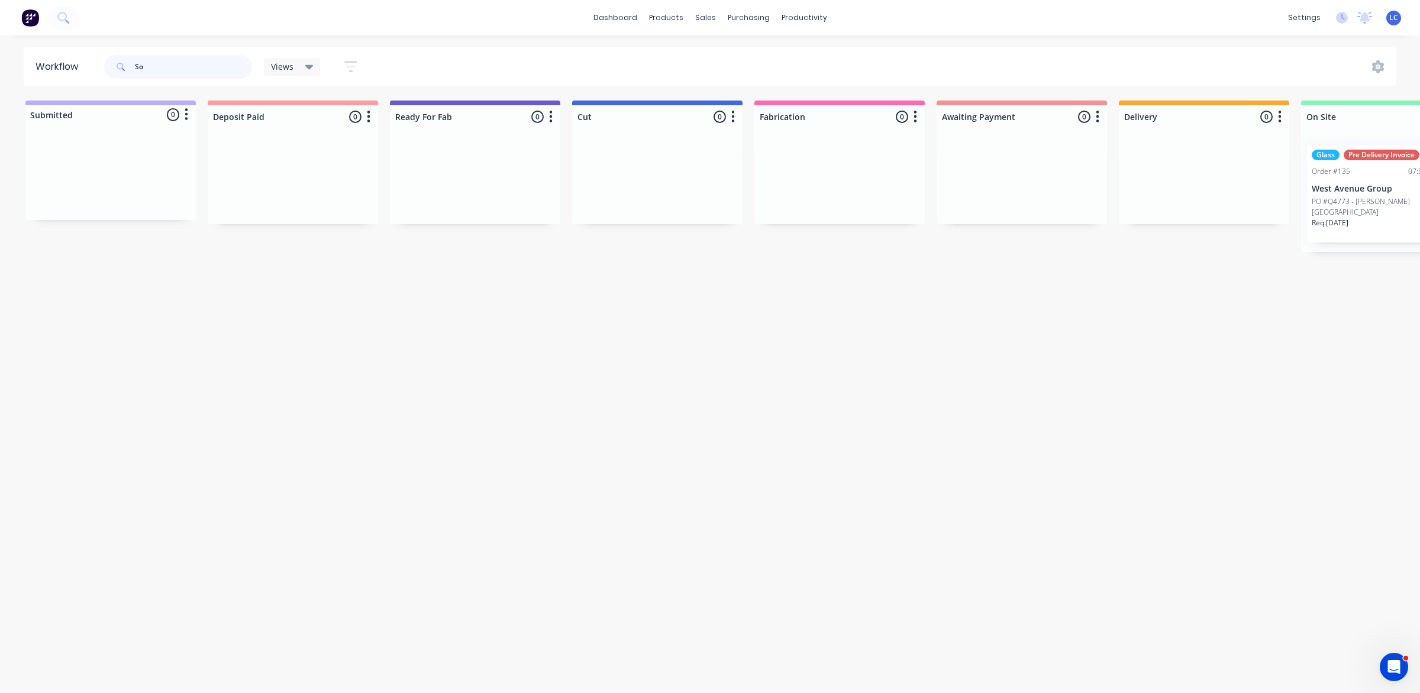
type input "S"
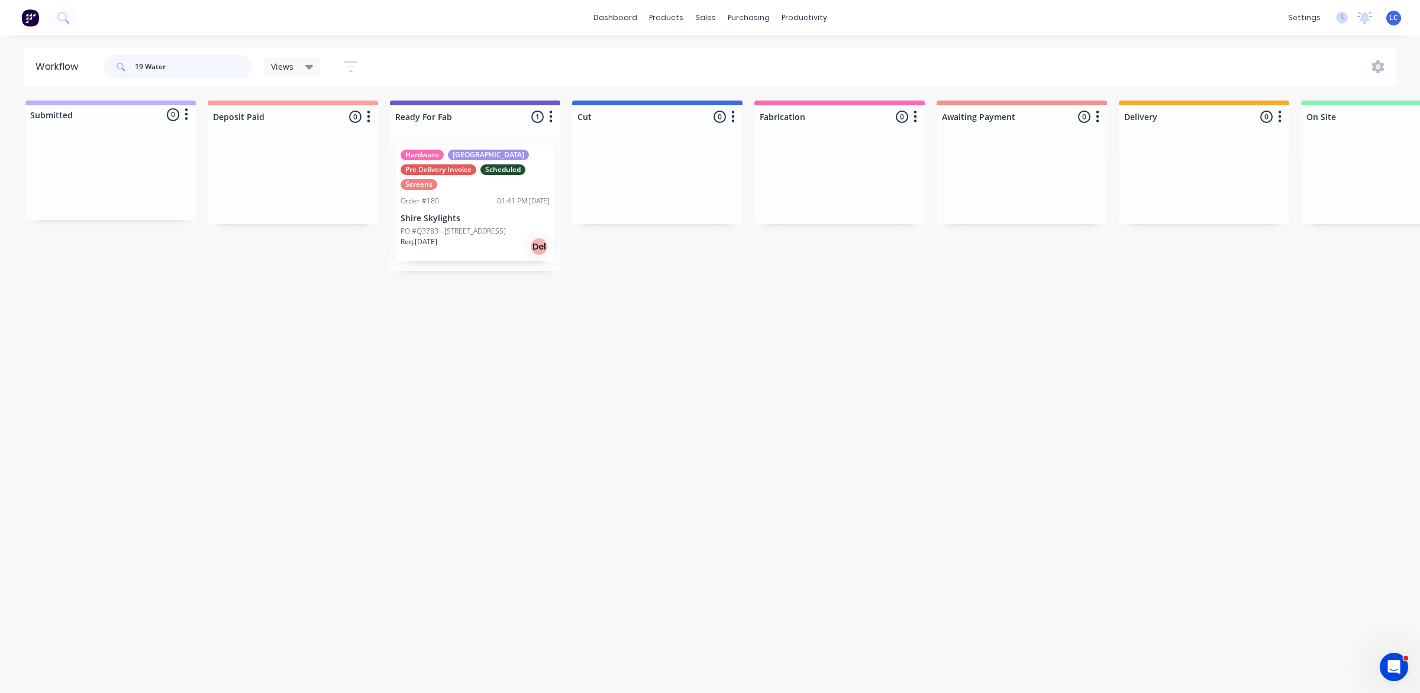
type input "19 Water"
click at [500, 219] on p "Shire Skylights" at bounding box center [475, 219] width 149 height 10
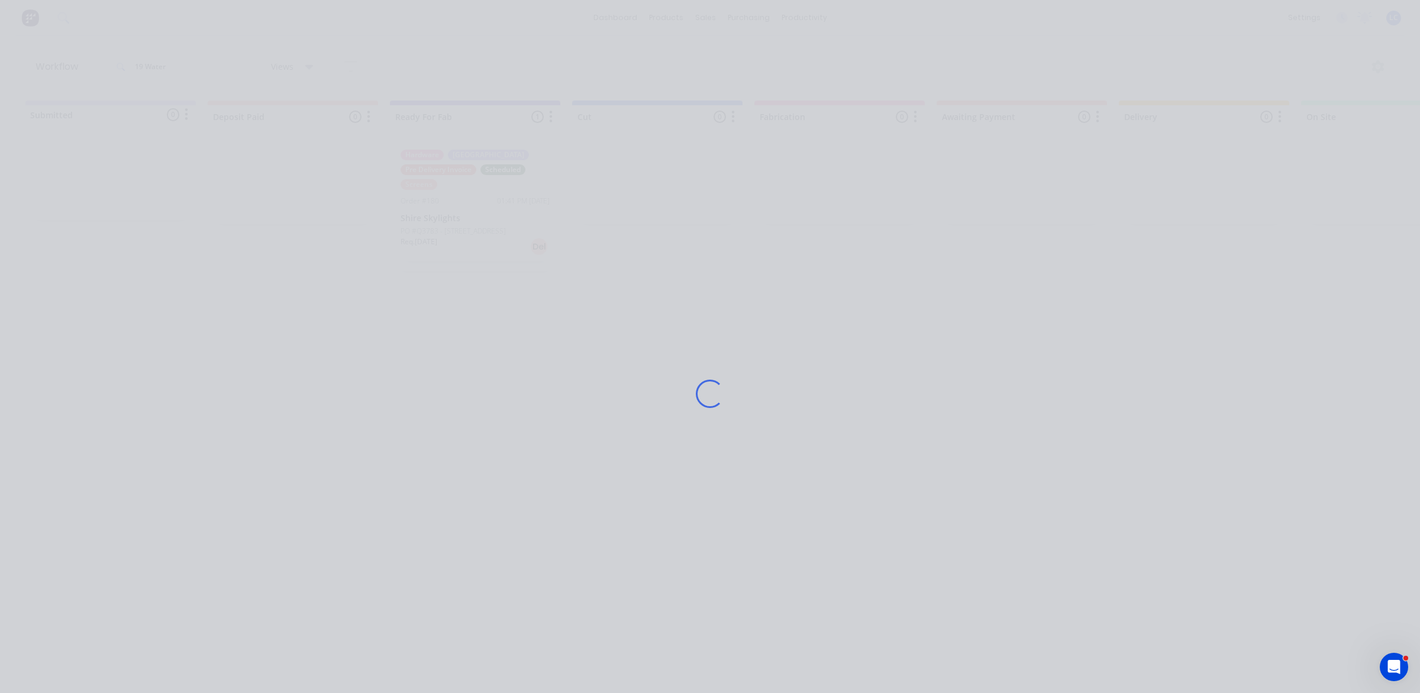
click at [500, 219] on div "Loading..." at bounding box center [710, 393] width 947 height 693
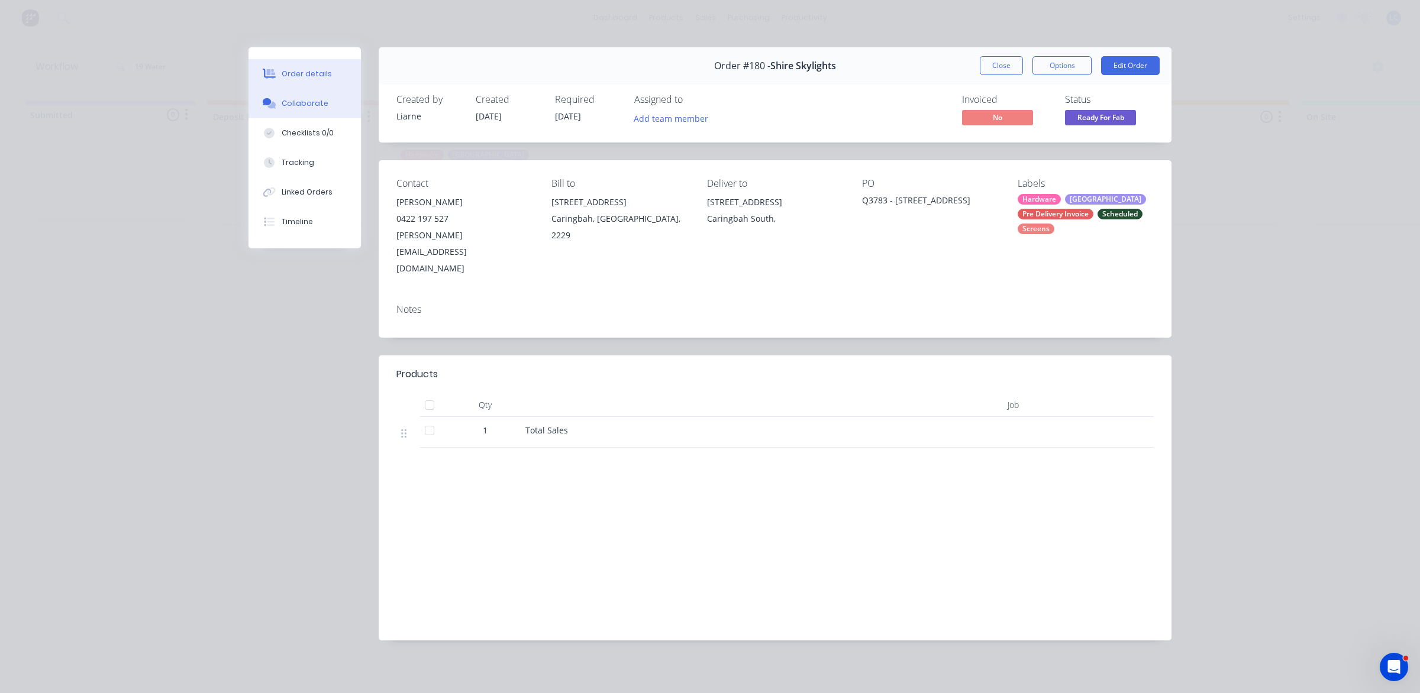
click at [314, 96] on button "Collaborate" at bounding box center [304, 104] width 112 height 30
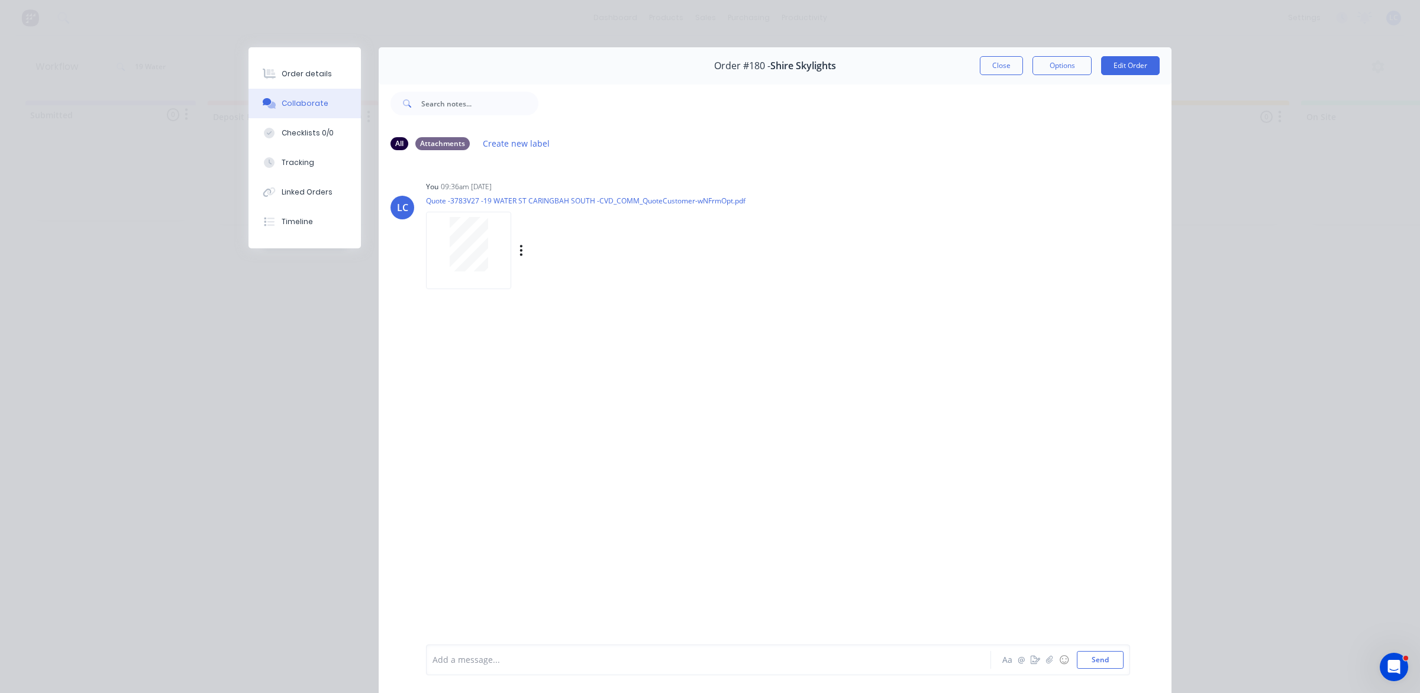
click at [469, 209] on div "Labels Download Delete" at bounding box center [585, 250] width 319 height 89
click at [992, 67] on button "Close" at bounding box center [1001, 65] width 43 height 19
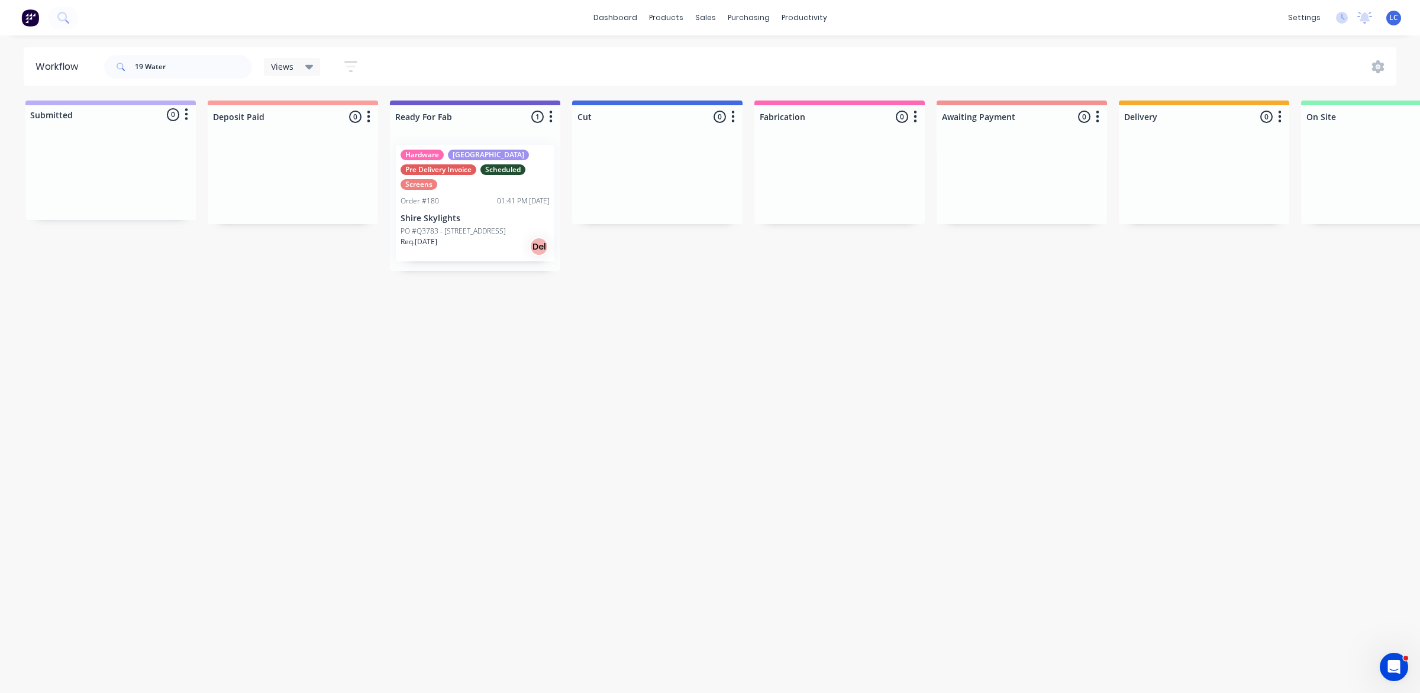
click at [457, 173] on div "Pre Delivery Invoice" at bounding box center [439, 169] width 76 height 11
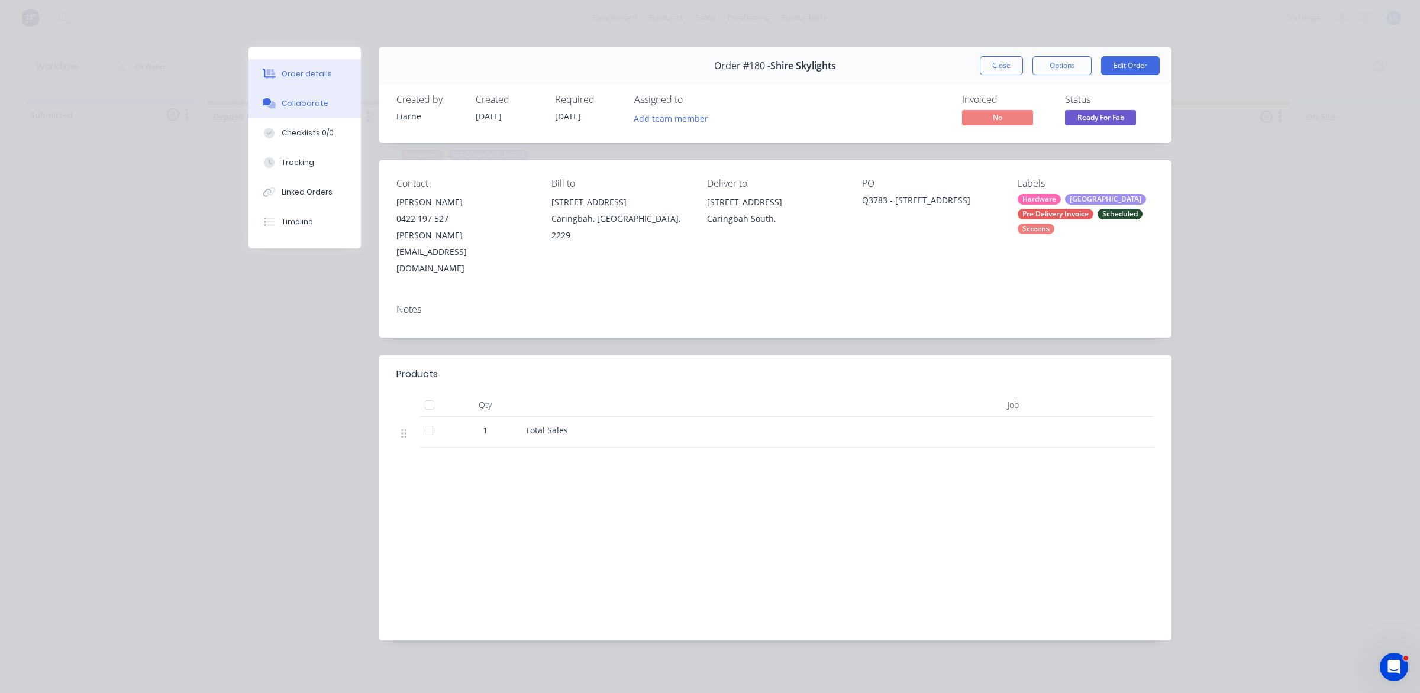
click at [290, 104] on div "Collaborate" at bounding box center [305, 103] width 47 height 11
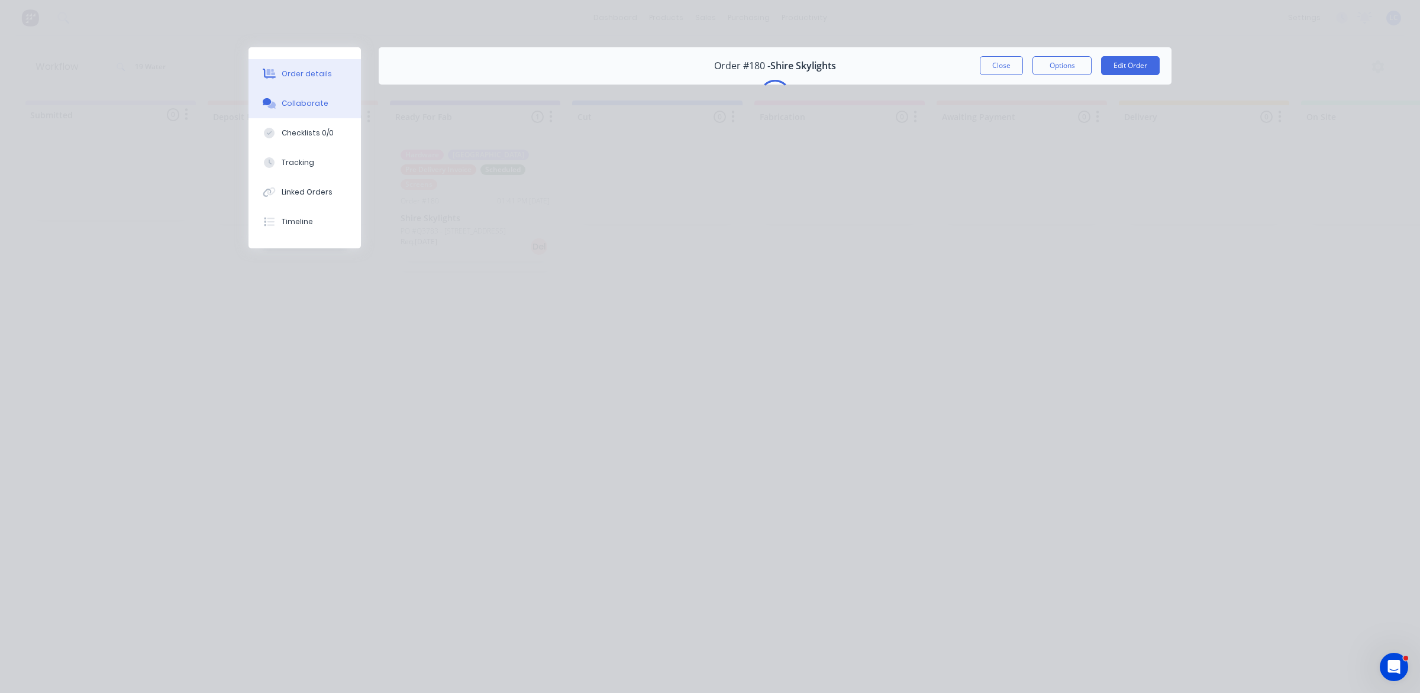
click at [320, 72] on div "Order details" at bounding box center [307, 74] width 50 height 11
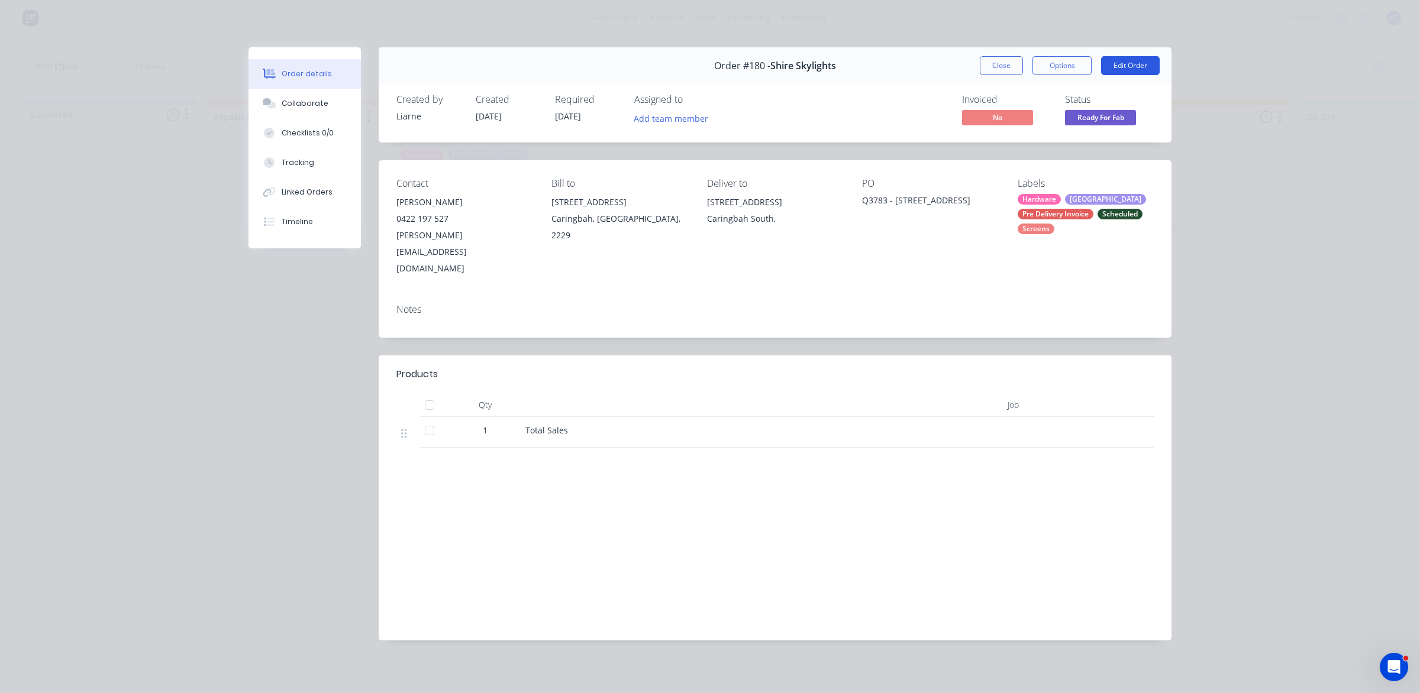
click at [1111, 69] on button "Edit Order" at bounding box center [1130, 65] width 59 height 19
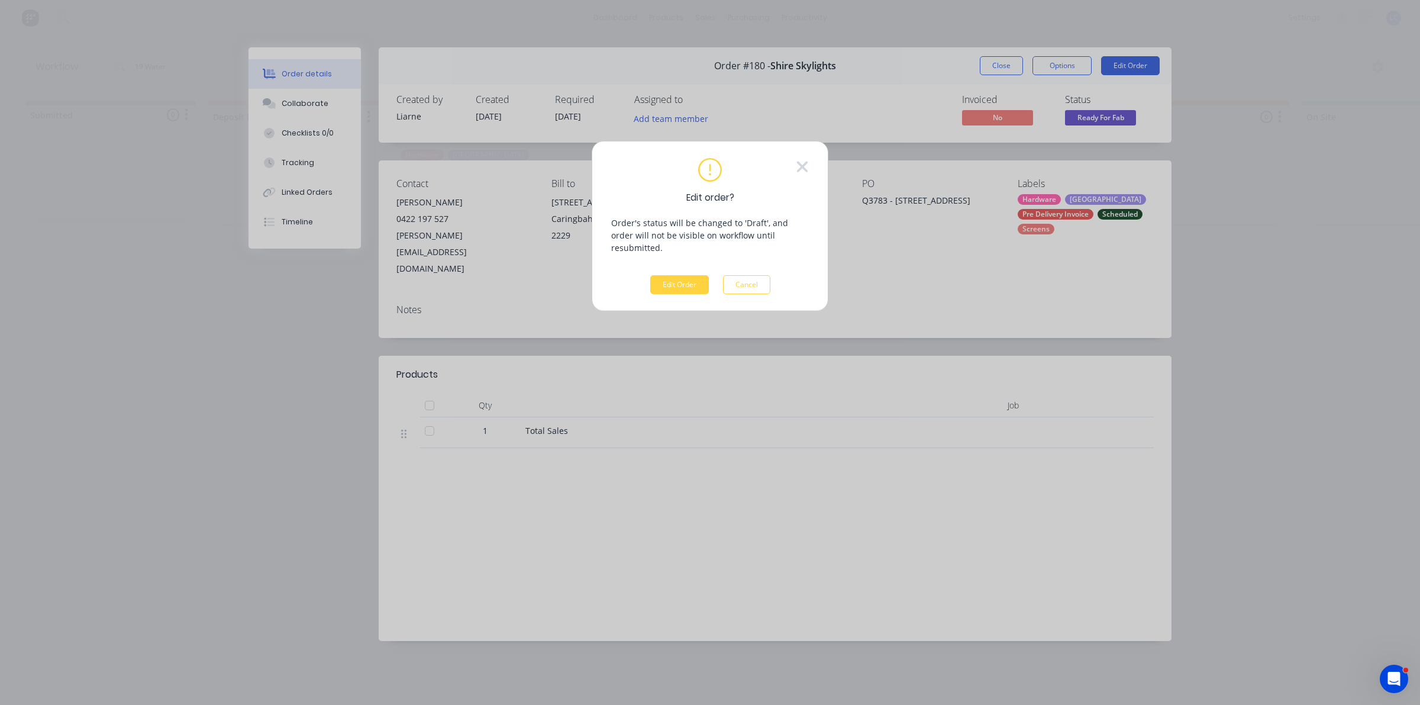
click at [989, 301] on div "Edit order? Order's status will be changed to 'Draft', and order will not be vi…" at bounding box center [710, 352] width 1420 height 705
drag, startPoint x: 965, startPoint y: 256, endPoint x: 953, endPoint y: 246, distance: 15.5
click at [957, 247] on div "Edit order? Order's status will be changed to 'Draft', and order will not be vi…" at bounding box center [710, 352] width 1420 height 705
click at [794, 167] on div "Edit order? Order's status will be changed to 'Draft', and order will not be vi…" at bounding box center [710, 226] width 198 height 136
click at [802, 166] on icon at bounding box center [802, 167] width 11 height 11
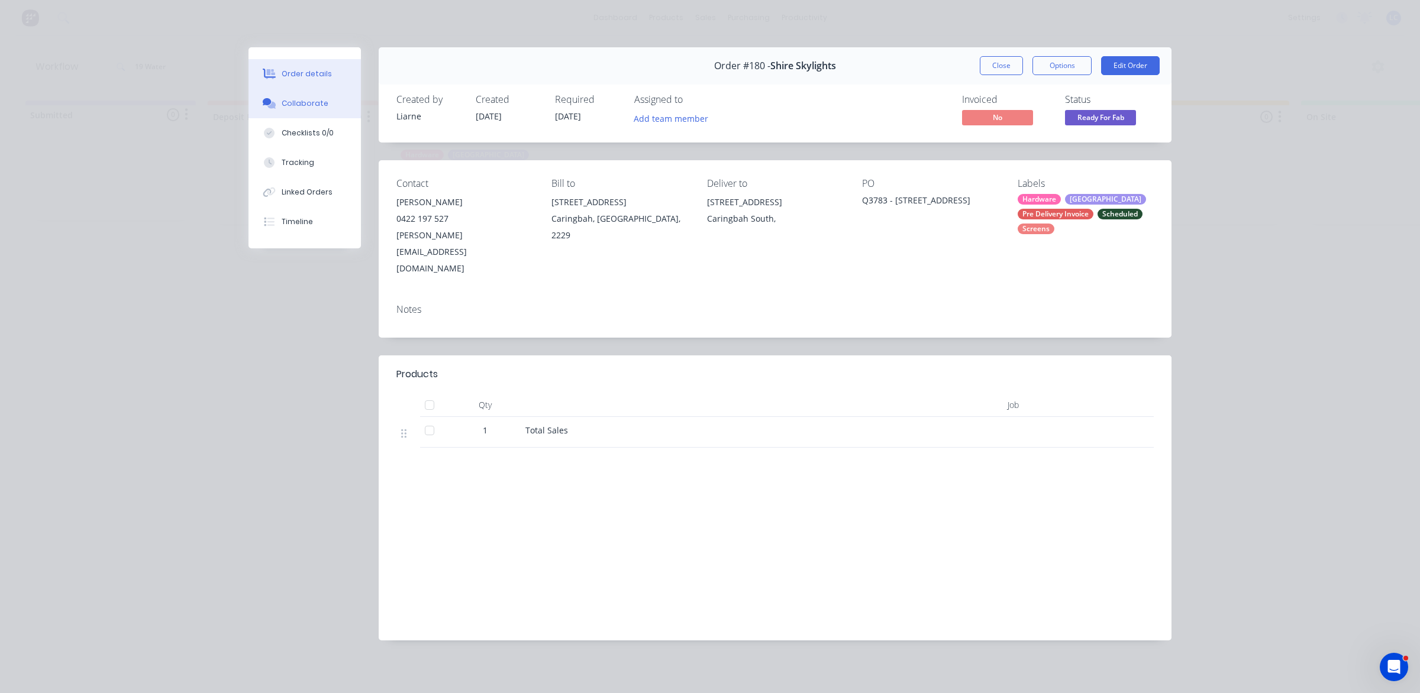
click at [296, 96] on button "Collaborate" at bounding box center [304, 104] width 112 height 30
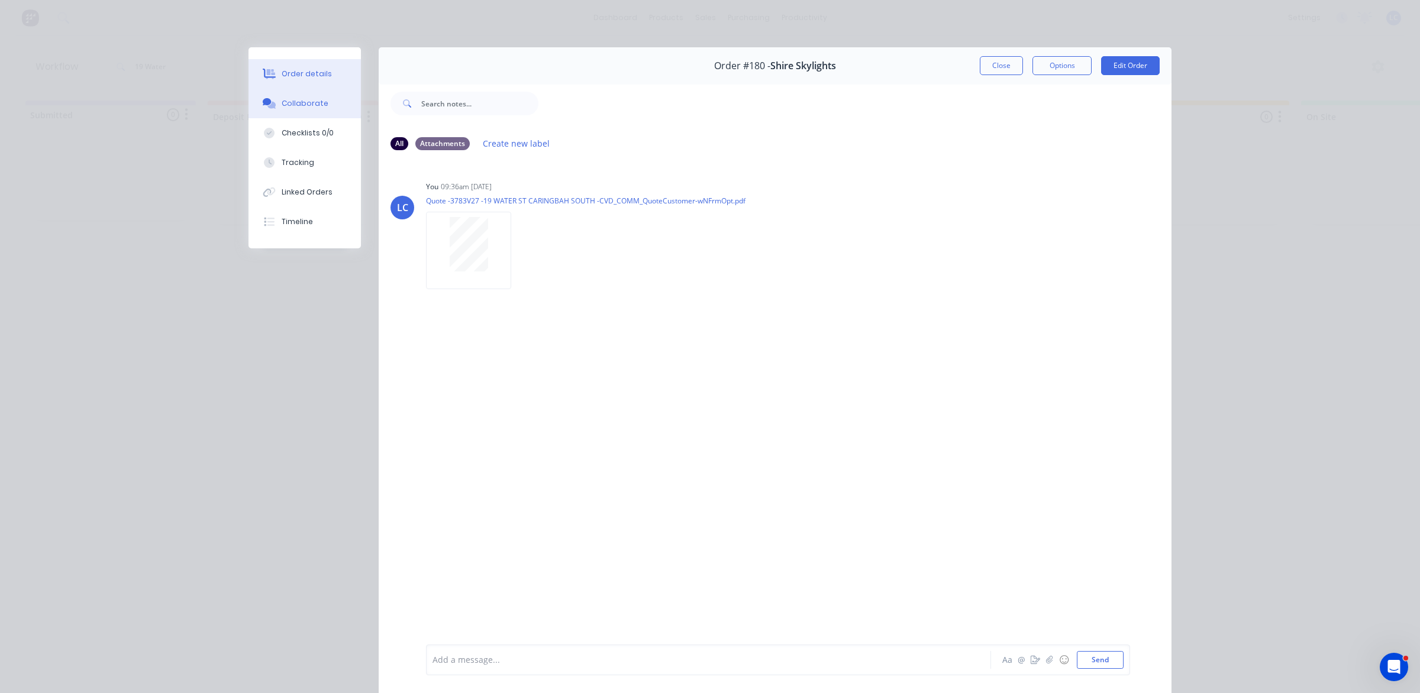
click at [306, 67] on button "Order details" at bounding box center [304, 74] width 112 height 30
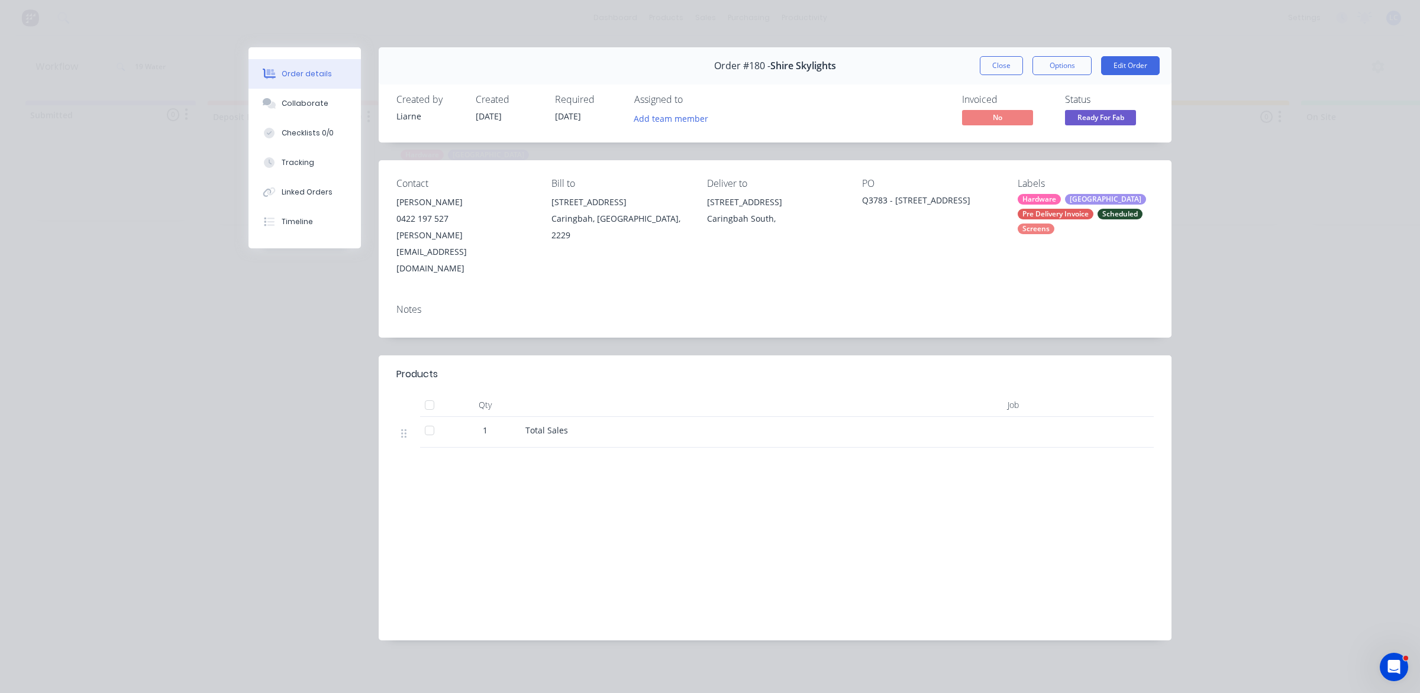
drag, startPoint x: 647, startPoint y: 490, endPoint x: 657, endPoint y: 480, distance: 14.6
click at [647, 490] on div "Labour $0.00 Sub total $74,619.13 Margin $0.00 ( 0.00 %) Tax $7,461.91 Total $8…" at bounding box center [774, 554] width 757 height 137
click at [1117, 63] on button "Edit Order" at bounding box center [1130, 65] width 59 height 19
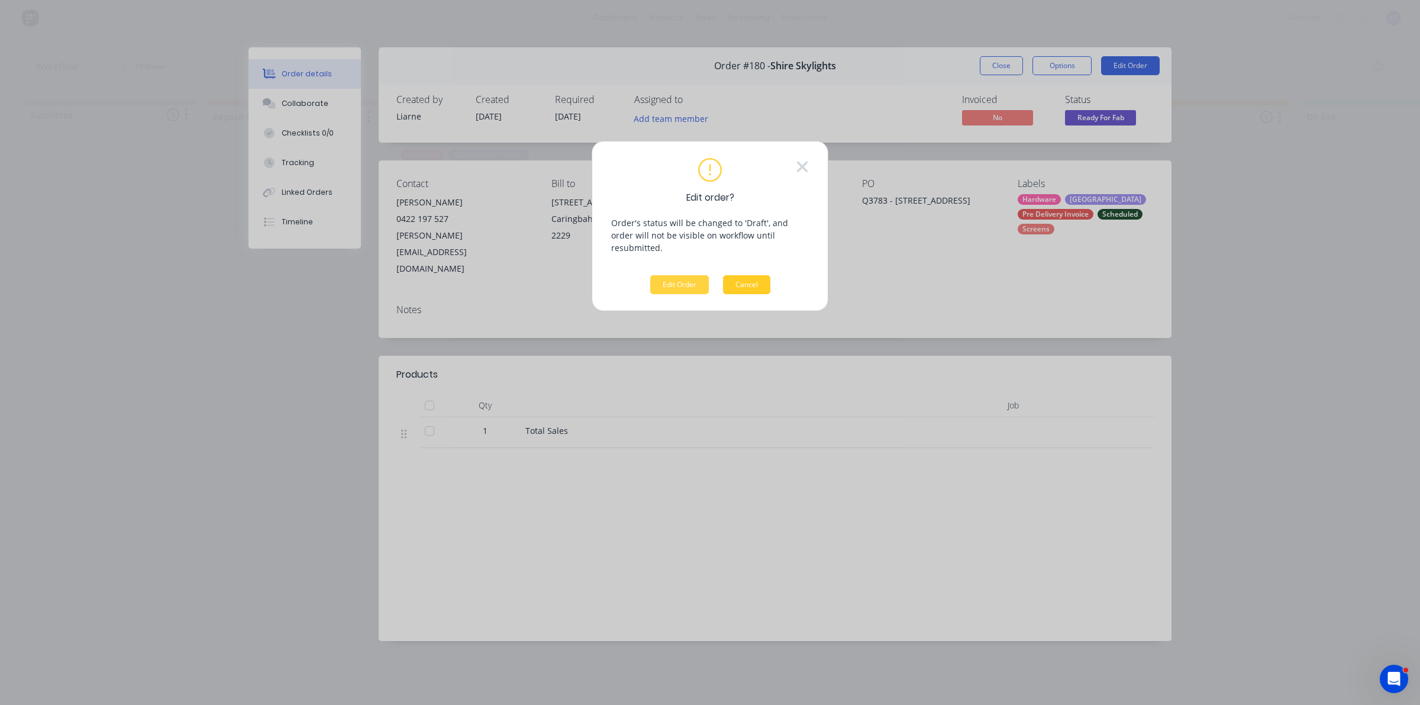
click at [760, 275] on button "Cancel" at bounding box center [746, 284] width 47 height 19
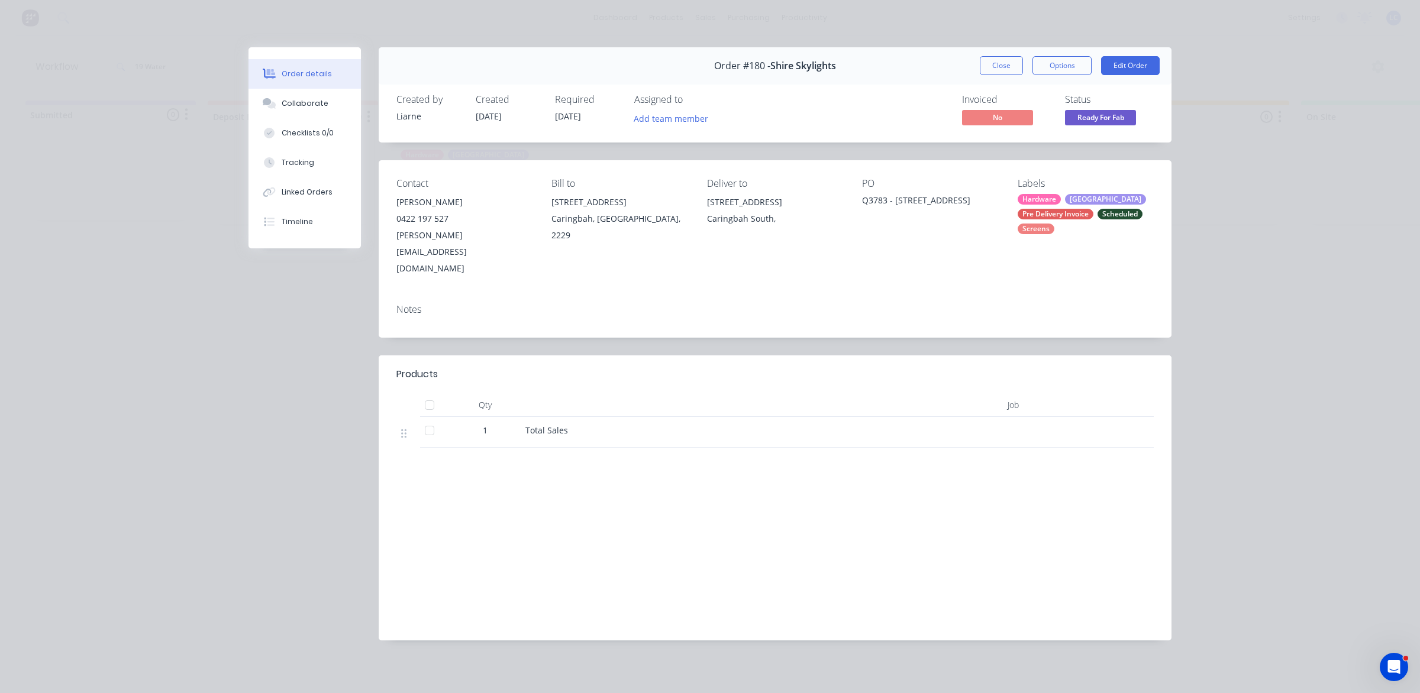
click at [463, 434] on div "Products Qty Job 1 Total Sales Labour $0.00 Sub total $74,619.13 Margin $0.00 (…" at bounding box center [775, 498] width 793 height 285
click at [524, 417] on div "Total Sales" at bounding box center [728, 432] width 414 height 31
click at [548, 424] on div "Total Sales" at bounding box center [727, 430] width 405 height 12
click at [1120, 60] on button "Edit Order" at bounding box center [1130, 65] width 59 height 19
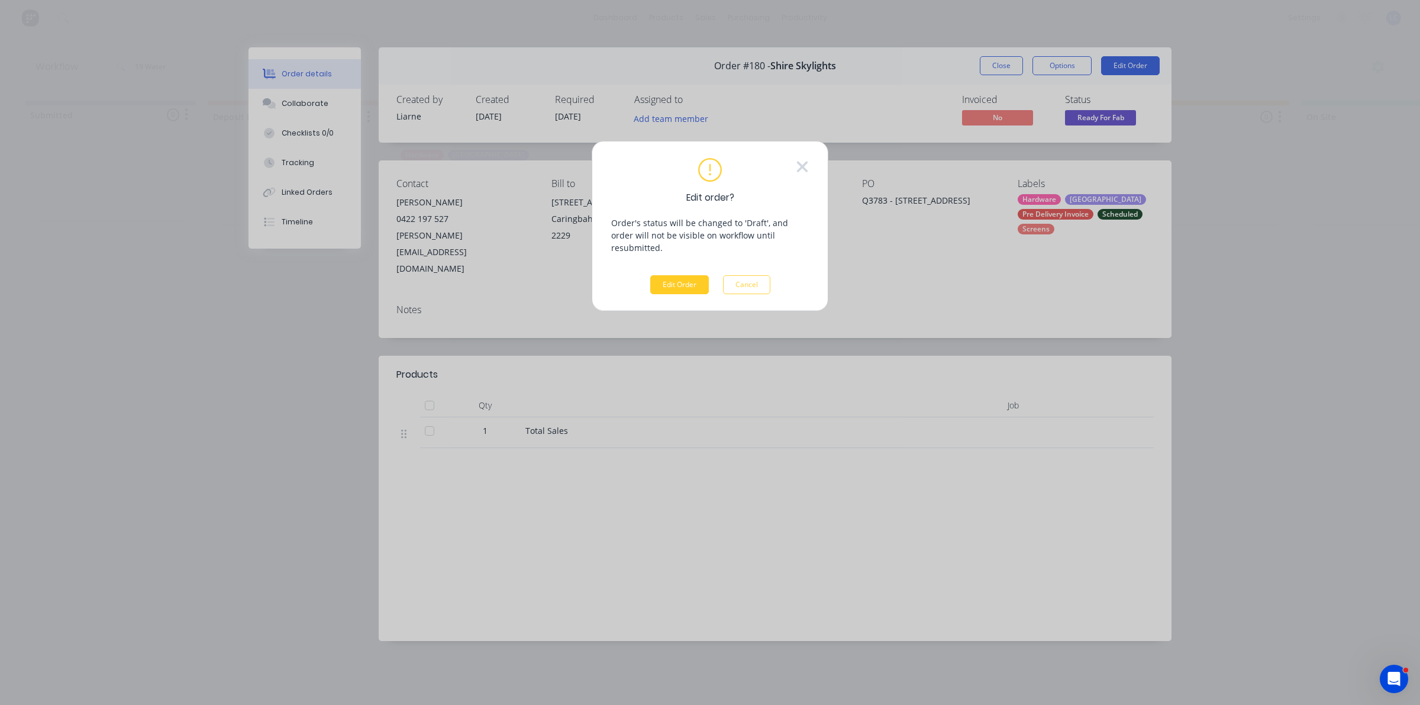
click at [680, 275] on button "Edit Order" at bounding box center [679, 284] width 59 height 19
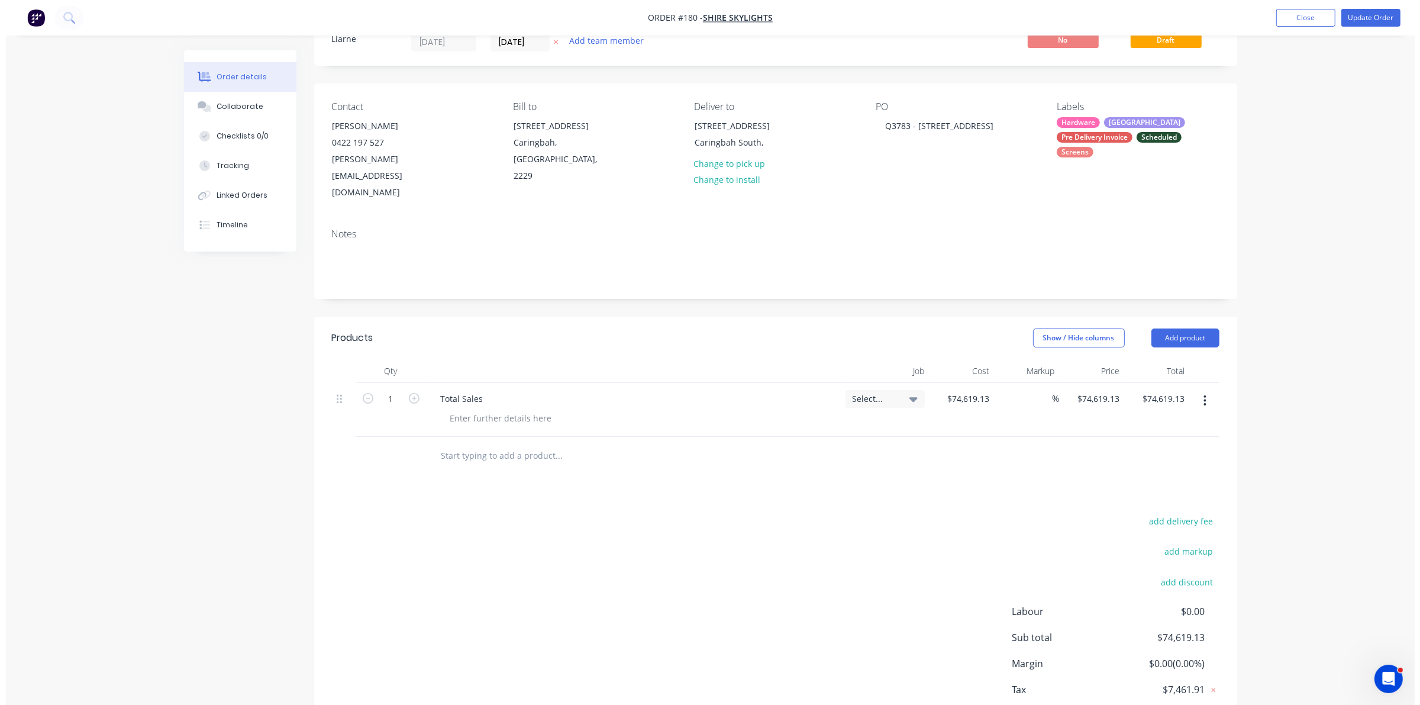
scroll to position [87, 0]
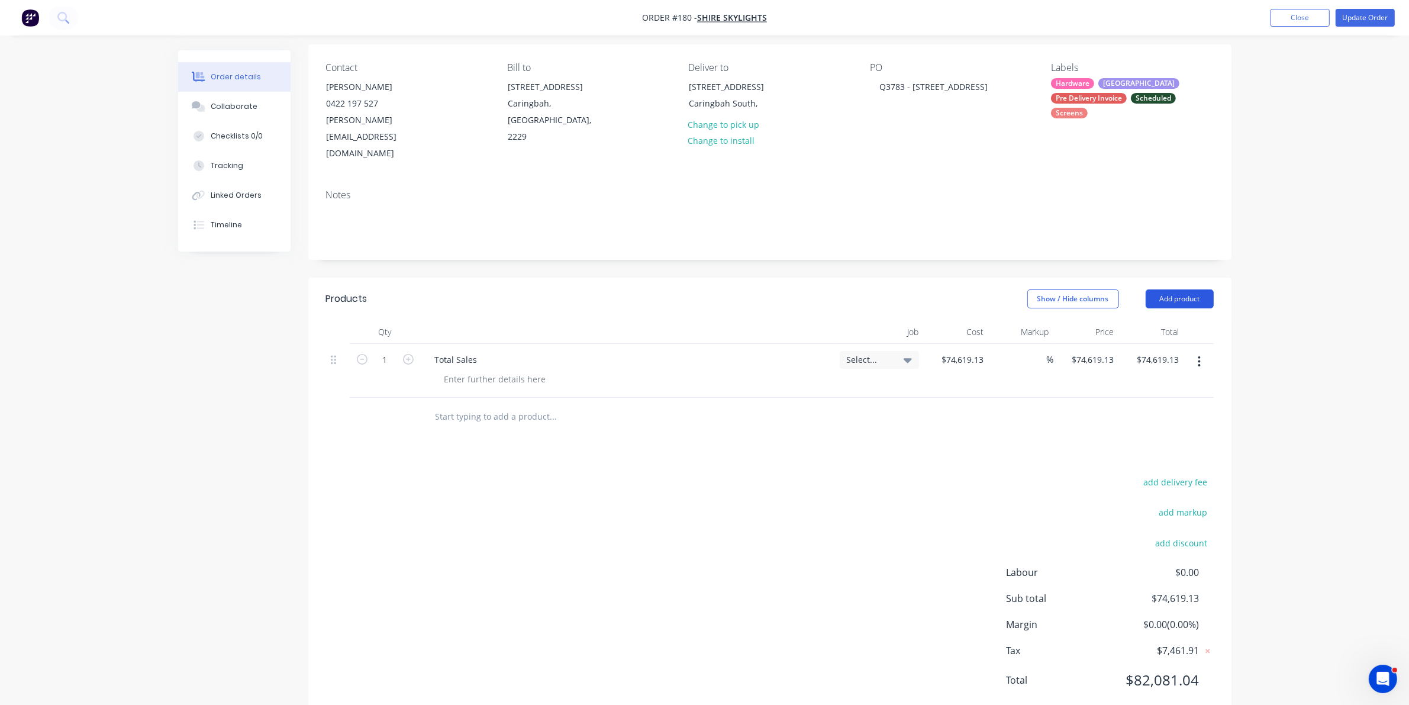
click at [1180, 289] on button "Add product" at bounding box center [1179, 298] width 68 height 19
click at [1157, 289] on button "Add product" at bounding box center [1179, 298] width 68 height 19
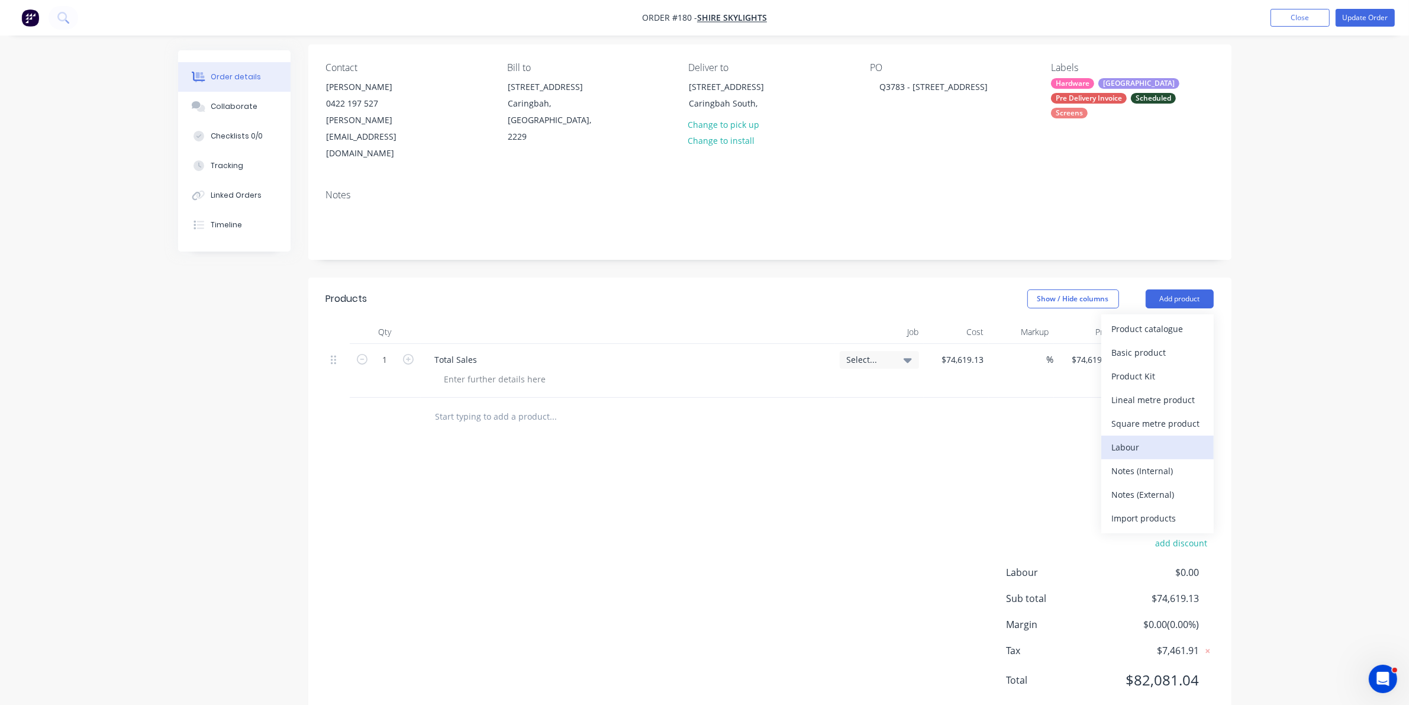
click at [1116, 438] on div "Labour" at bounding box center [1157, 446] width 91 height 17
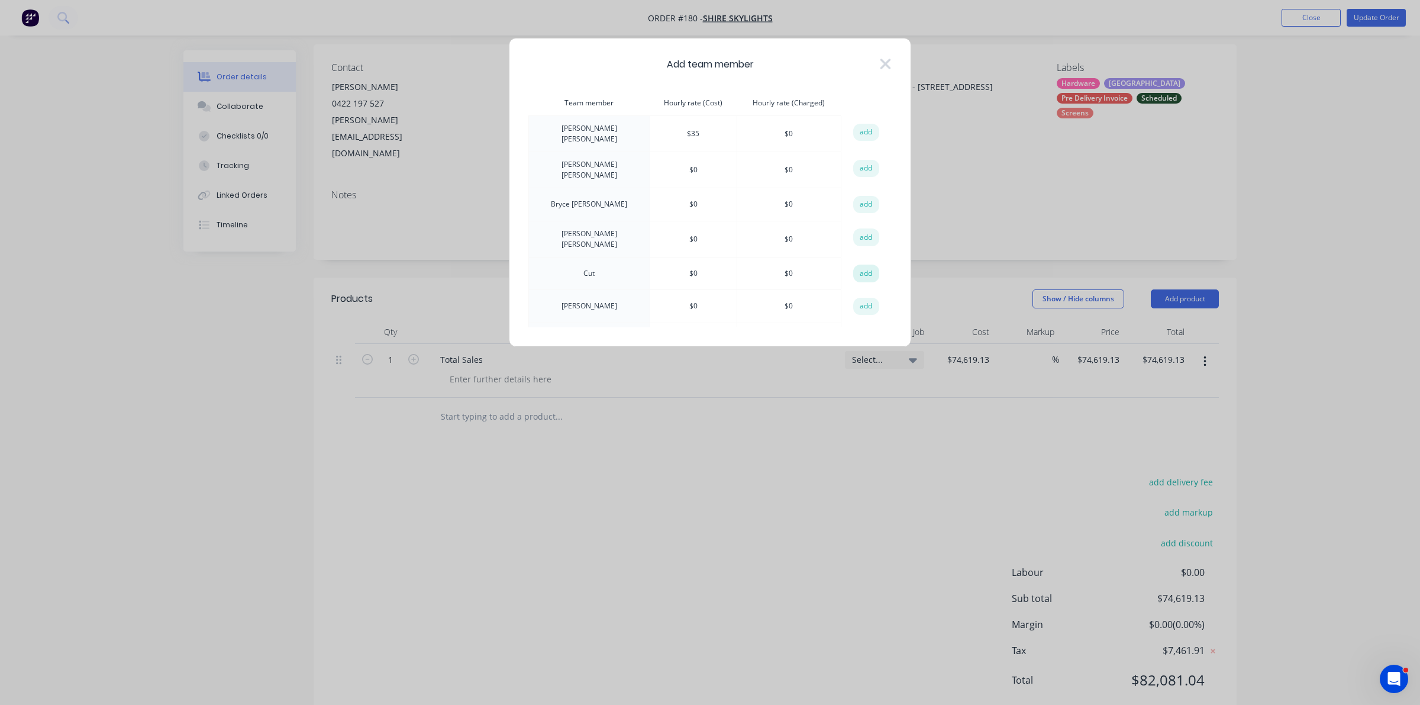
click at [861, 264] on button "add" at bounding box center [866, 273] width 26 height 18
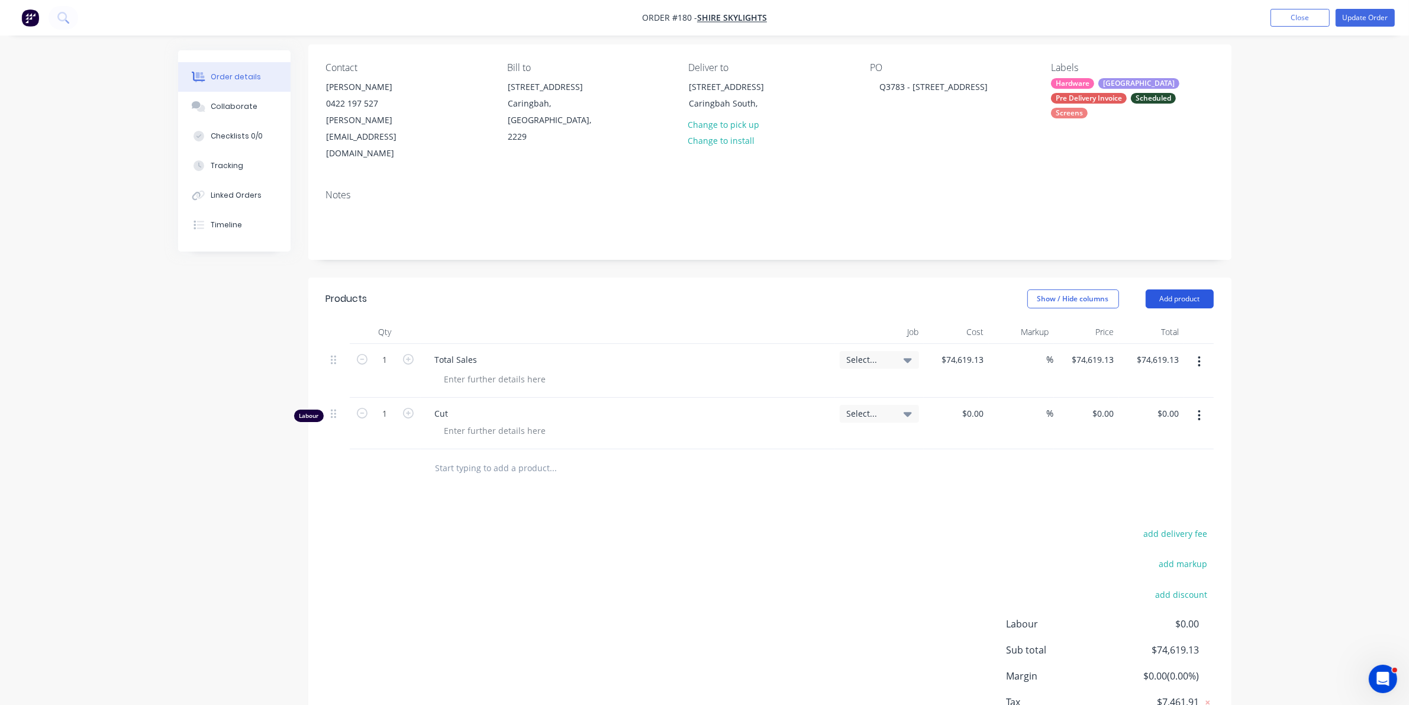
click at [1187, 289] on button "Add product" at bounding box center [1179, 298] width 68 height 19
click at [1128, 438] on div "Labour" at bounding box center [1157, 446] width 91 height 17
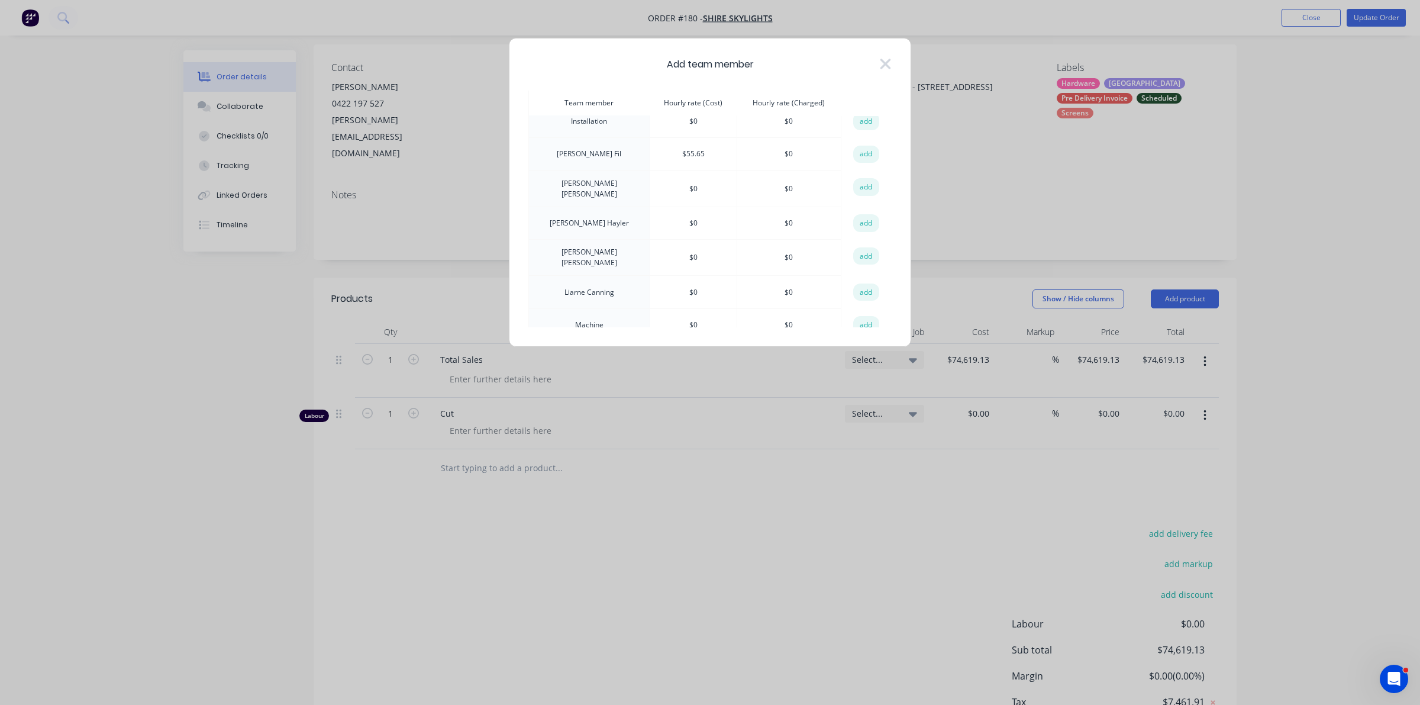
scroll to position [370, 0]
click at [861, 299] on button "add" at bounding box center [866, 308] width 26 height 18
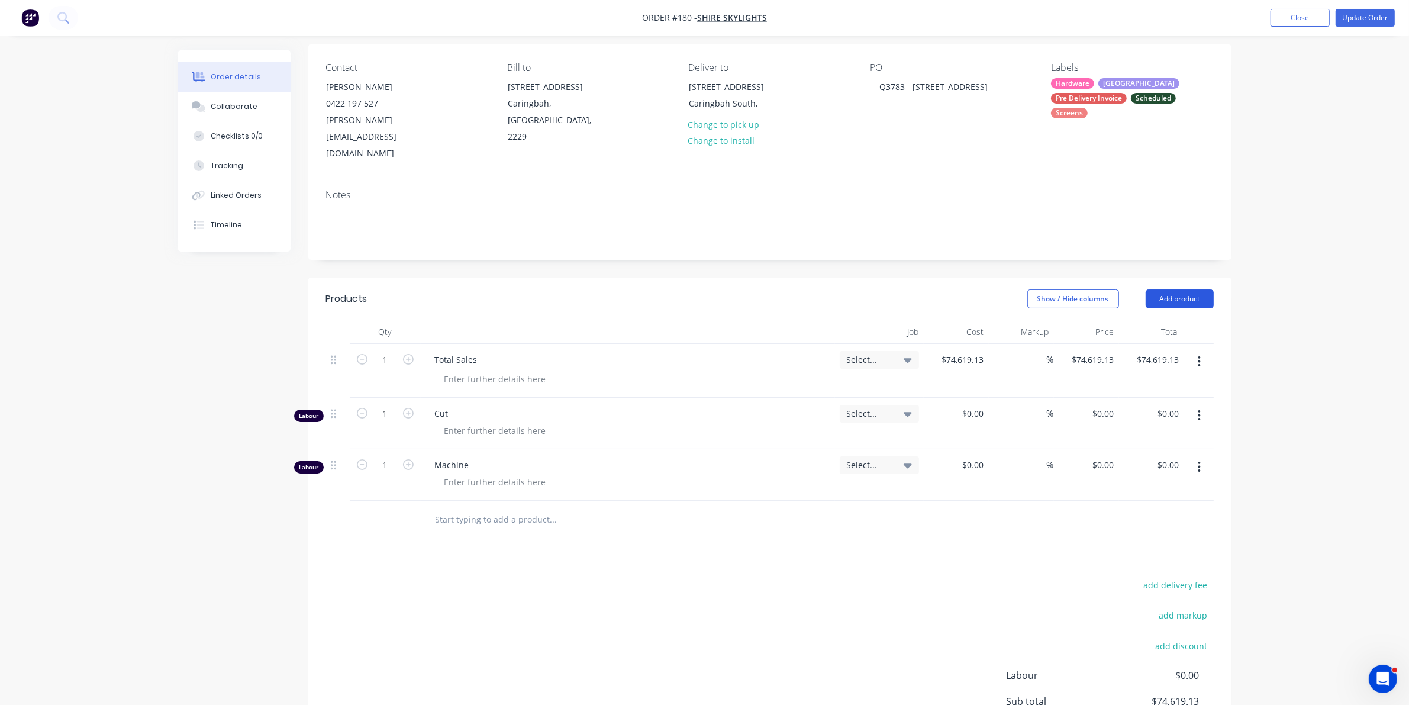
click at [1177, 289] on button "Add product" at bounding box center [1179, 298] width 68 height 19
click at [1115, 438] on div "Labour" at bounding box center [1157, 446] width 91 height 17
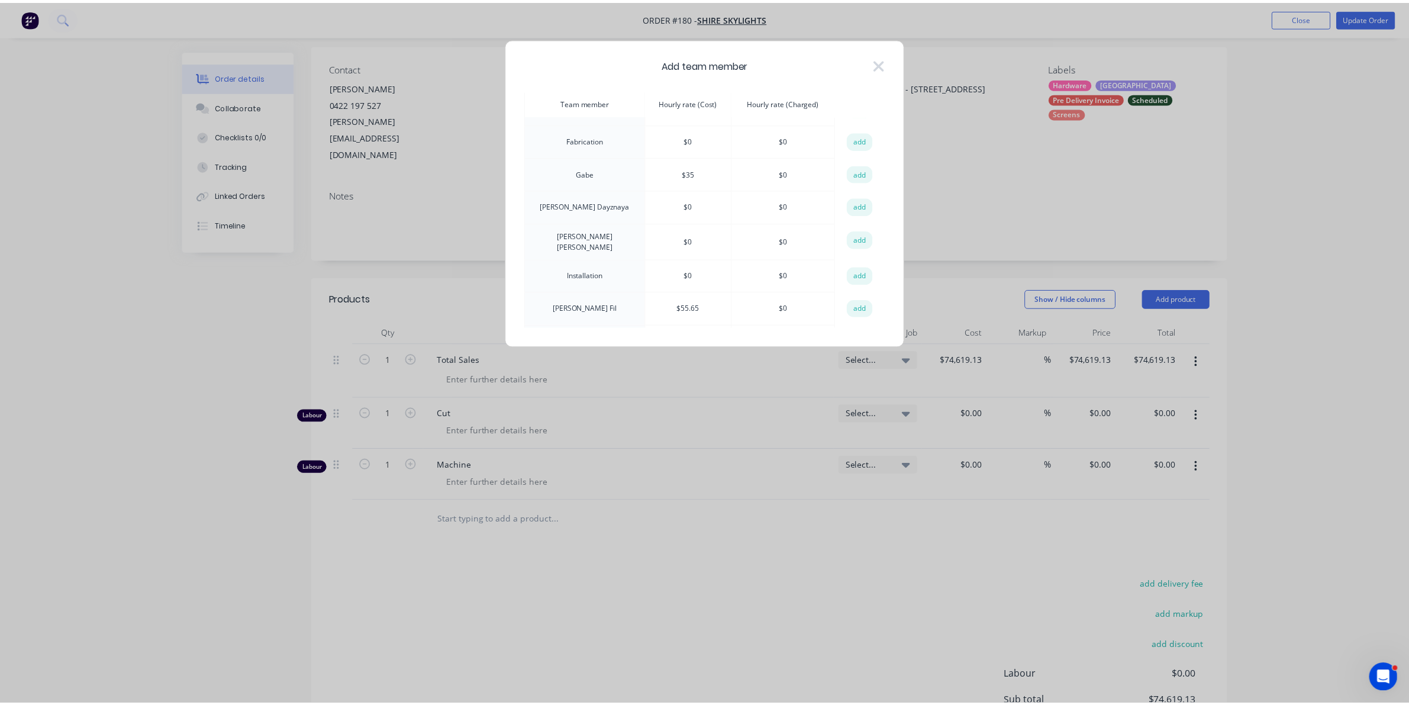
scroll to position [148, 0]
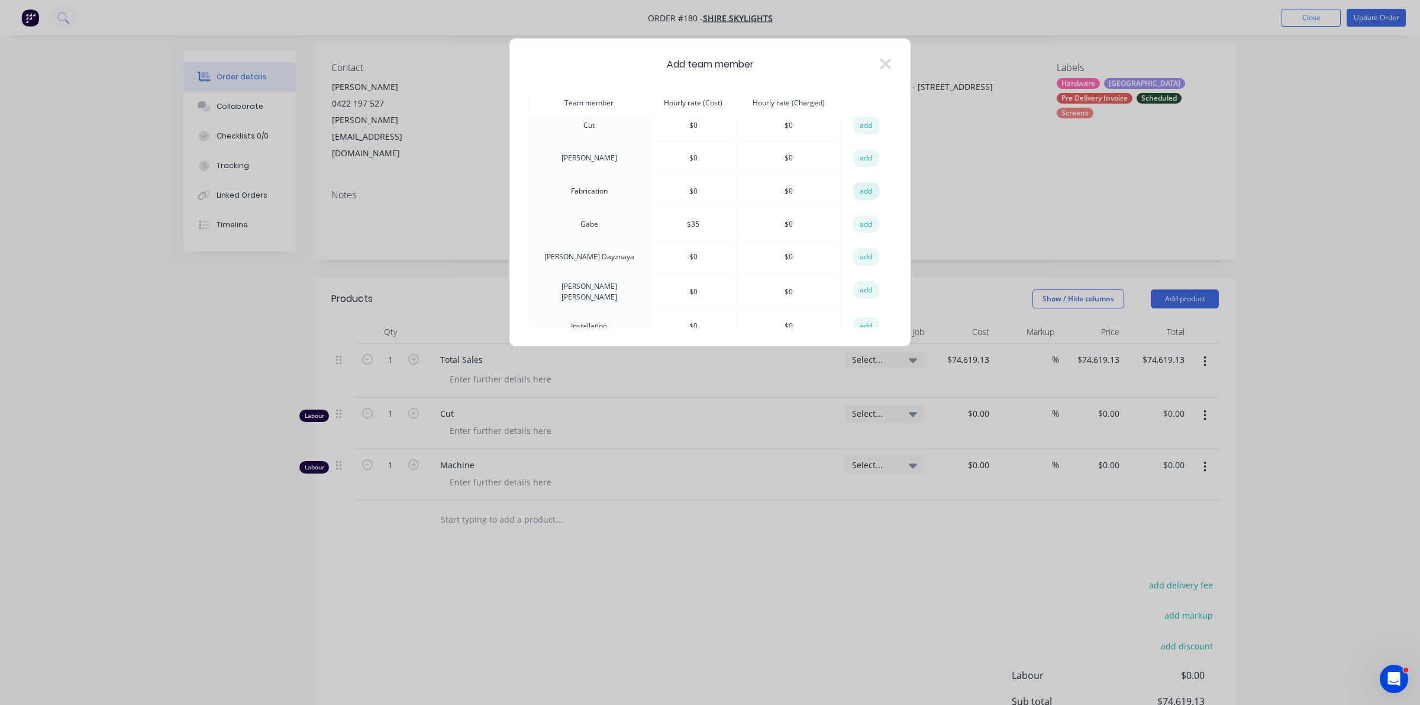
click at [860, 184] on button "add" at bounding box center [866, 191] width 26 height 18
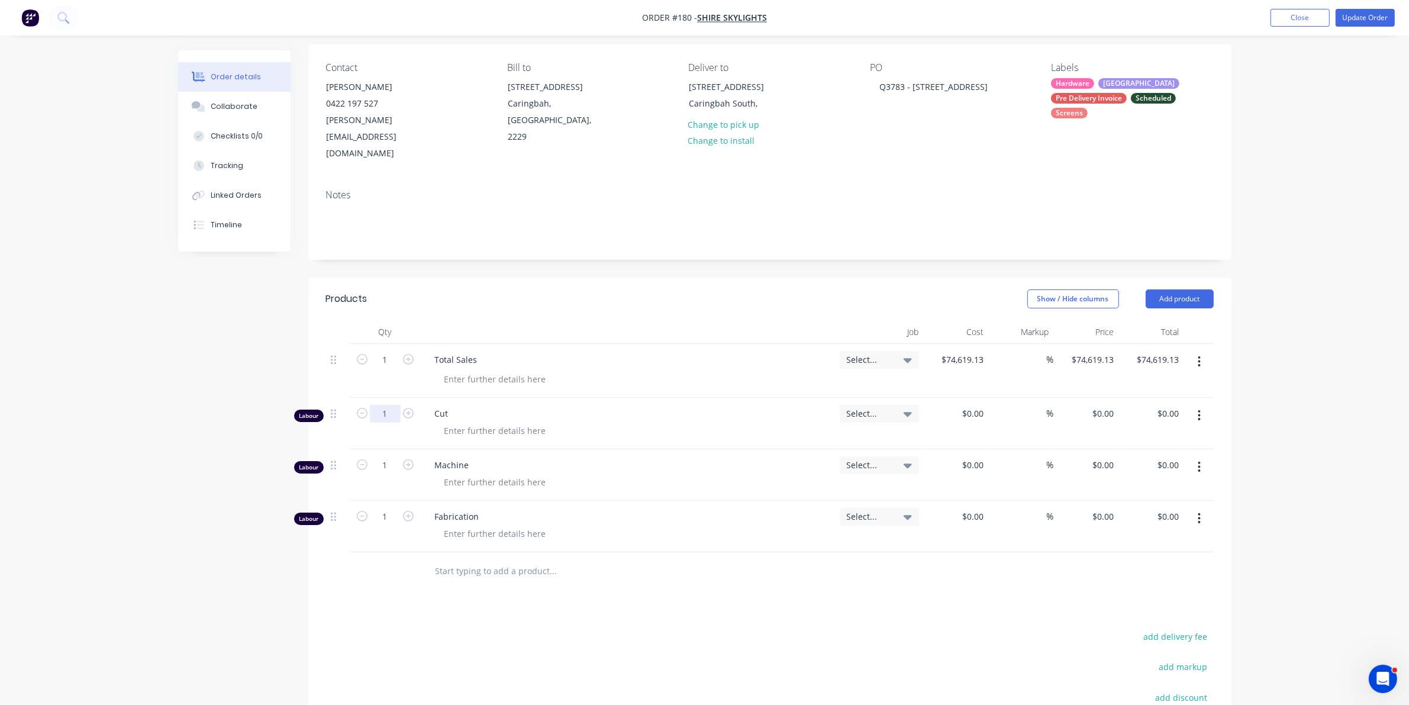
click at [393, 369] on input "1" at bounding box center [385, 360] width 31 height 18
type input "16.75"
click at [385, 369] on input "1" at bounding box center [385, 360] width 31 height 18
click at [390, 369] on input "10.15" at bounding box center [385, 360] width 31 height 18
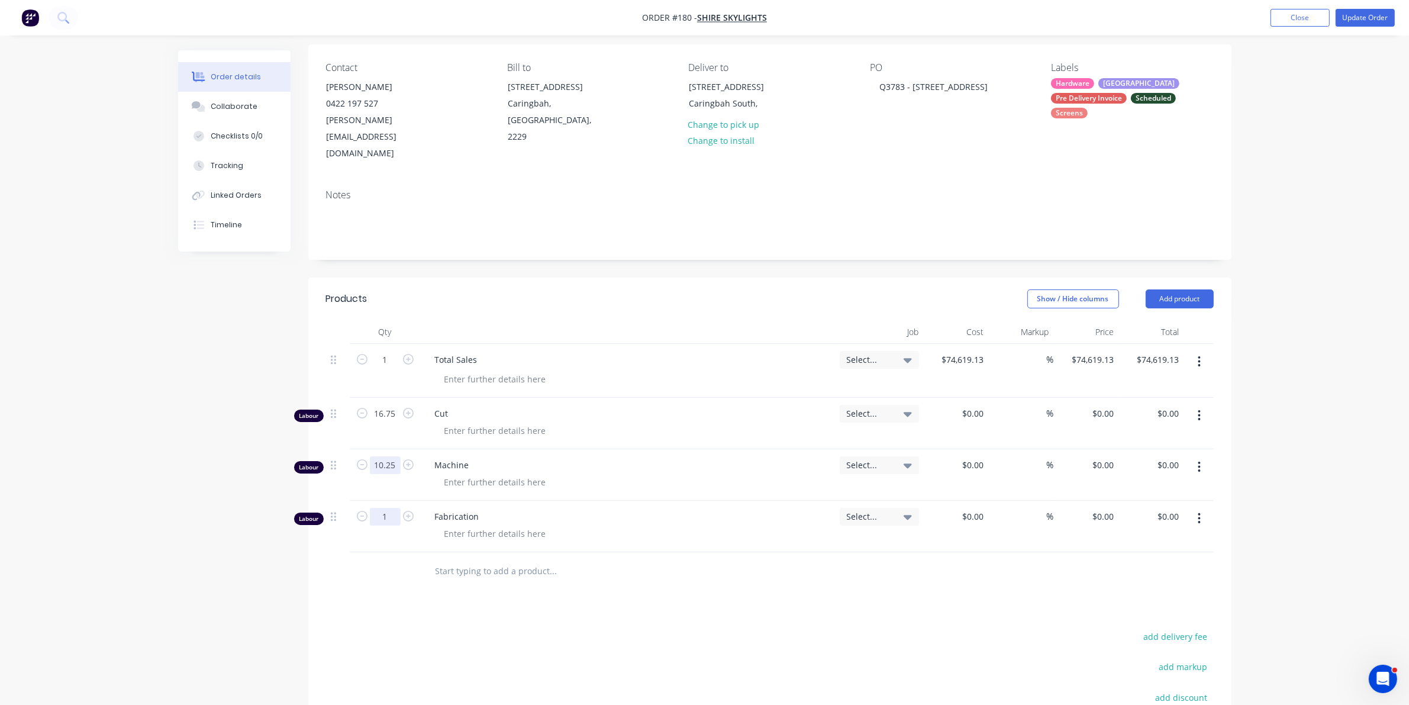
type input "10.25"
click at [385, 369] on input "1" at bounding box center [385, 360] width 31 height 18
type input "16.75`"
click at [1361, 21] on button "Update Order" at bounding box center [1364, 18] width 59 height 18
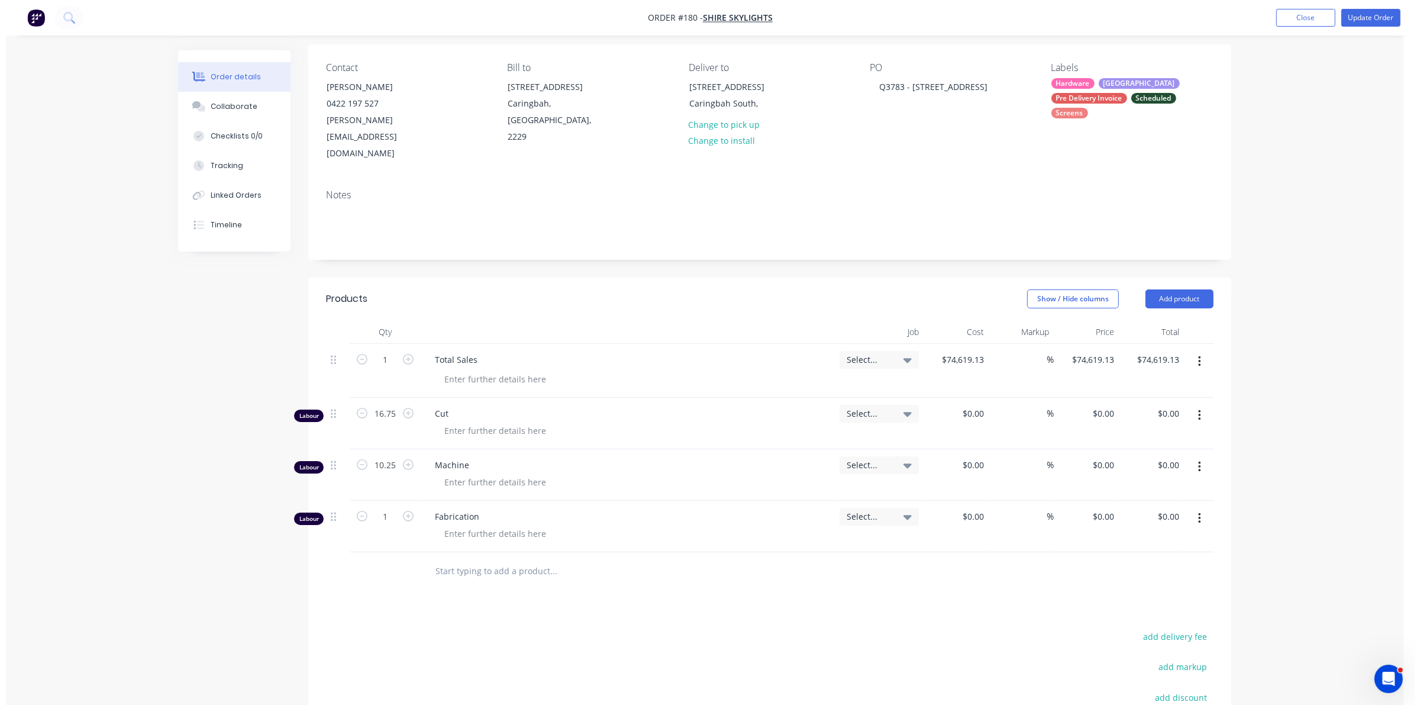
scroll to position [0, 0]
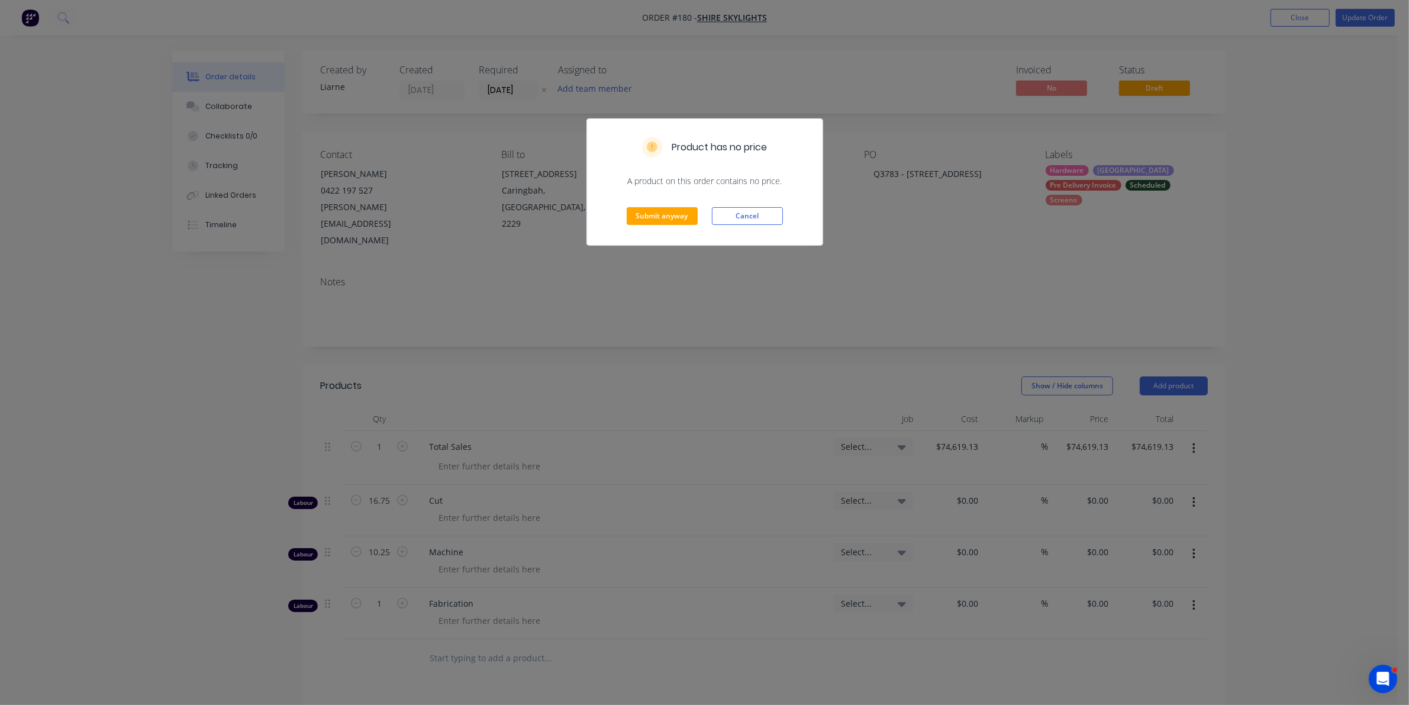
click at [639, 192] on div "Submit anyway Cancel" at bounding box center [704, 216] width 235 height 58
click at [645, 218] on button "Submit anyway" at bounding box center [661, 216] width 71 height 18
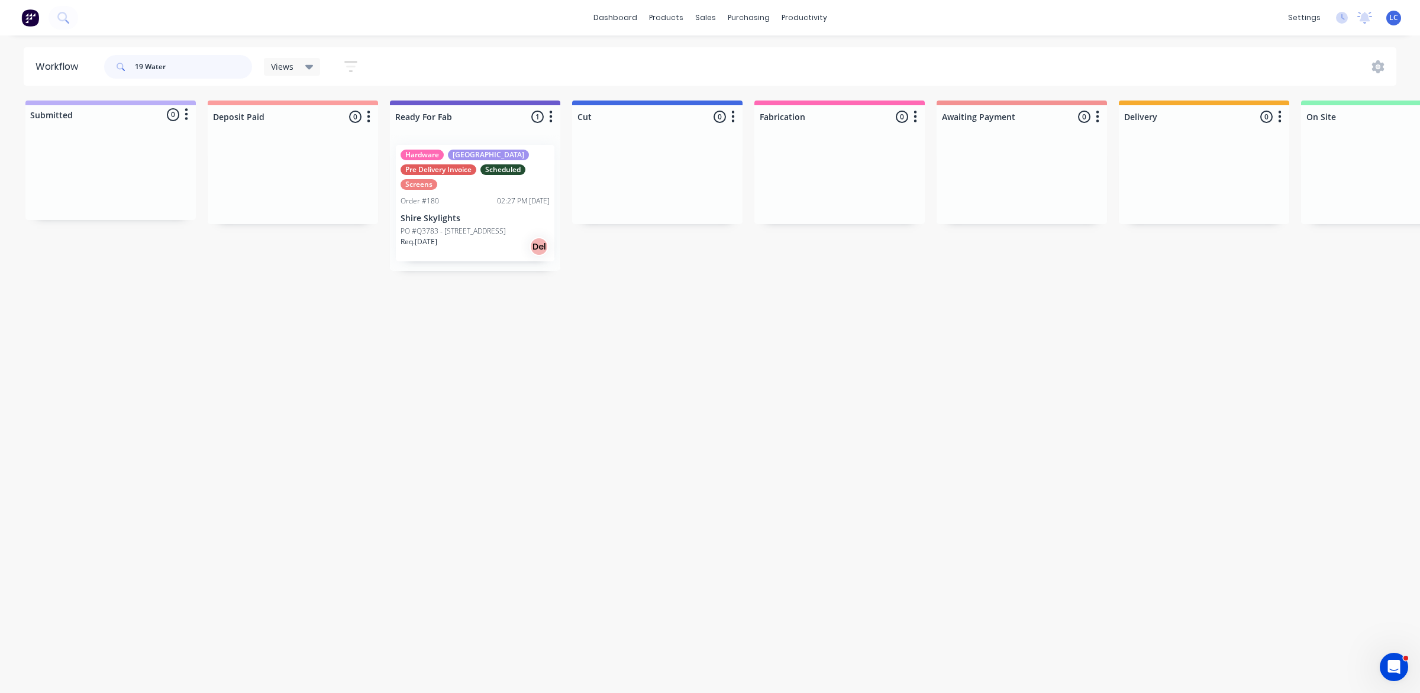
drag, startPoint x: 164, startPoint y: 69, endPoint x: 8, endPoint y: 46, distance: 157.9
click at [8, 46] on div "dashboard products sales purchasing productivity dashboard products Product Cat…" at bounding box center [710, 311] width 1420 height 622
type input "r"
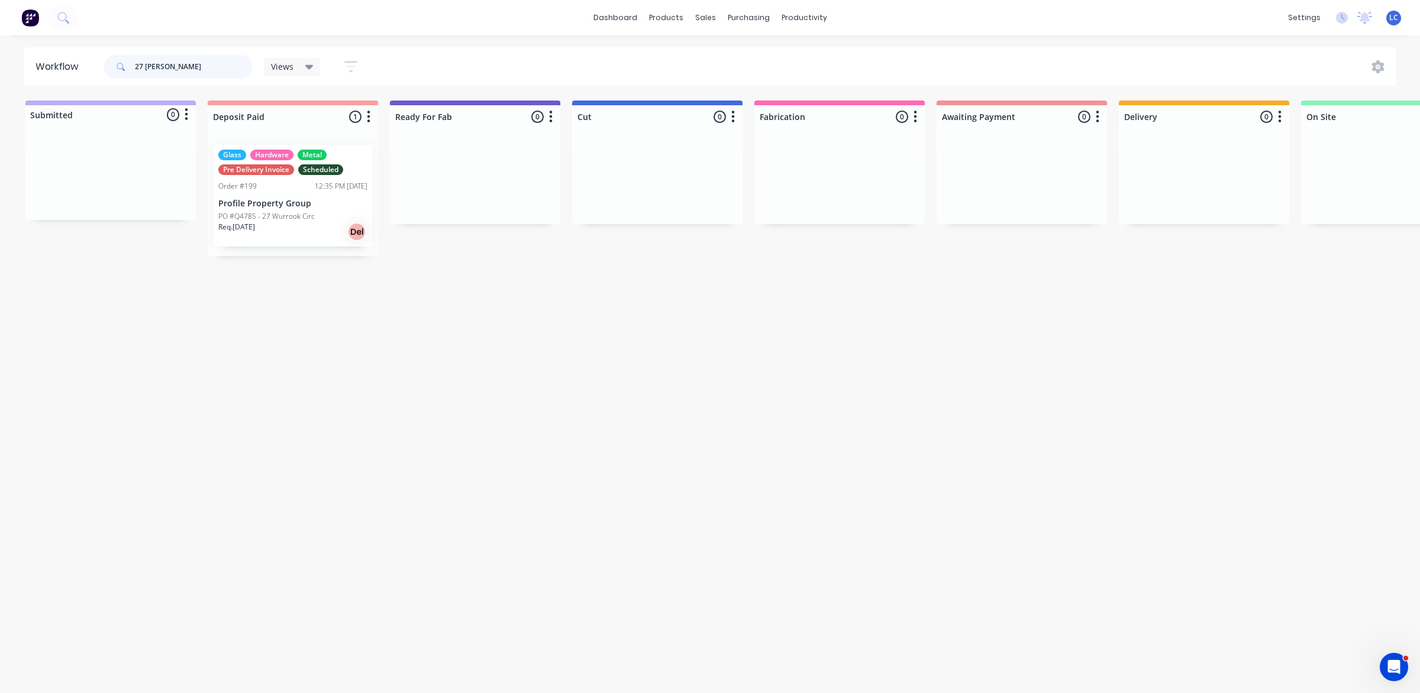
type input "27 [PERSON_NAME]"
click at [271, 218] on p "PO #Q4785 - 27 Wurrook Circ" at bounding box center [266, 216] width 96 height 11
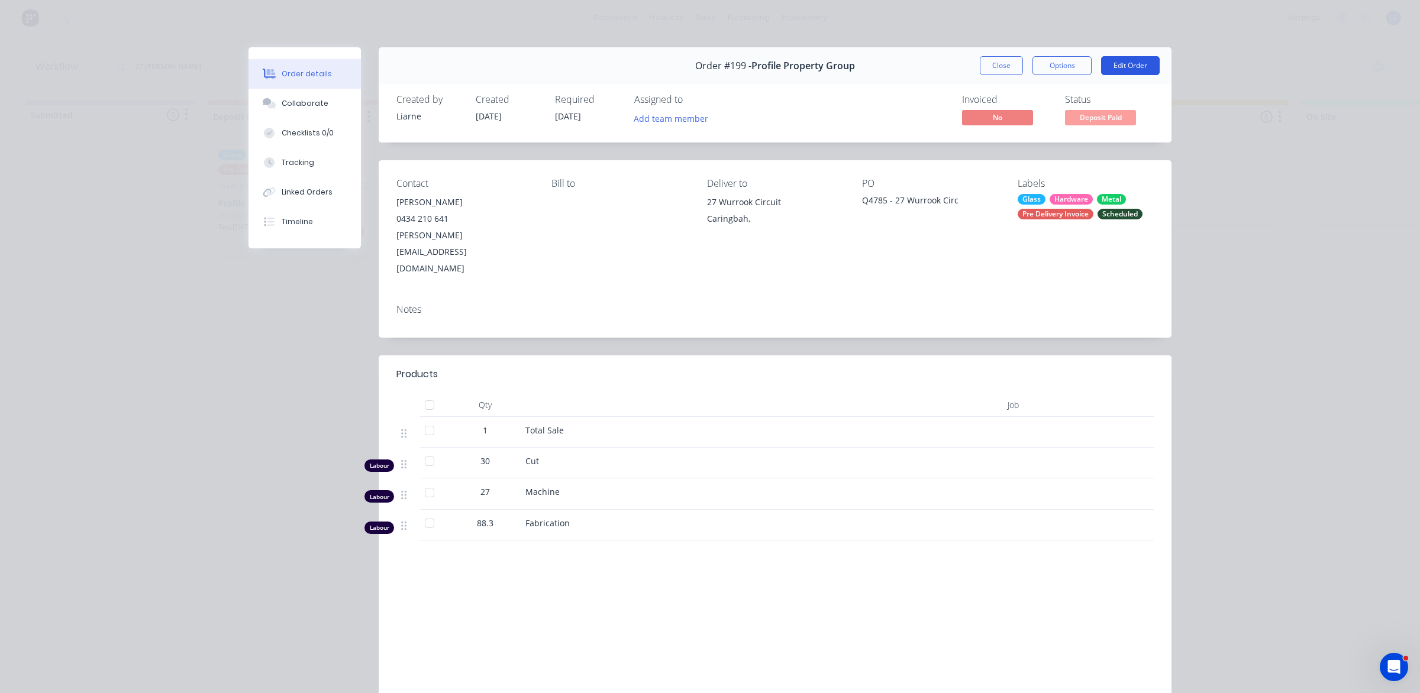
click at [1105, 64] on button "Edit Order" at bounding box center [1130, 65] width 59 height 19
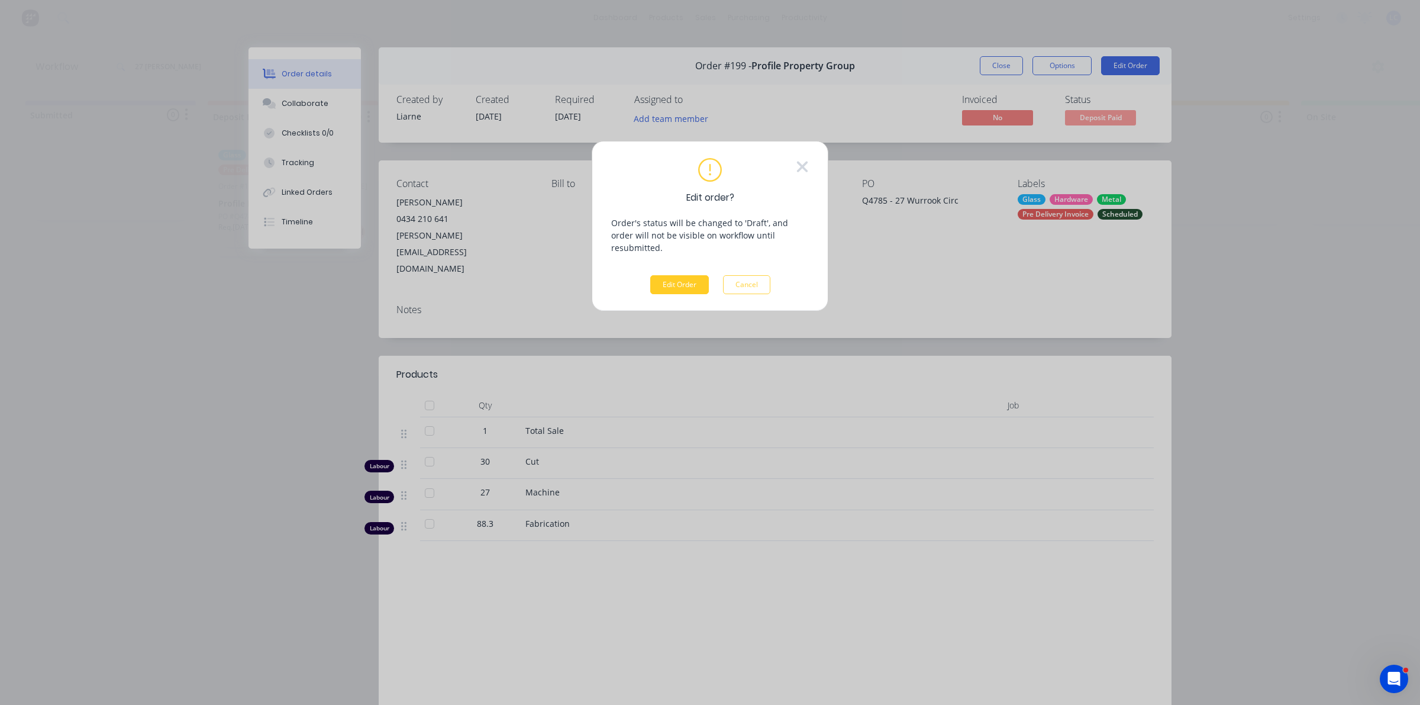
click at [682, 276] on button "Edit Order" at bounding box center [679, 284] width 59 height 19
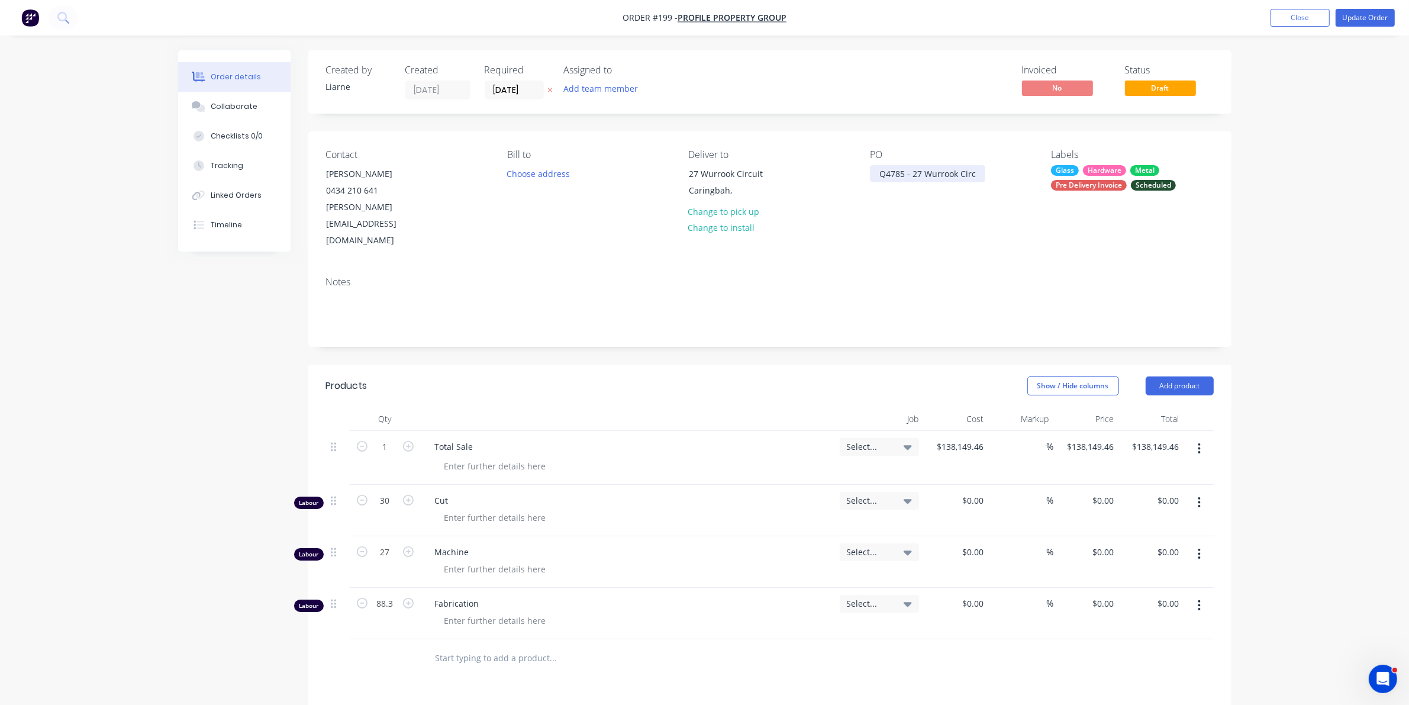
click at [886, 175] on div "Q4785 - 27 Wurrook Circ" at bounding box center [927, 173] width 115 height 17
click at [866, 221] on div "Contact [PERSON_NAME] [PHONE_NUMBER] [PERSON_NAME][EMAIL_ADDRESS][DOMAIN_NAME] …" at bounding box center [769, 198] width 923 height 135
click at [1284, 19] on button "Close" at bounding box center [1299, 18] width 59 height 18
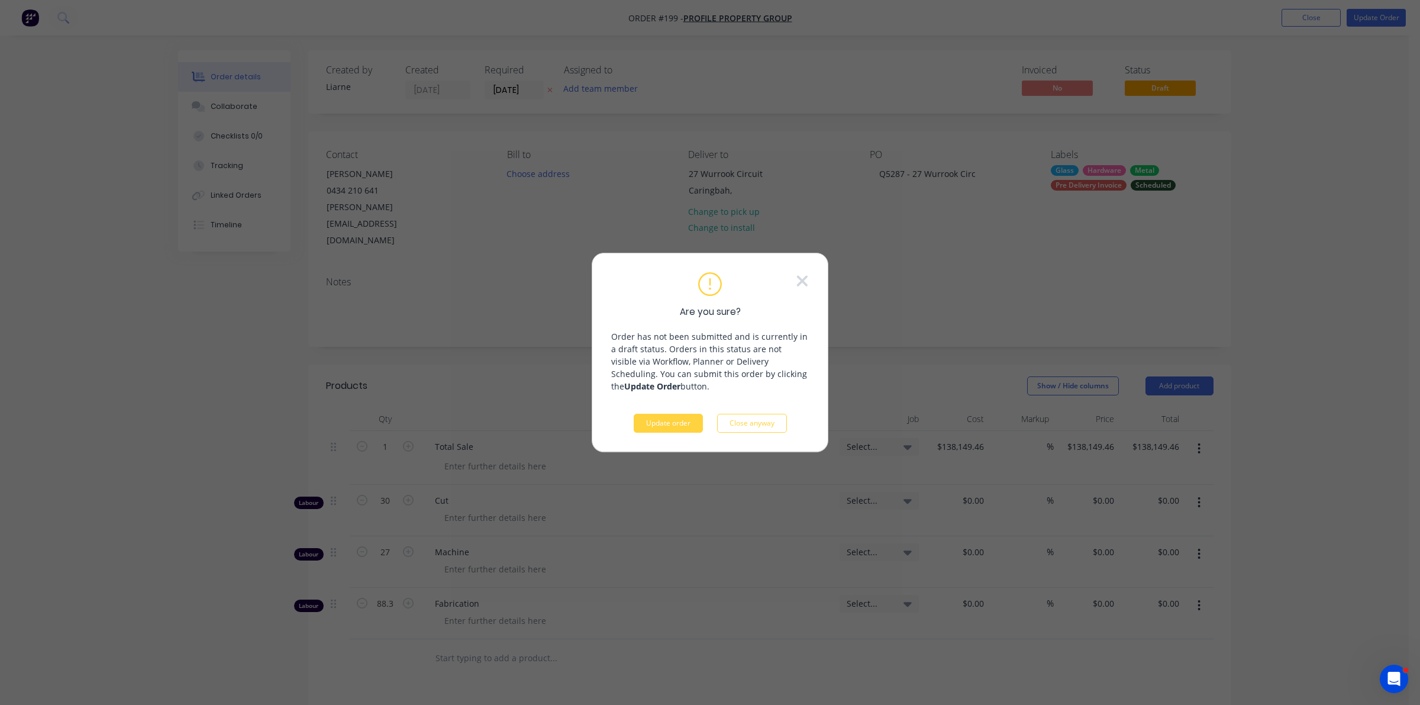
click at [663, 420] on button "Update order" at bounding box center [668, 423] width 69 height 19
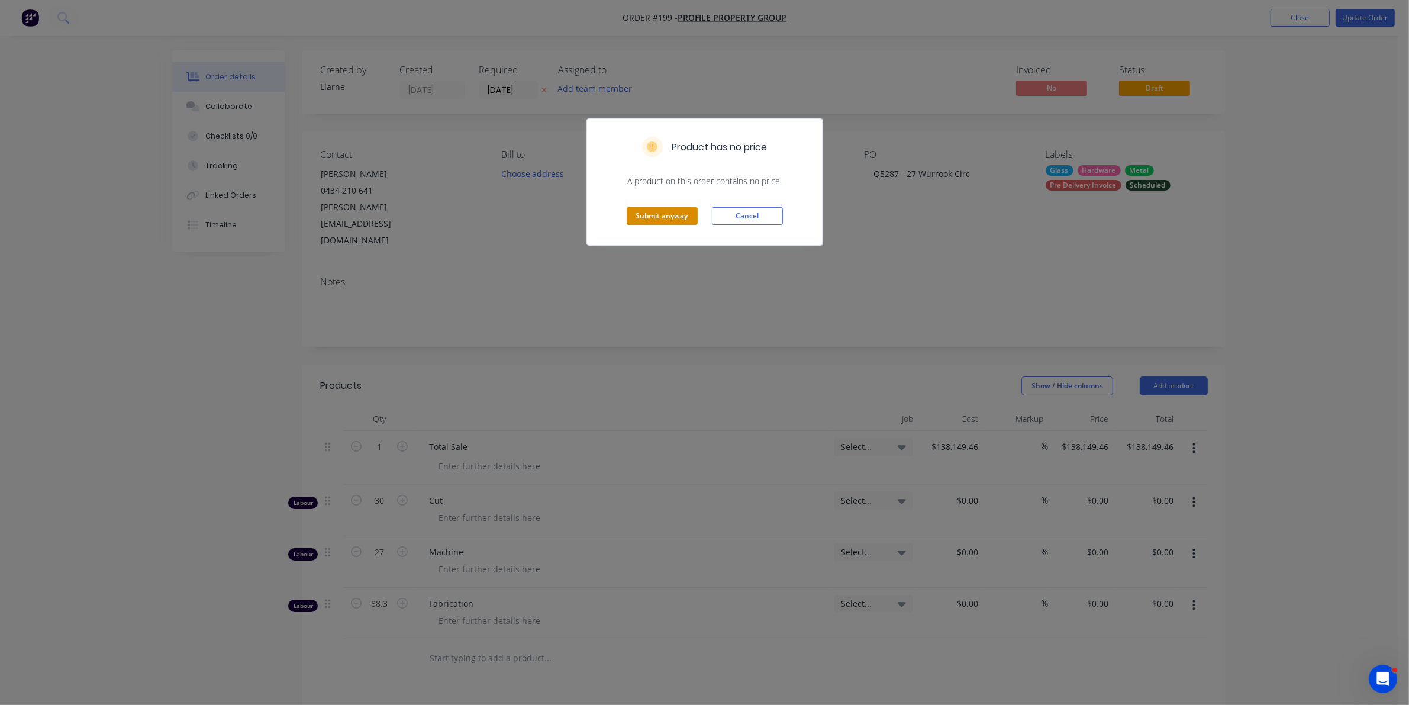
click at [661, 216] on button "Submit anyway" at bounding box center [661, 216] width 71 height 18
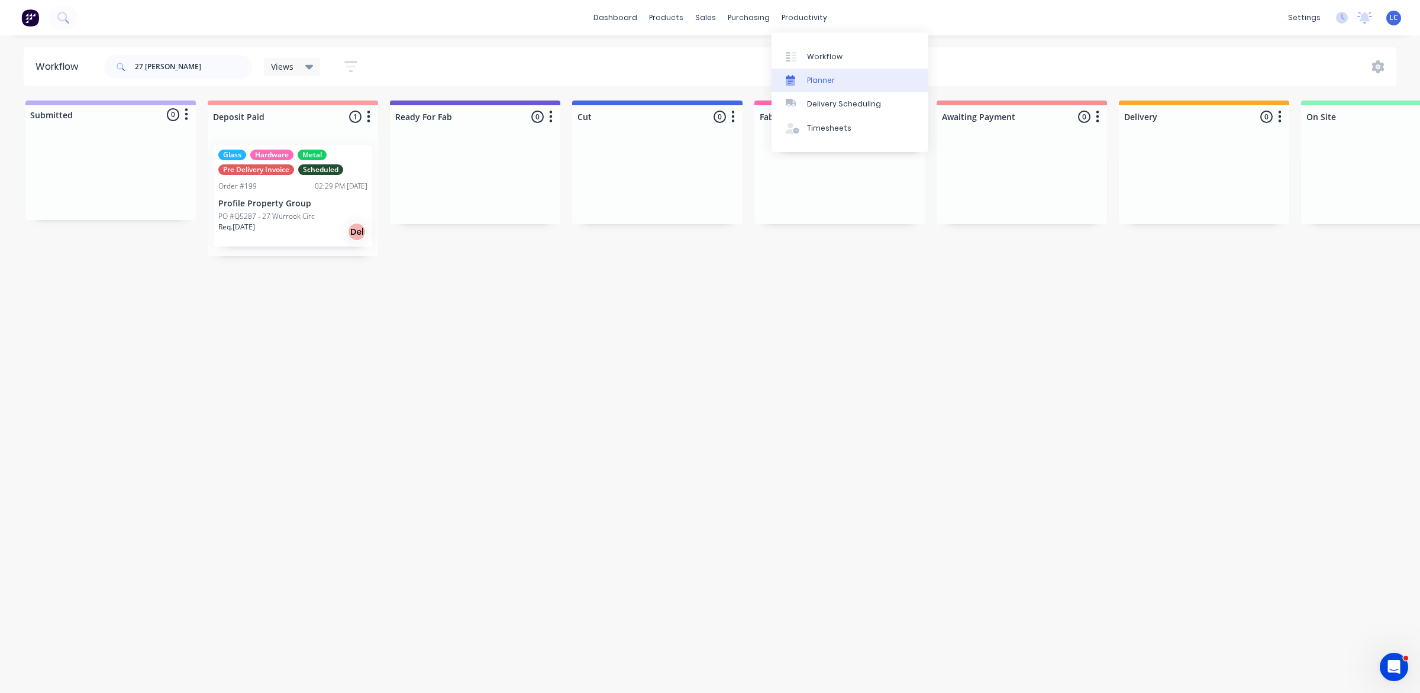
click at [810, 74] on link "Planner" at bounding box center [849, 81] width 157 height 24
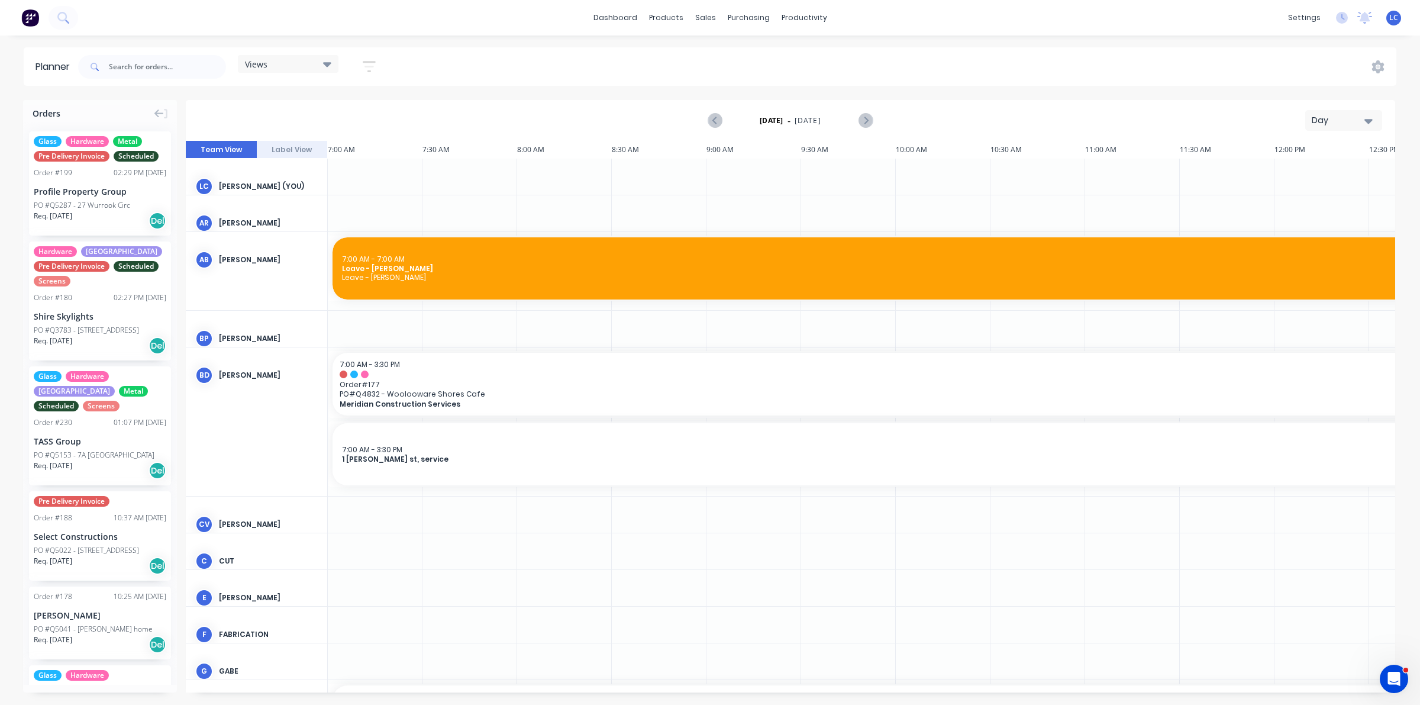
scroll to position [0, 546]
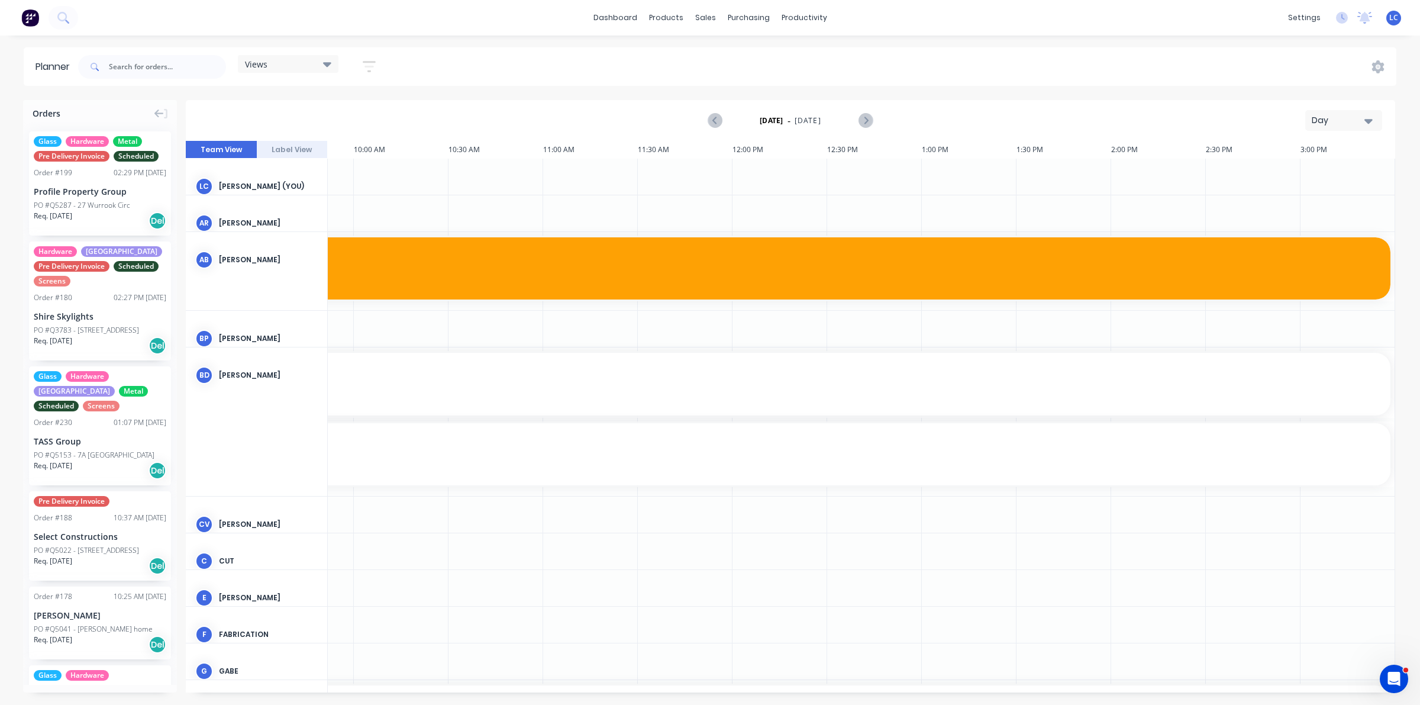
click at [276, 62] on div "Views" at bounding box center [288, 64] width 86 height 11
click at [263, 224] on button "Site" at bounding box center [310, 223] width 126 height 14
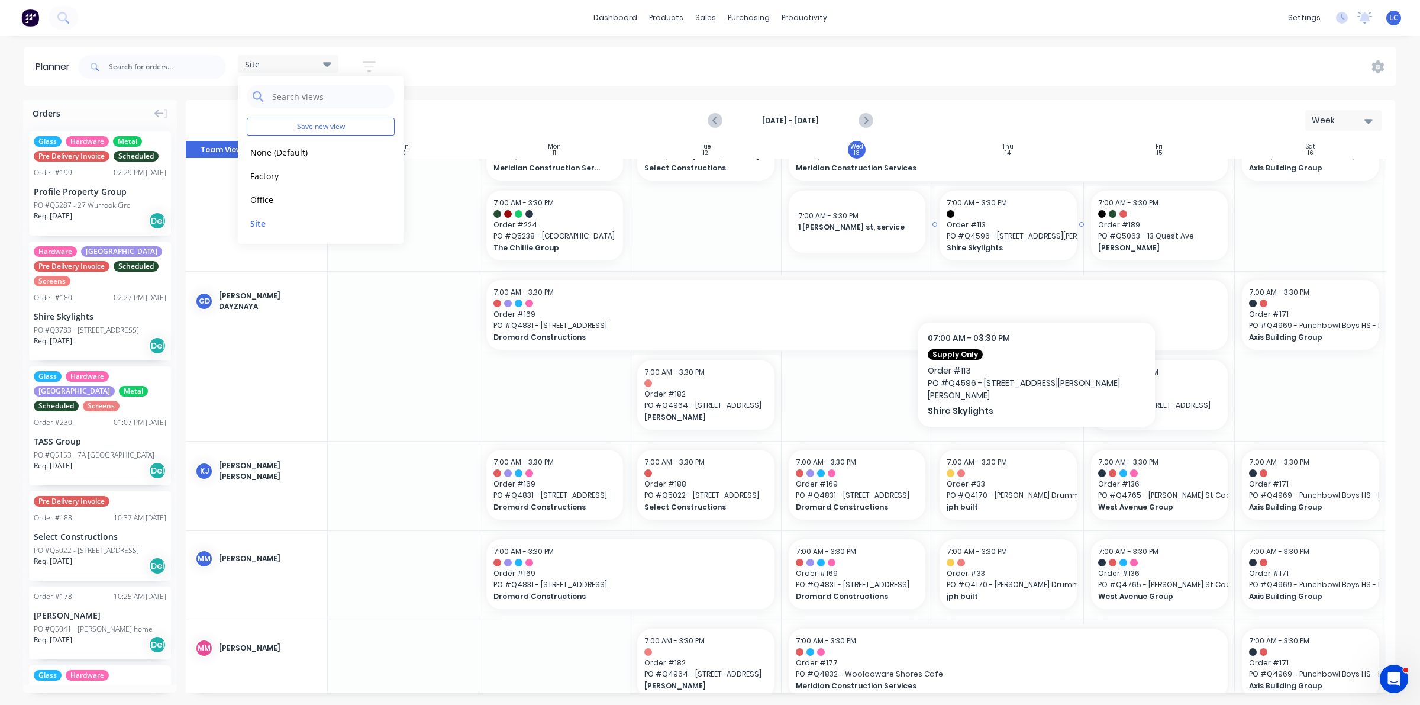
scroll to position [148, 0]
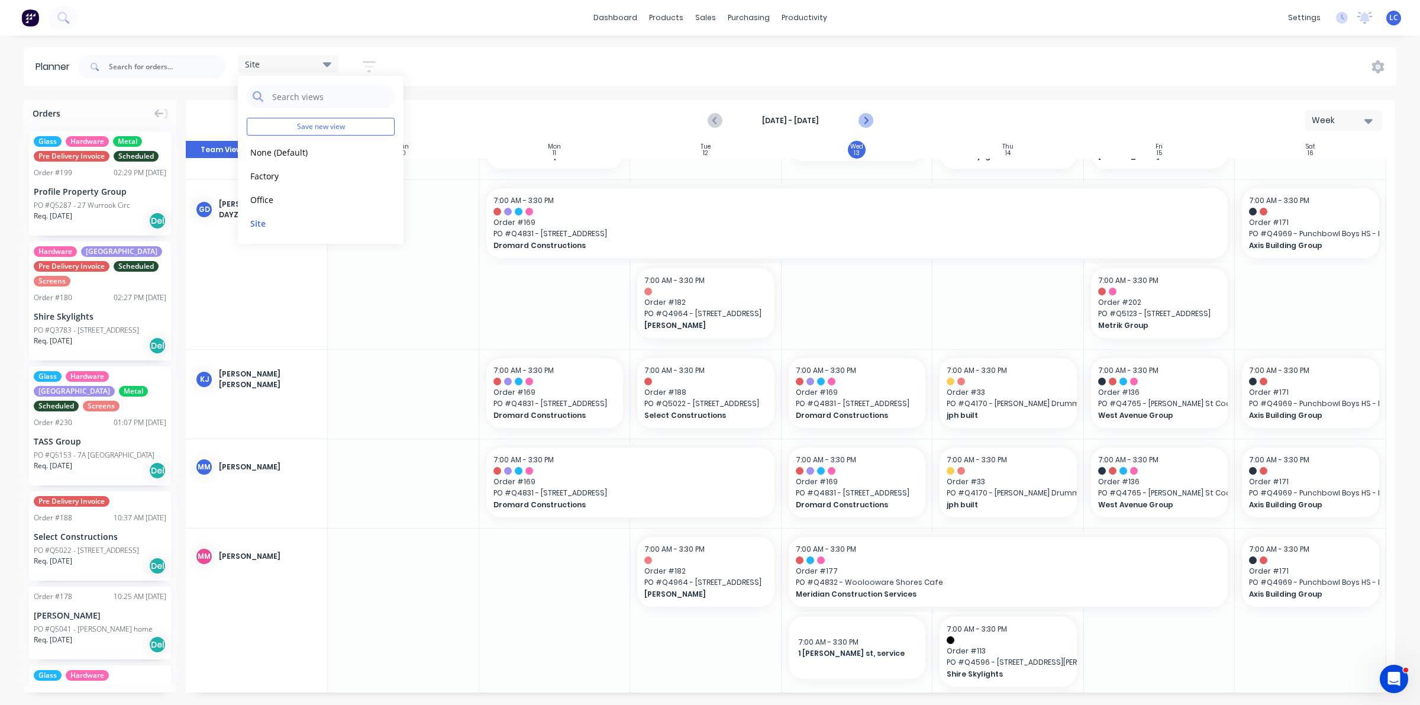
click at [871, 128] on button "Next page" at bounding box center [865, 121] width 24 height 24
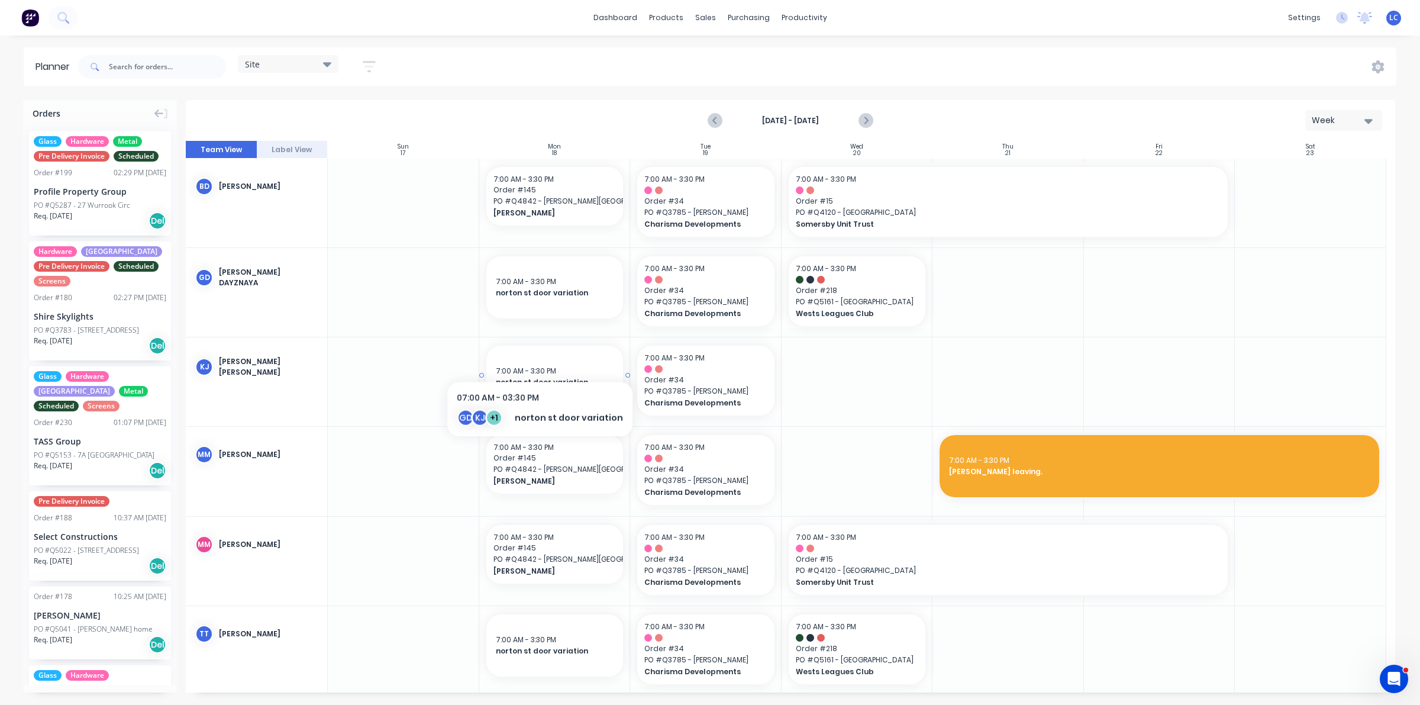
scroll to position [11, 0]
